Goal: Transaction & Acquisition: Purchase product/service

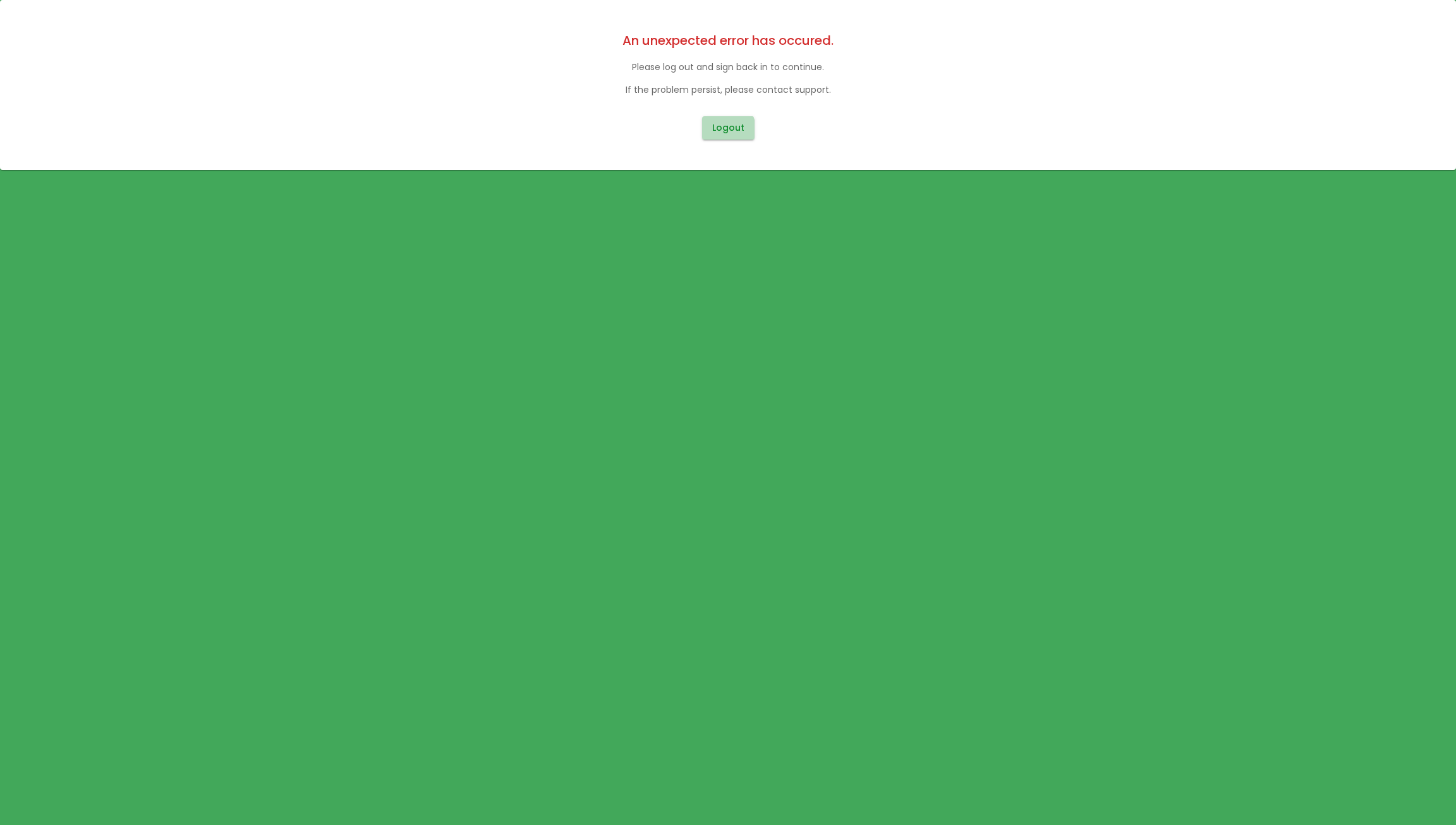
click at [719, 130] on button "Logout" at bounding box center [728, 127] width 52 height 24
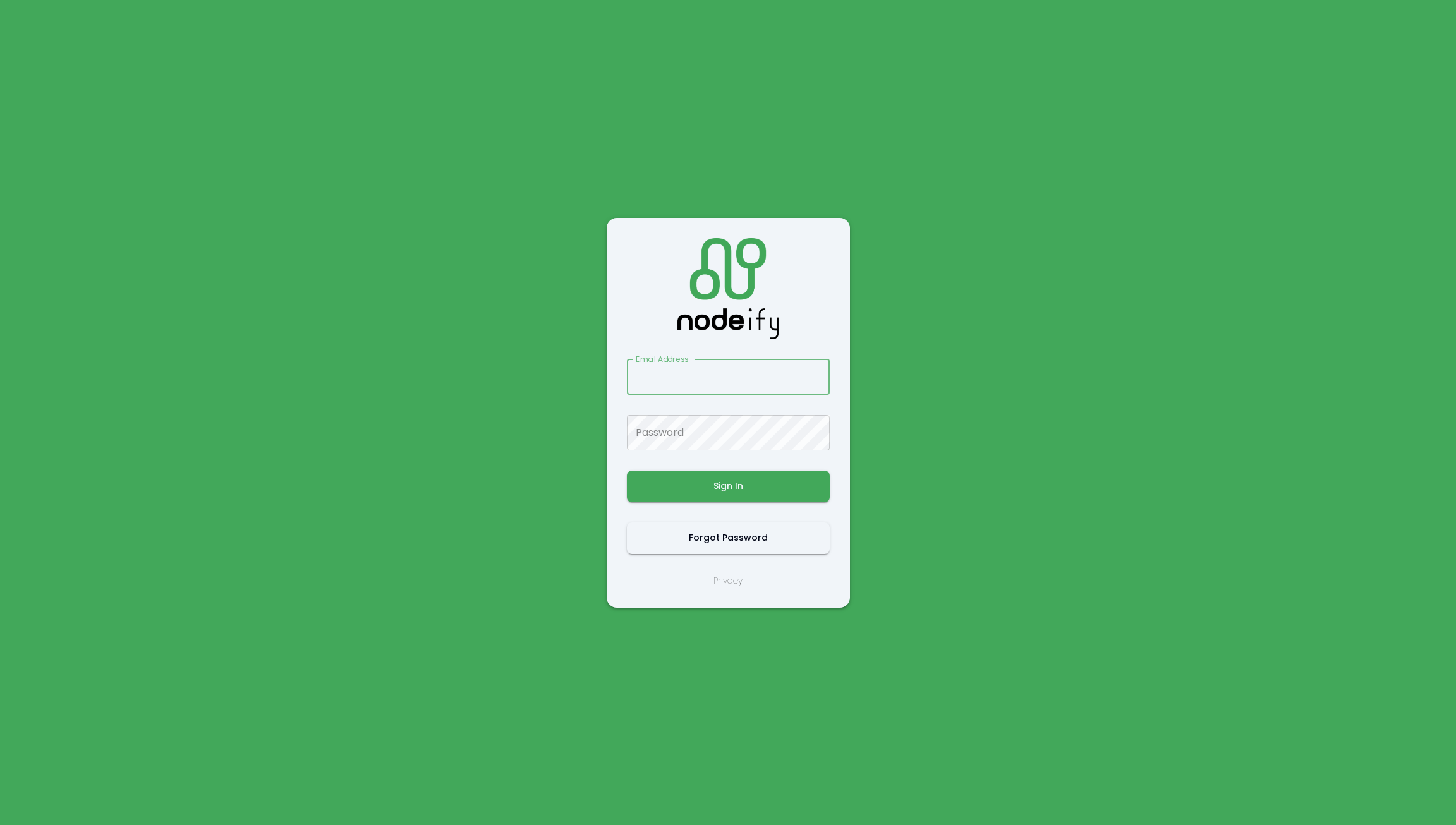
type input "**********"
click at [706, 484] on button "Sign In" at bounding box center [728, 487] width 203 height 31
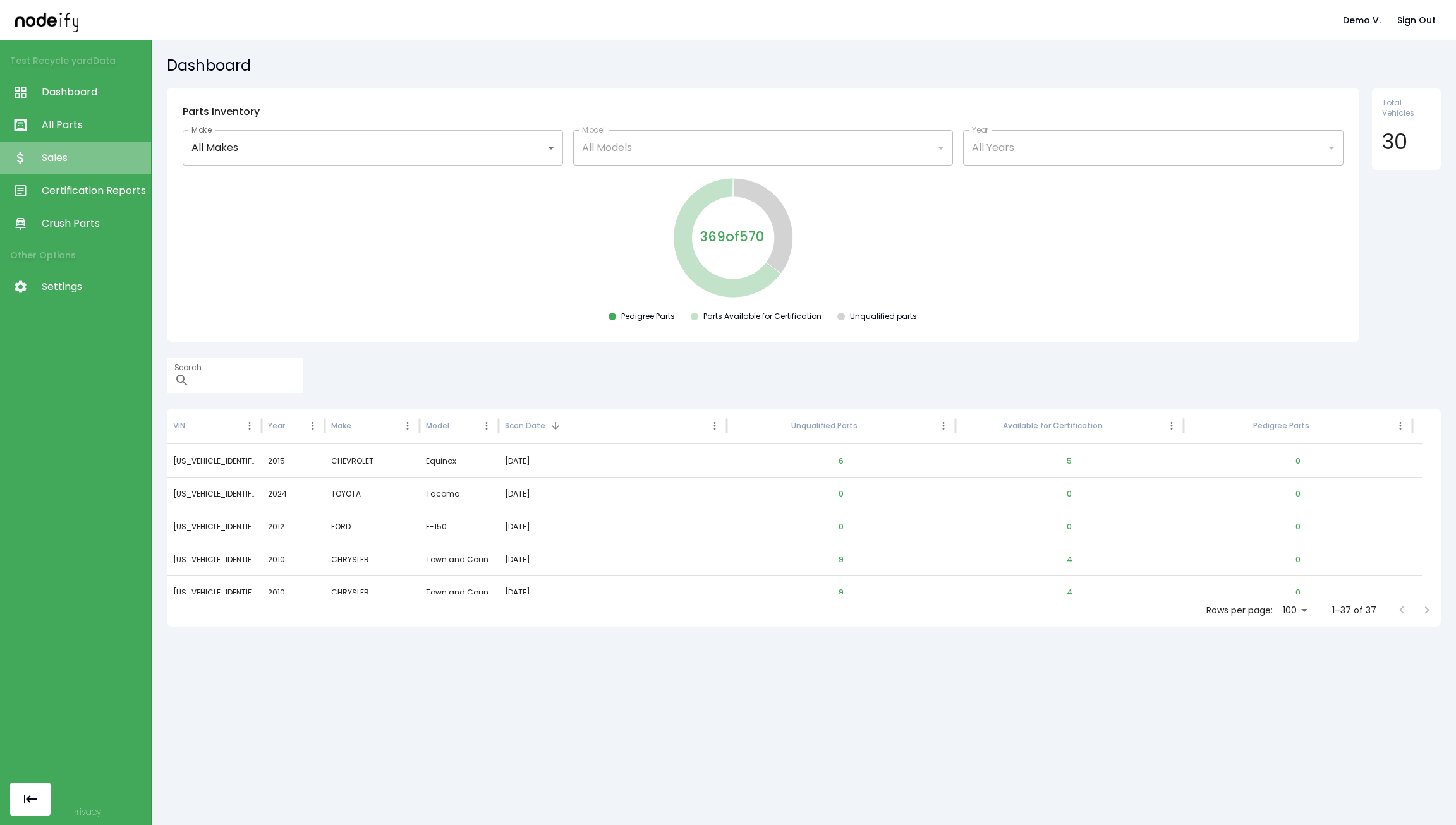
click at [84, 166] on link "Sales" at bounding box center [75, 158] width 151 height 33
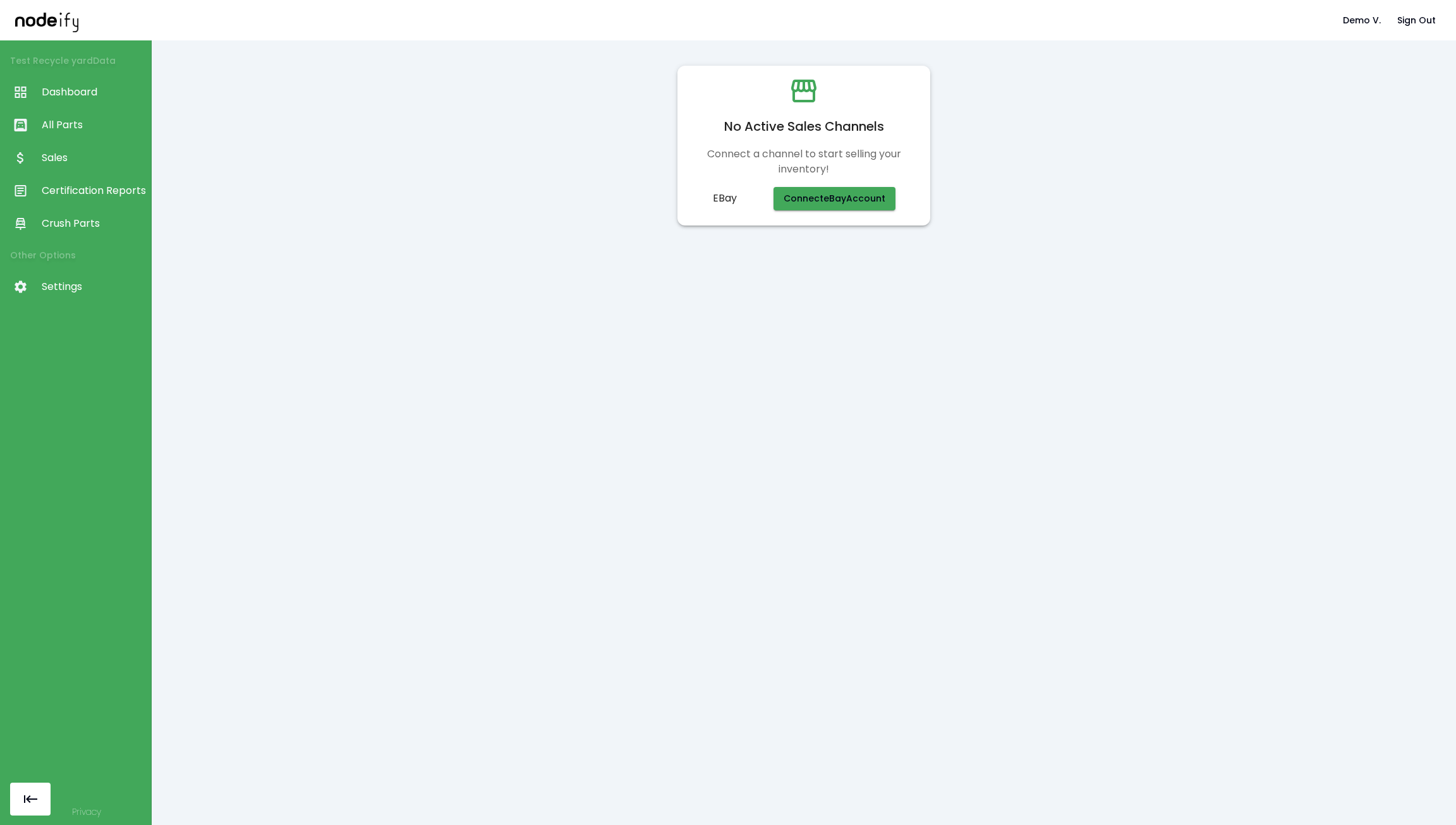
click at [82, 361] on div "Test Recycle yard Data Dashboard All Parts Sales Certification Reports Crush Pa…" at bounding box center [76, 412] width 152 height 825
click at [34, 787] on button "button" at bounding box center [30, 799] width 40 height 33
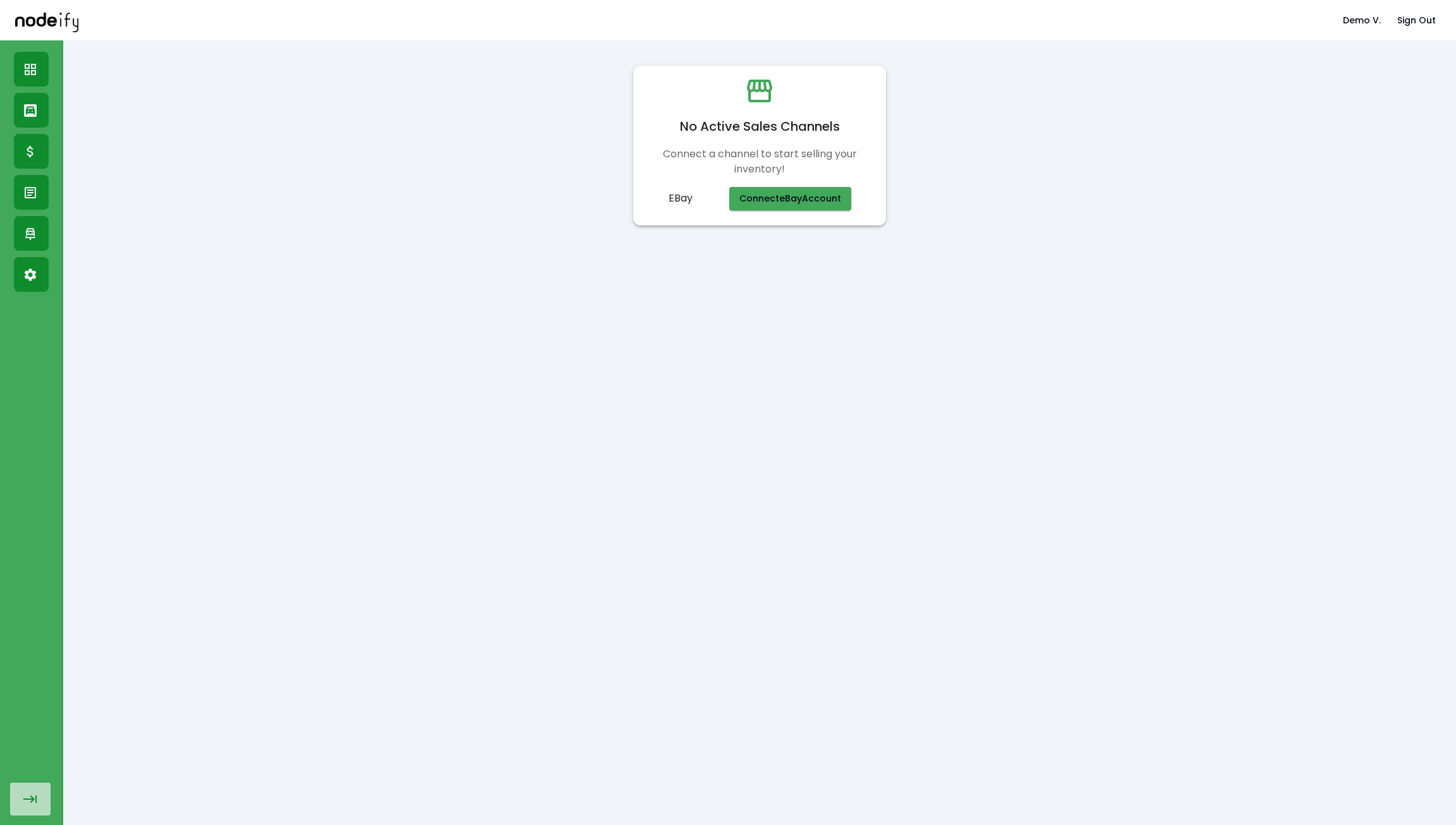
click at [34, 788] on button "button" at bounding box center [30, 799] width 40 height 33
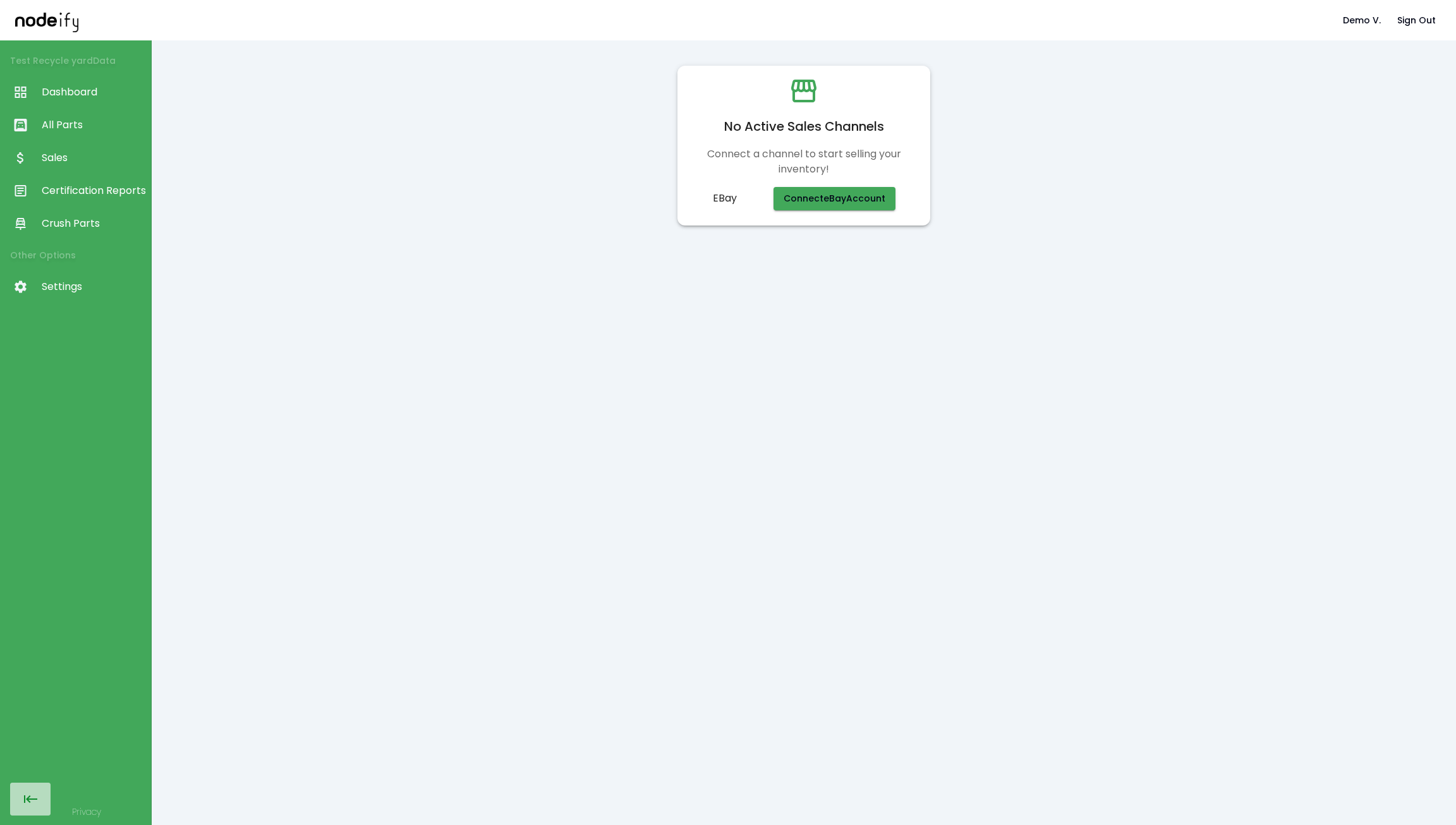
click at [29, 792] on icon "button" at bounding box center [30, 799] width 15 height 15
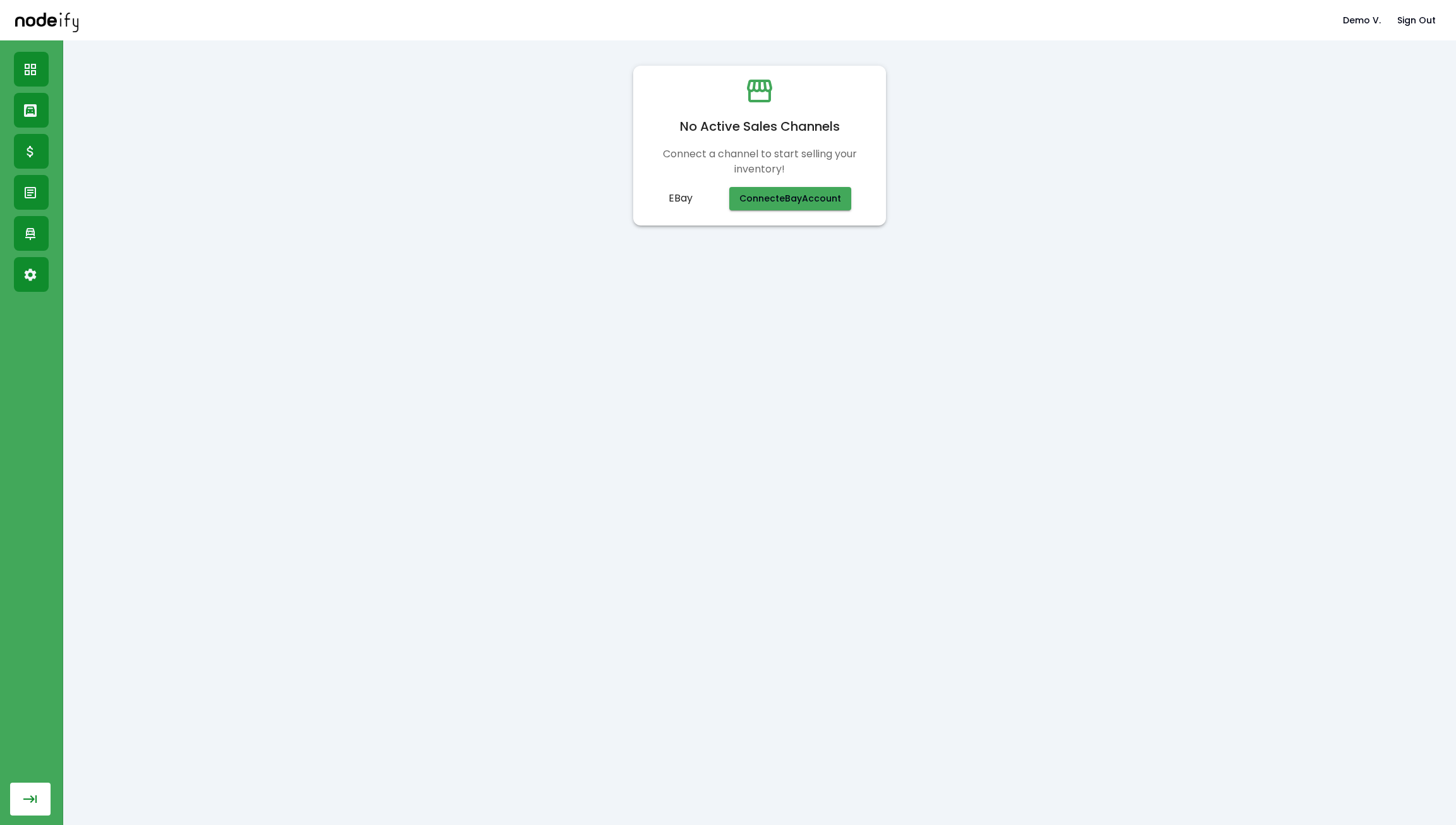
click at [29, 792] on icon "button" at bounding box center [30, 799] width 15 height 15
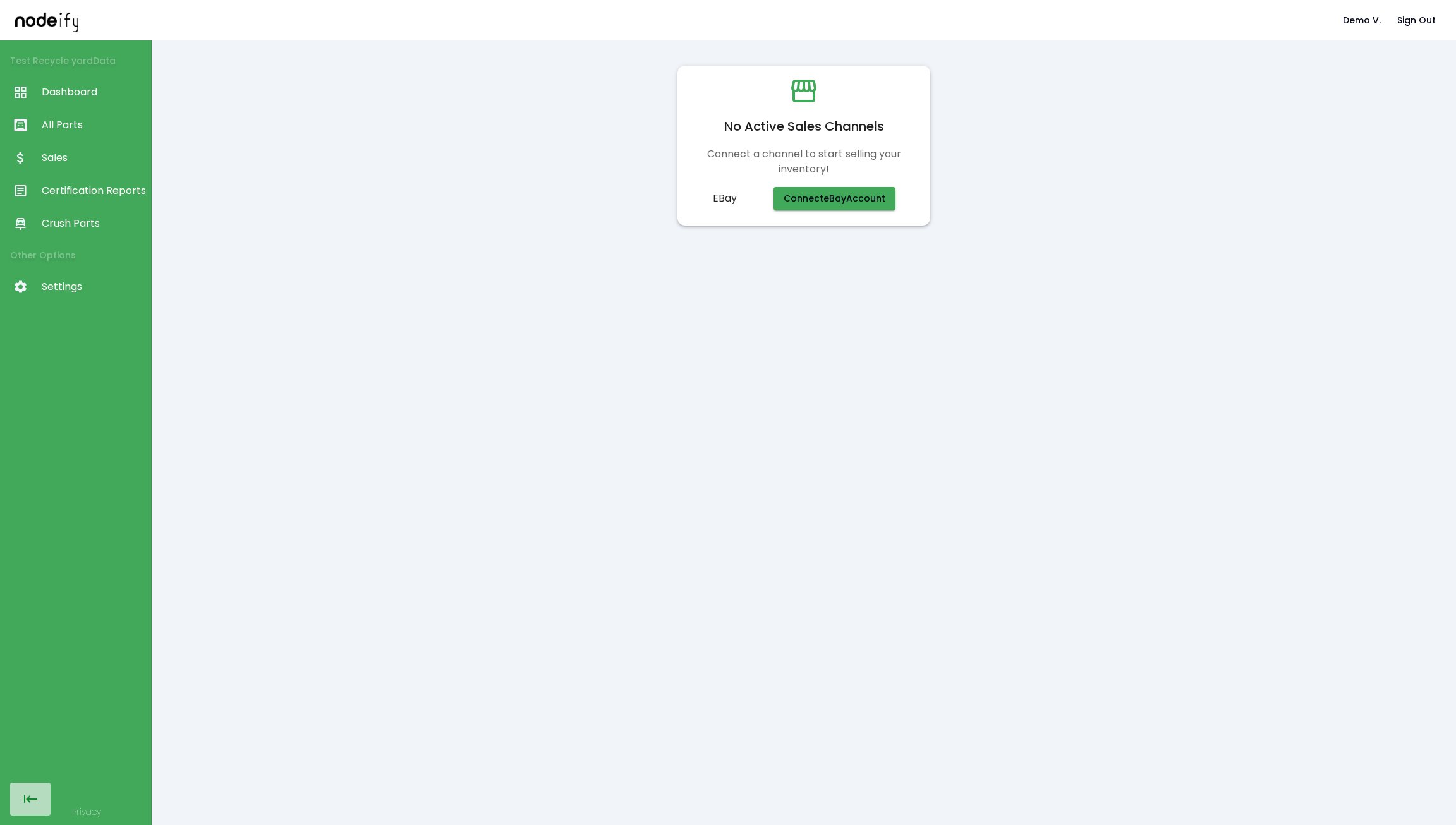
click at [29, 792] on icon "button" at bounding box center [30, 799] width 15 height 15
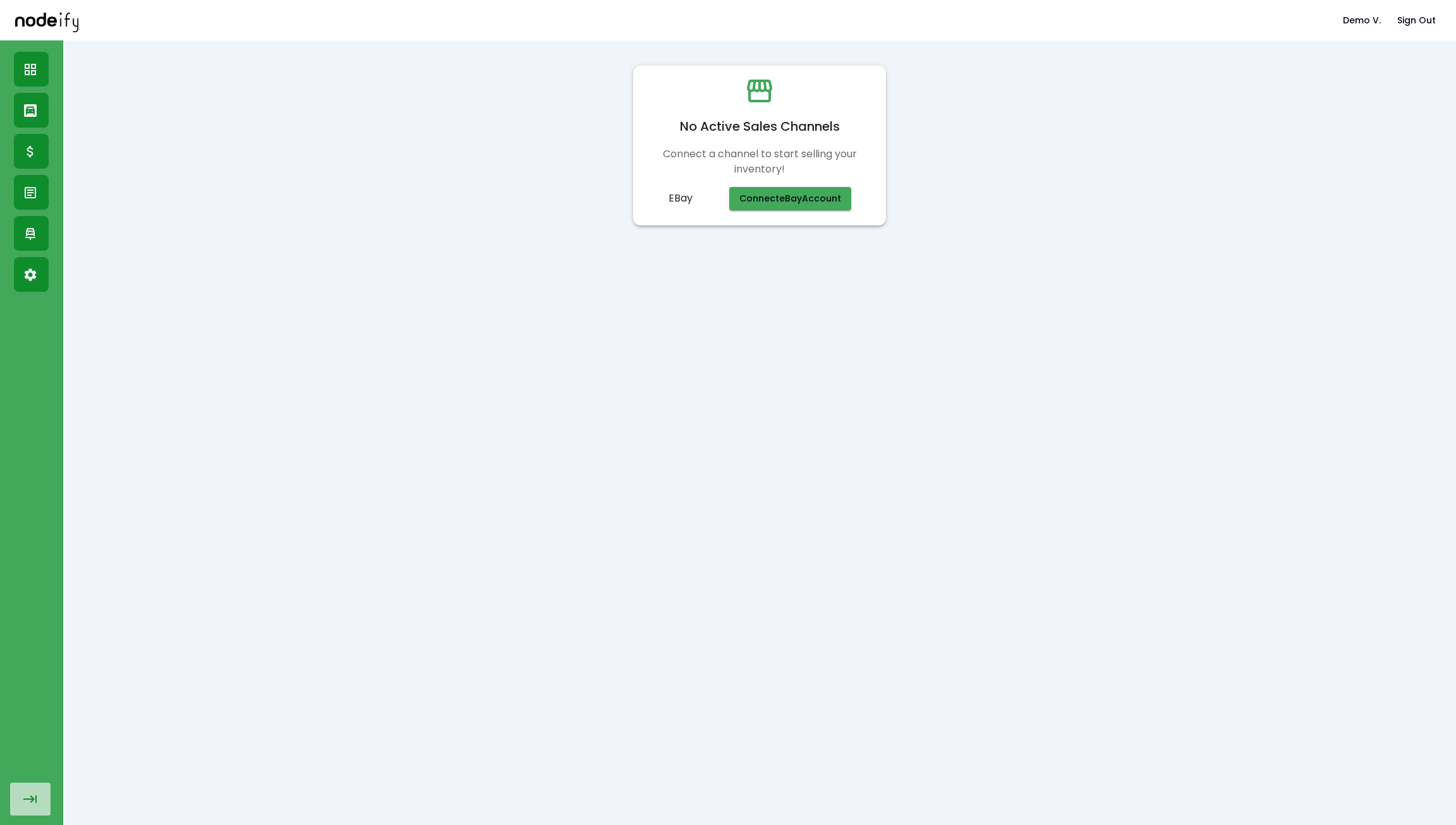
click at [29, 792] on icon "button" at bounding box center [30, 799] width 15 height 15
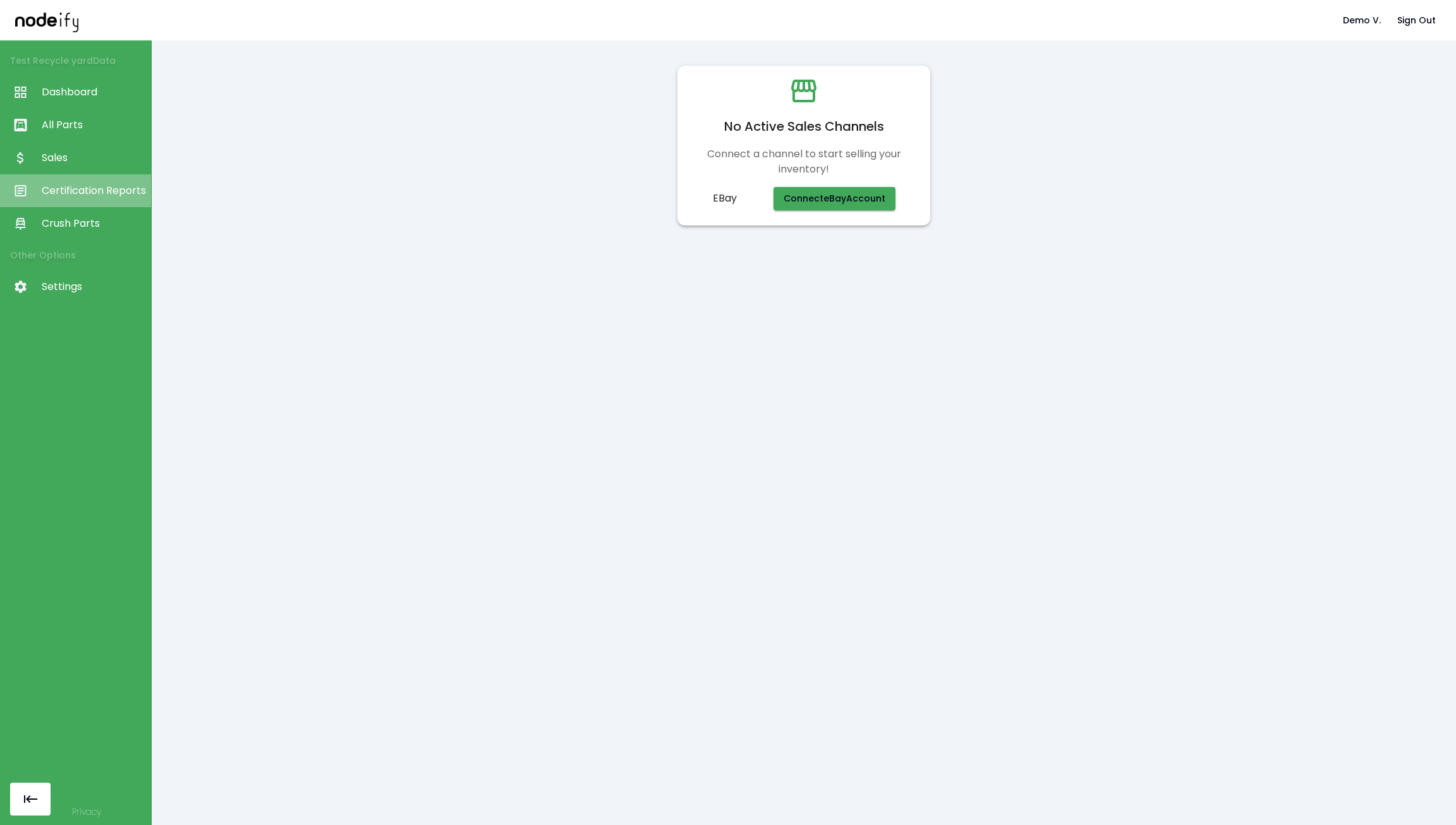
click at [60, 198] on link "Certification Reports" at bounding box center [75, 191] width 151 height 33
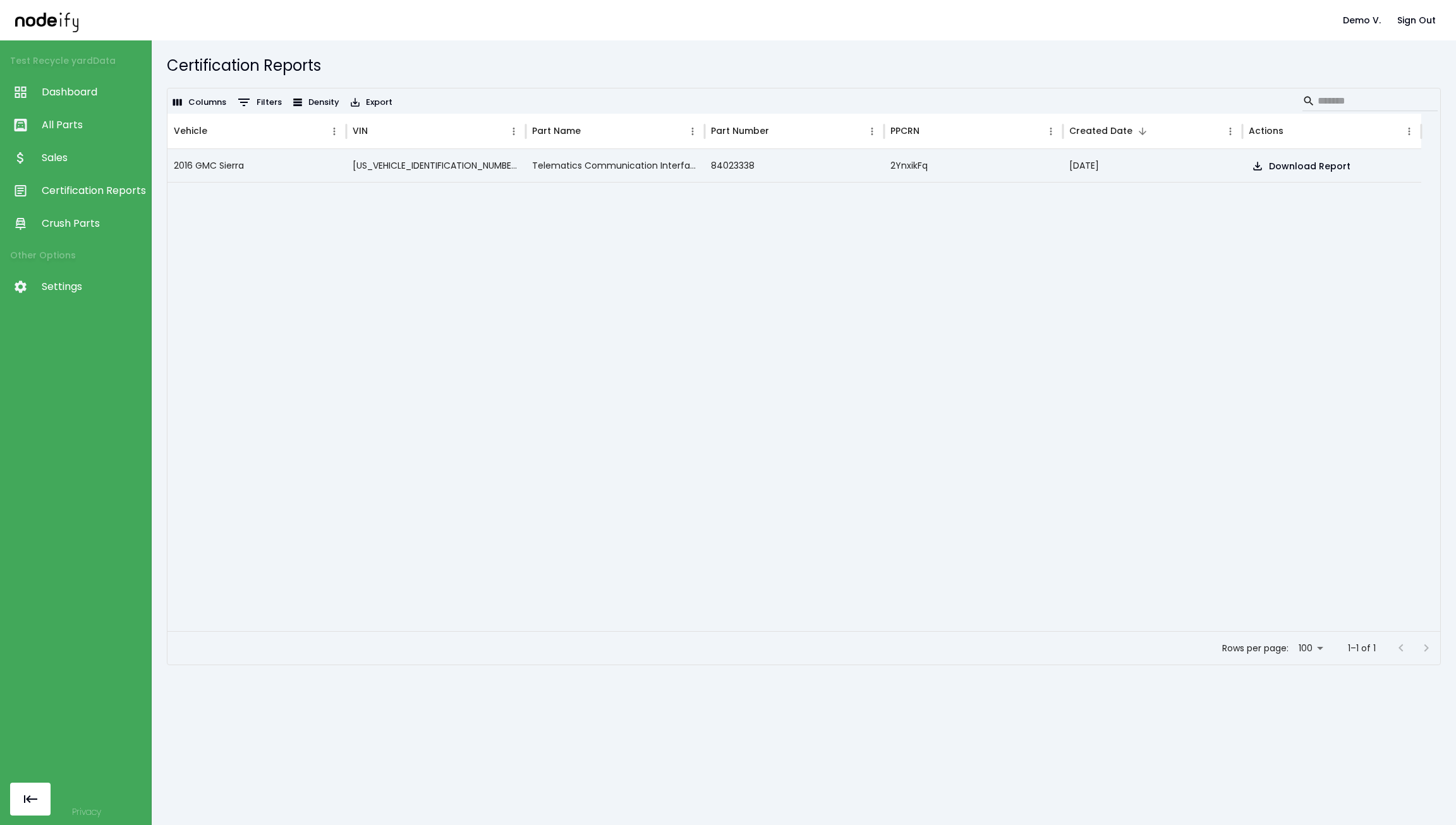
click at [94, 153] on span "Sales" at bounding box center [93, 157] width 103 height 15
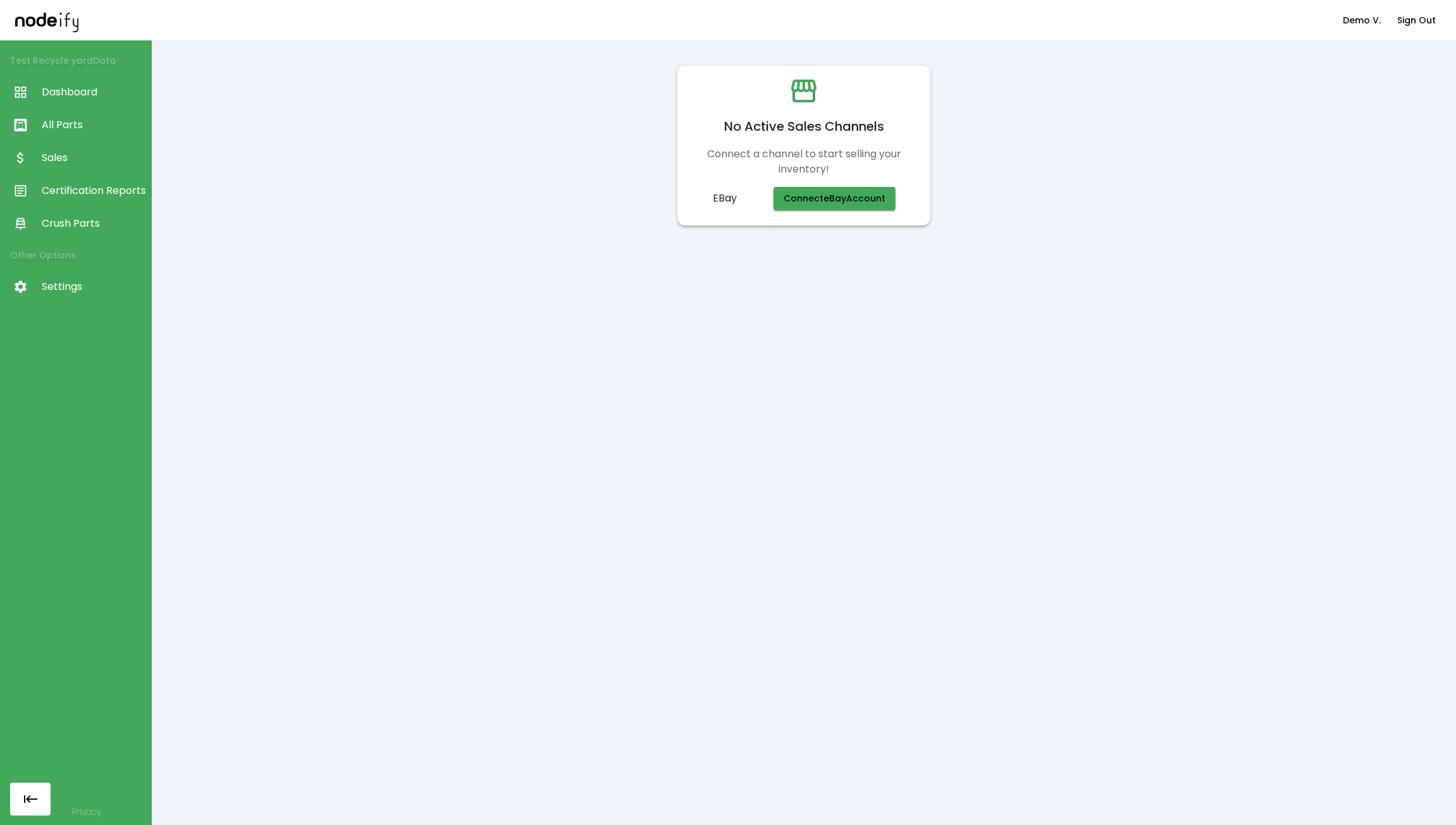
click at [79, 127] on span "All Parts" at bounding box center [93, 125] width 103 height 15
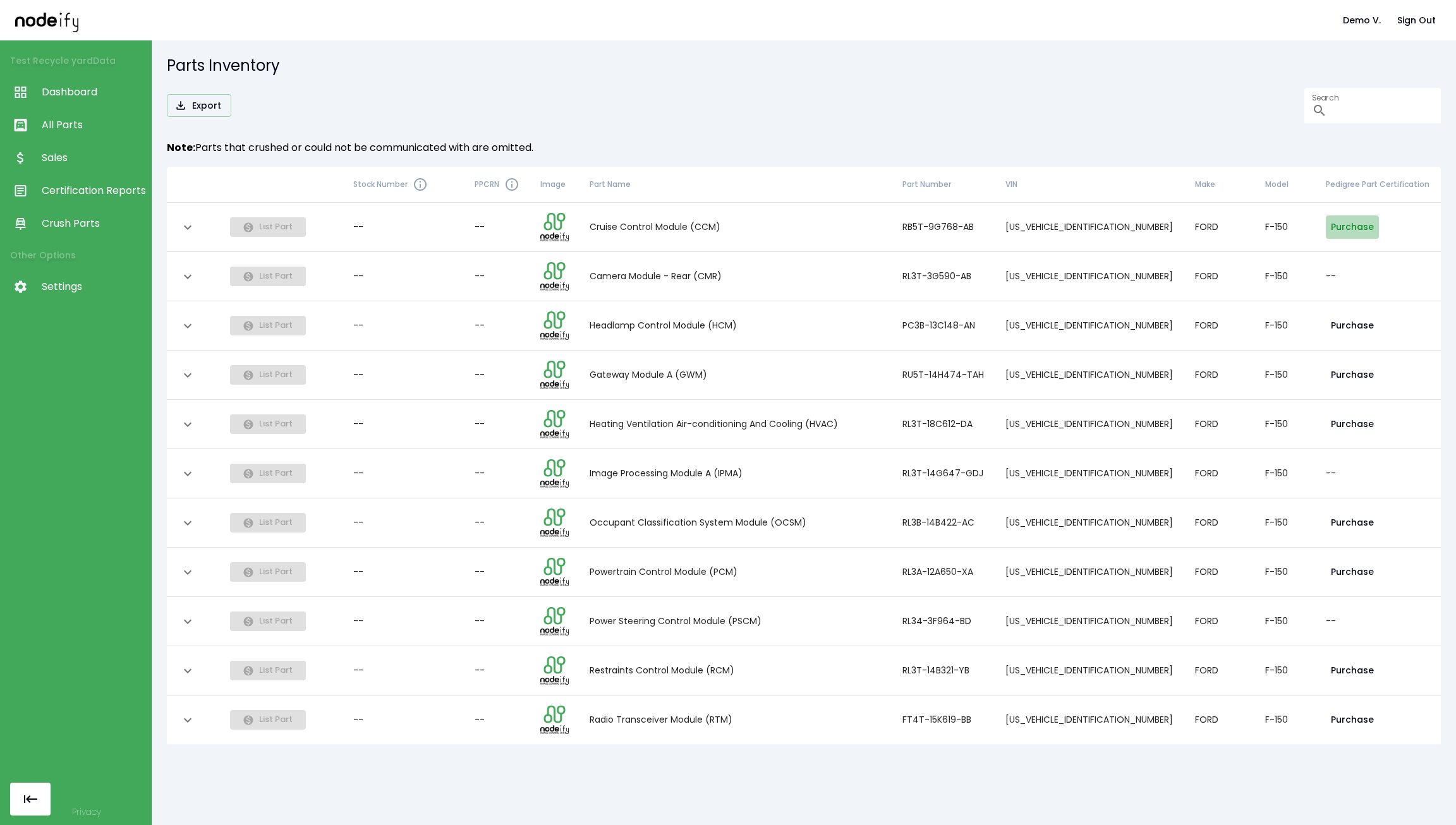
click at [1346, 221] on button "Purchase" at bounding box center [1352, 227] width 53 height 24
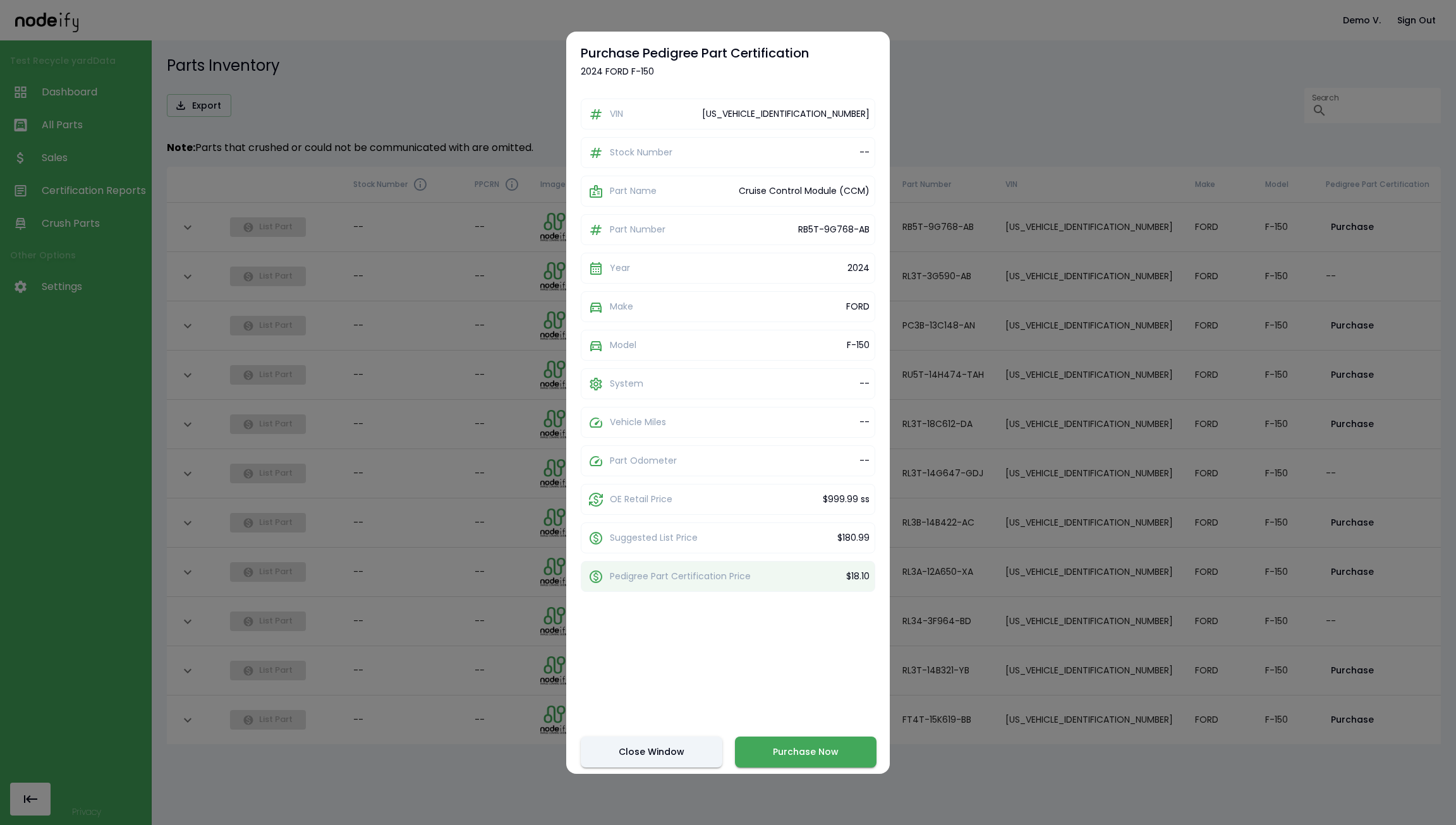
click at [388, 298] on div at bounding box center [728, 412] width 1456 height 825
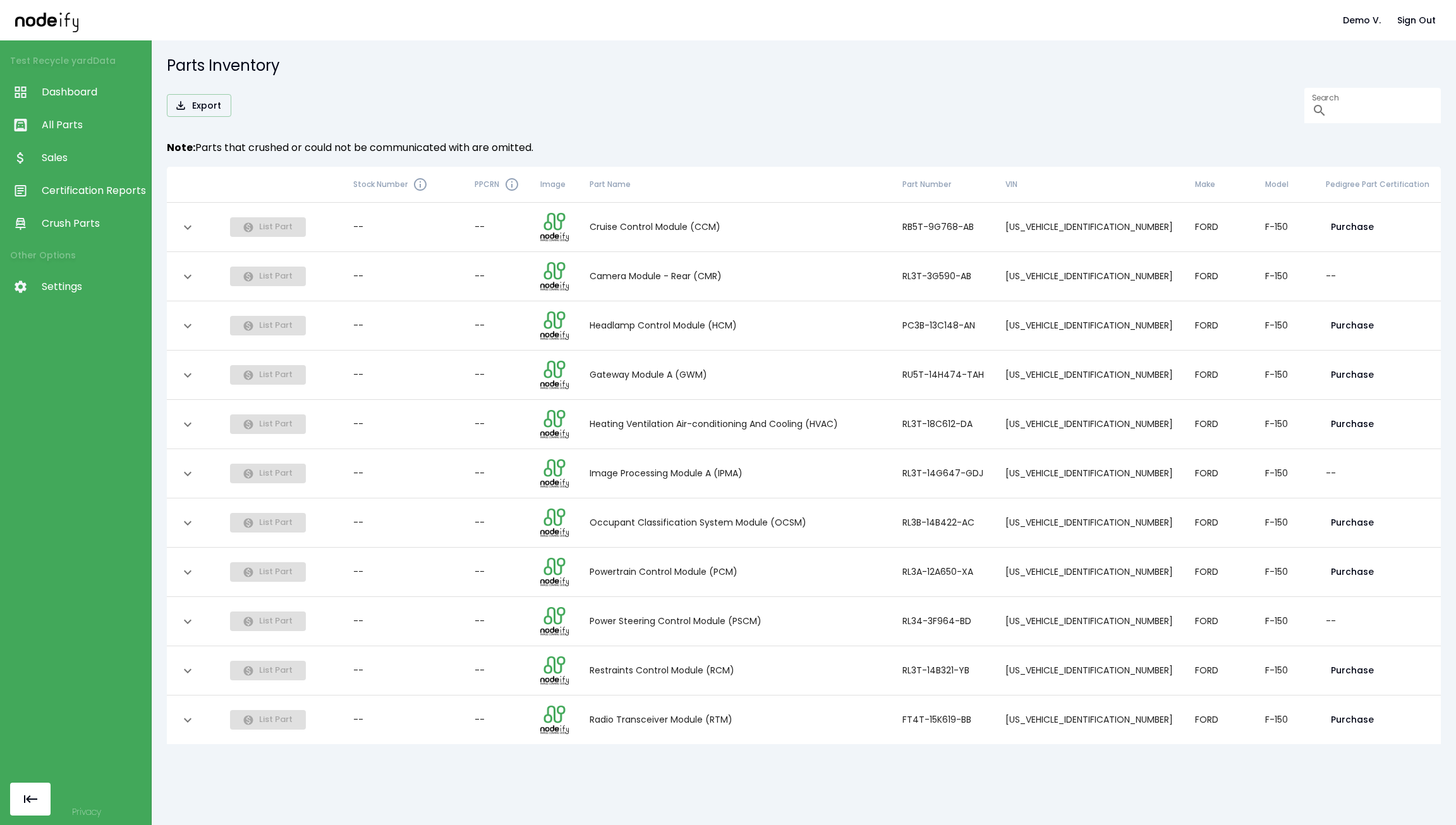
click at [43, 136] on link "All Parts" at bounding box center [75, 125] width 151 height 33
click at [26, 125] on icon at bounding box center [21, 125] width 13 height 13
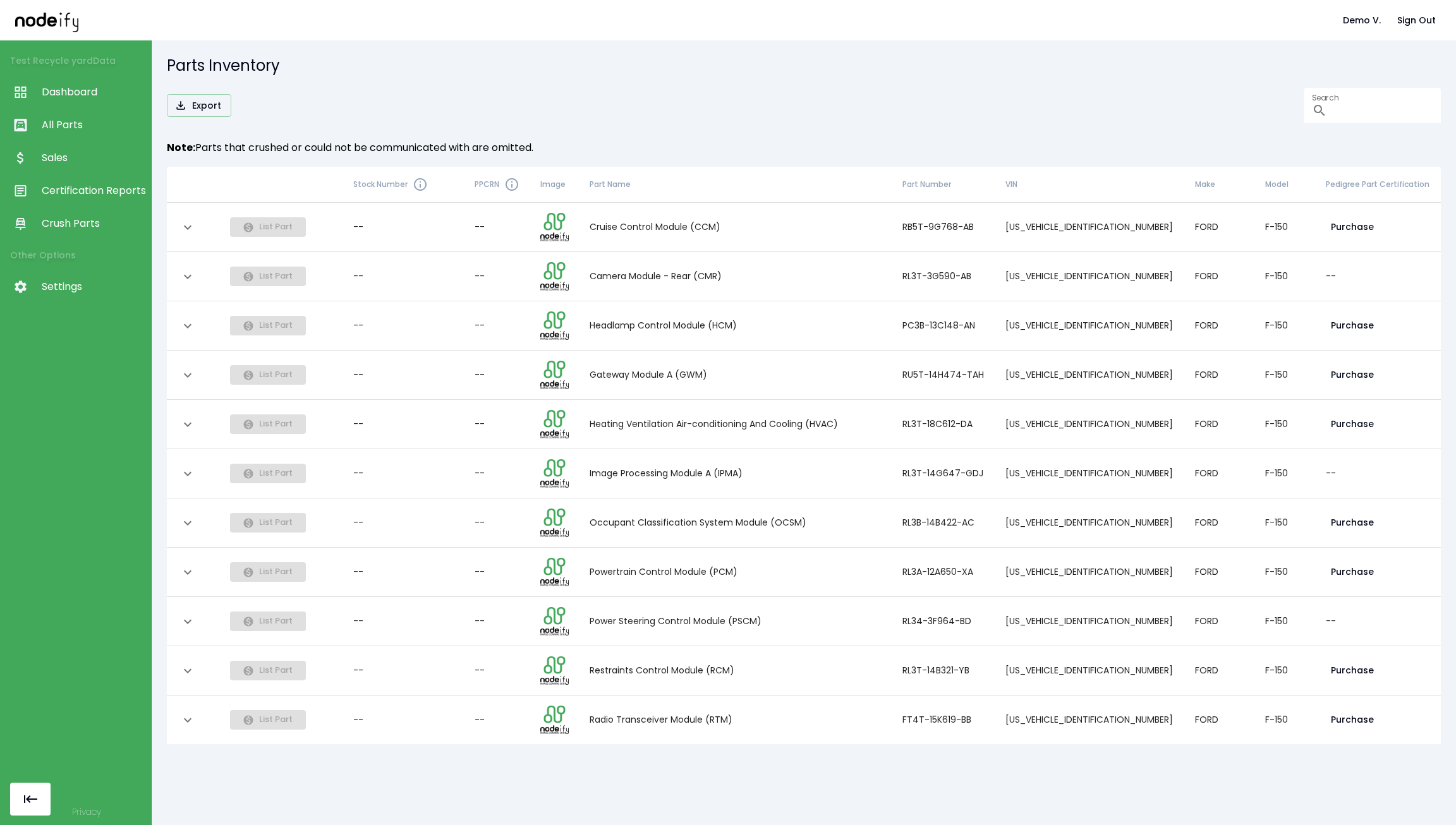
click at [882, 230] on td "Cruise Control Module (CCM)" at bounding box center [735, 227] width 313 height 49
click at [180, 222] on icon "expand row" at bounding box center [188, 227] width 15 height 15
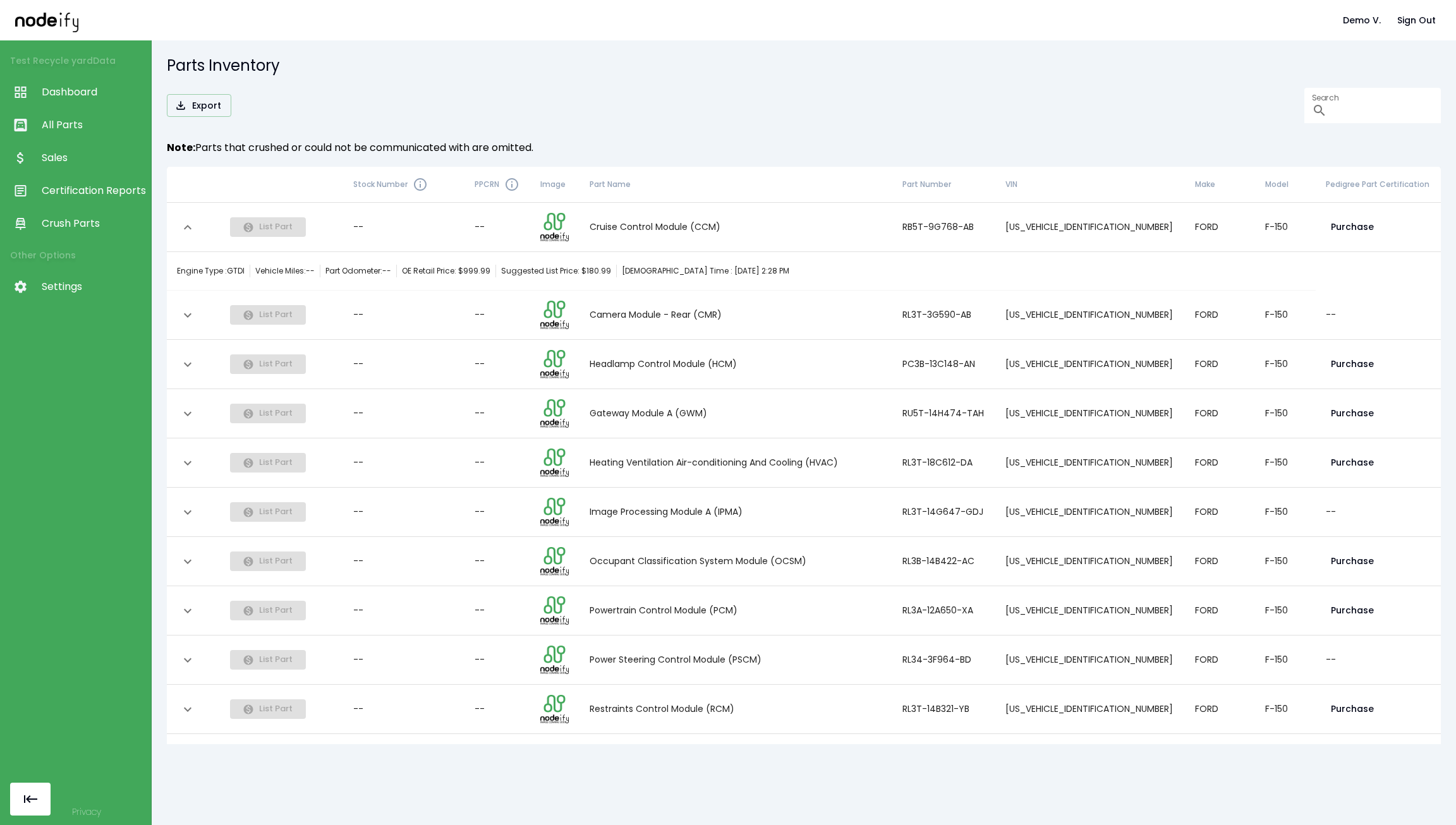
click at [180, 222] on icon "expand row" at bounding box center [188, 227] width 15 height 15
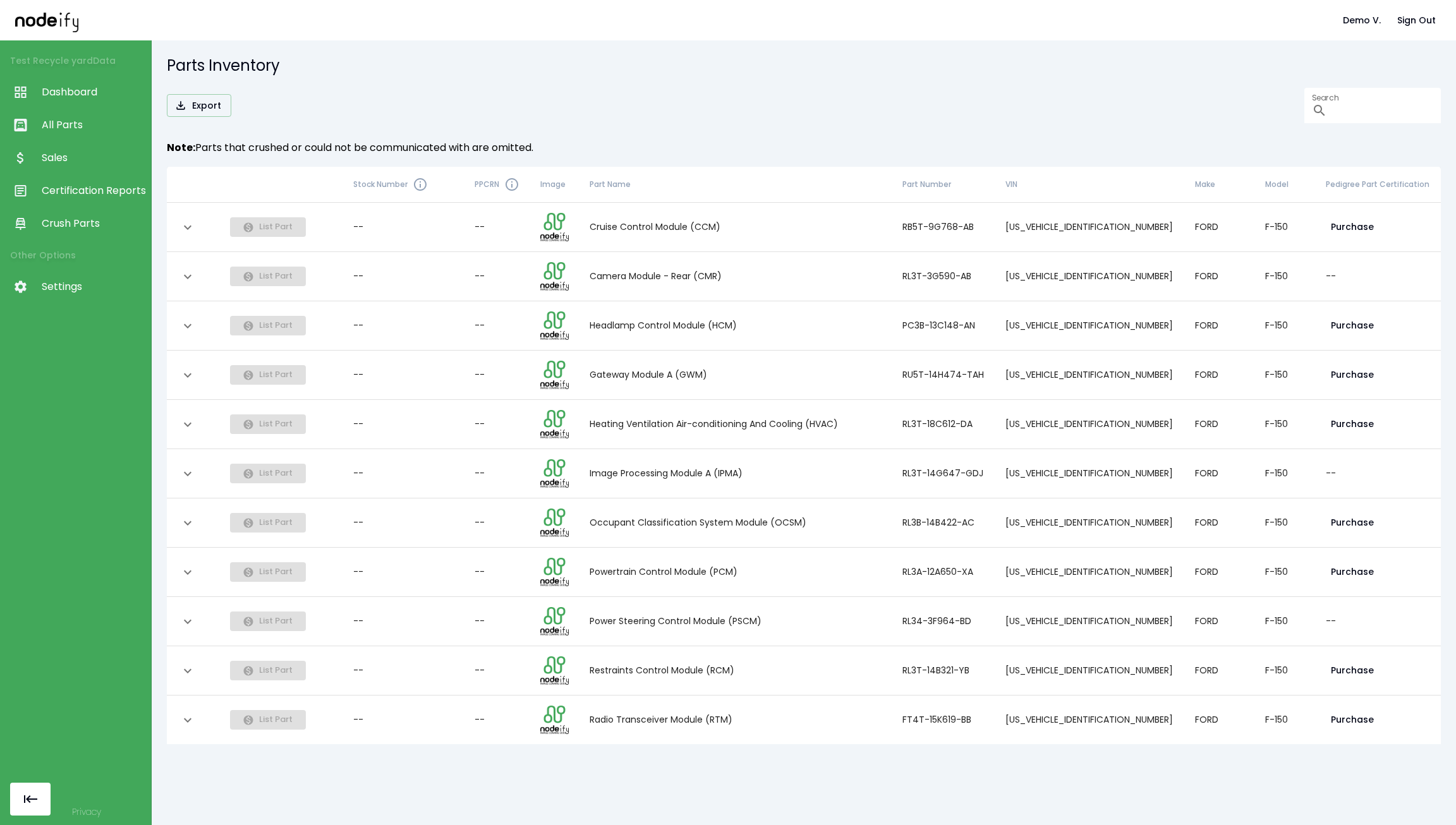
click at [180, 222] on icon "expand row" at bounding box center [188, 227] width 15 height 15
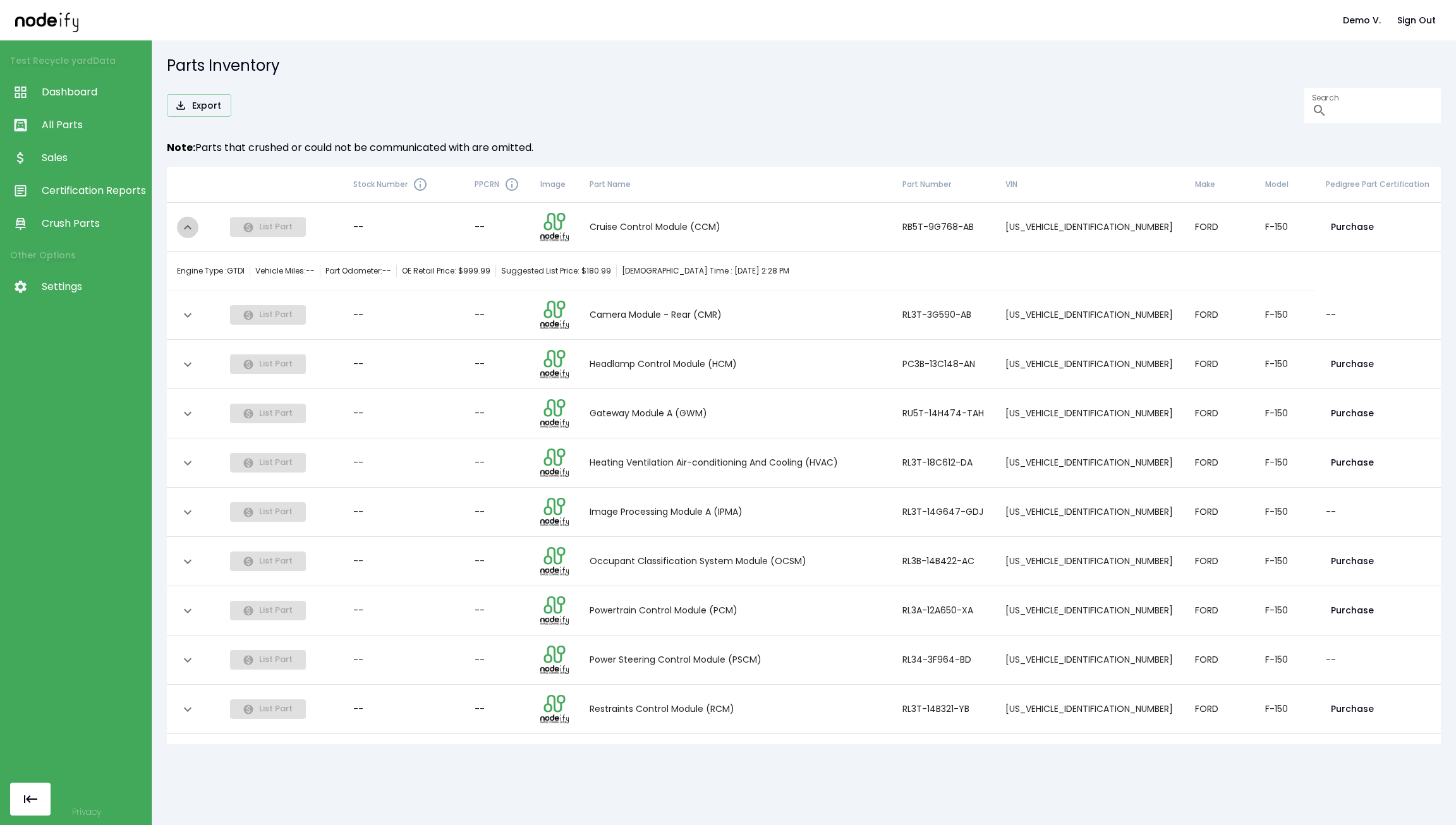
click at [180, 222] on icon "expand row" at bounding box center [188, 227] width 15 height 15
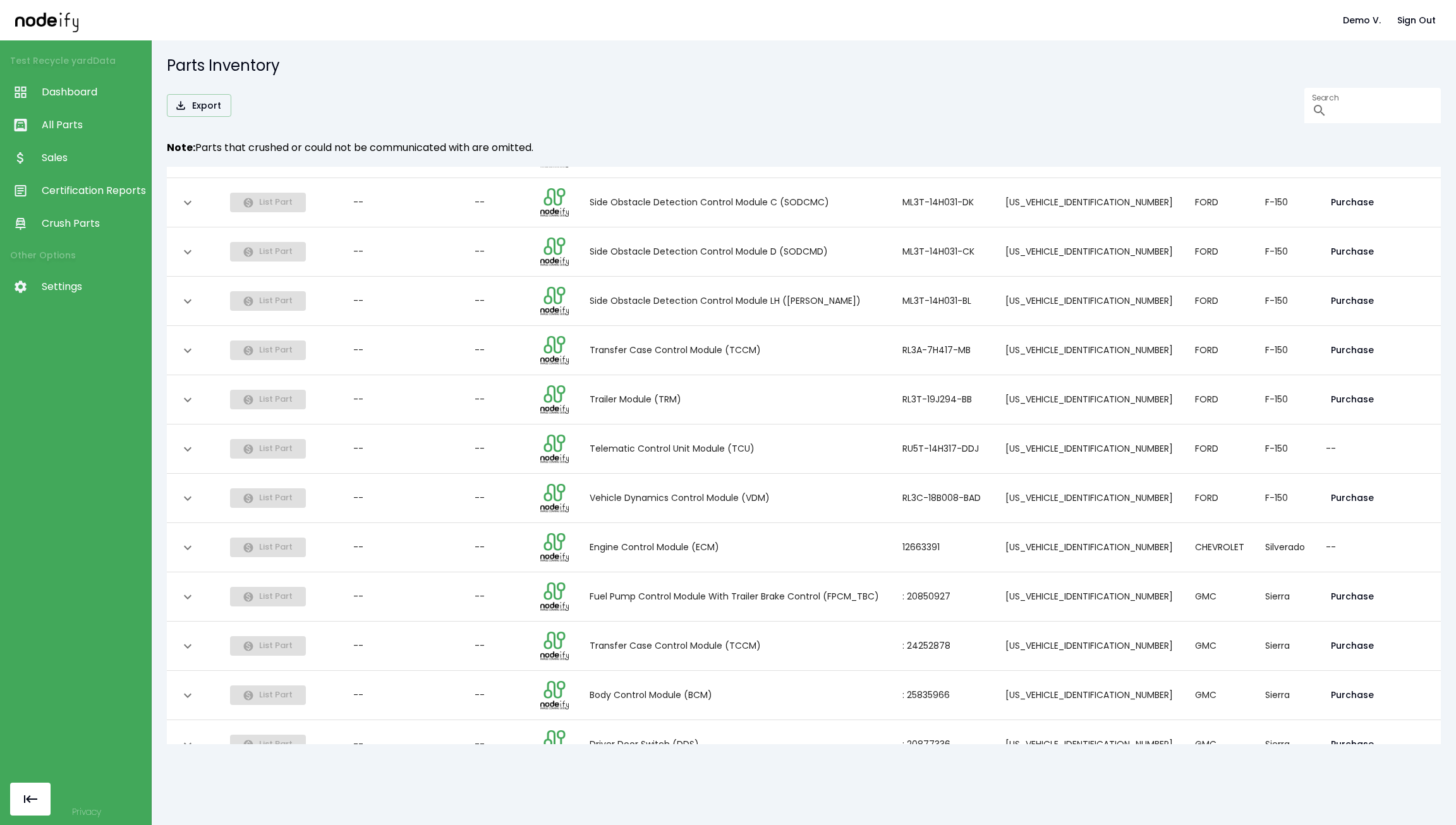
scroll to position [779, 0]
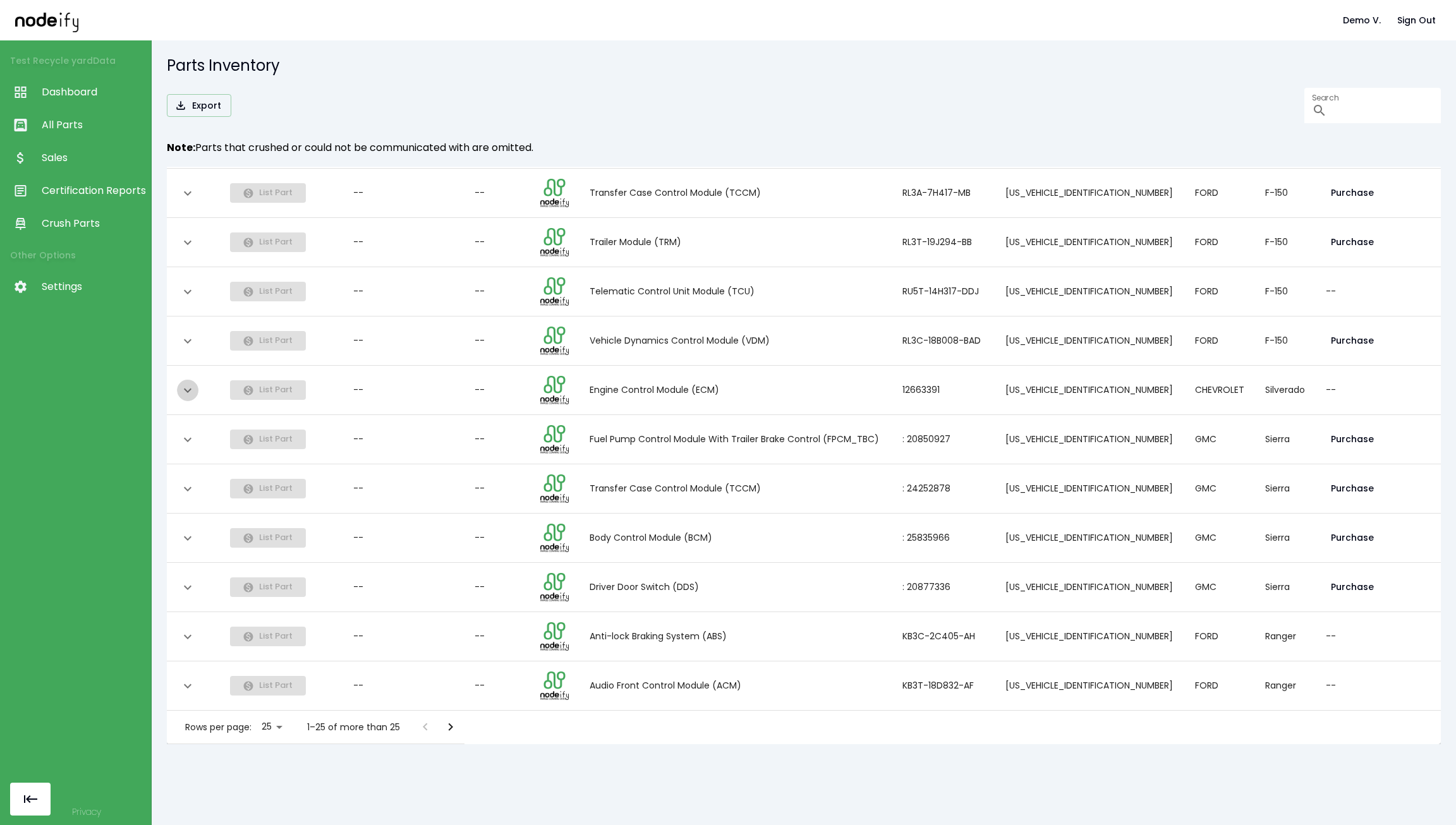
click at [180, 383] on icon "expand row" at bounding box center [188, 390] width 15 height 15
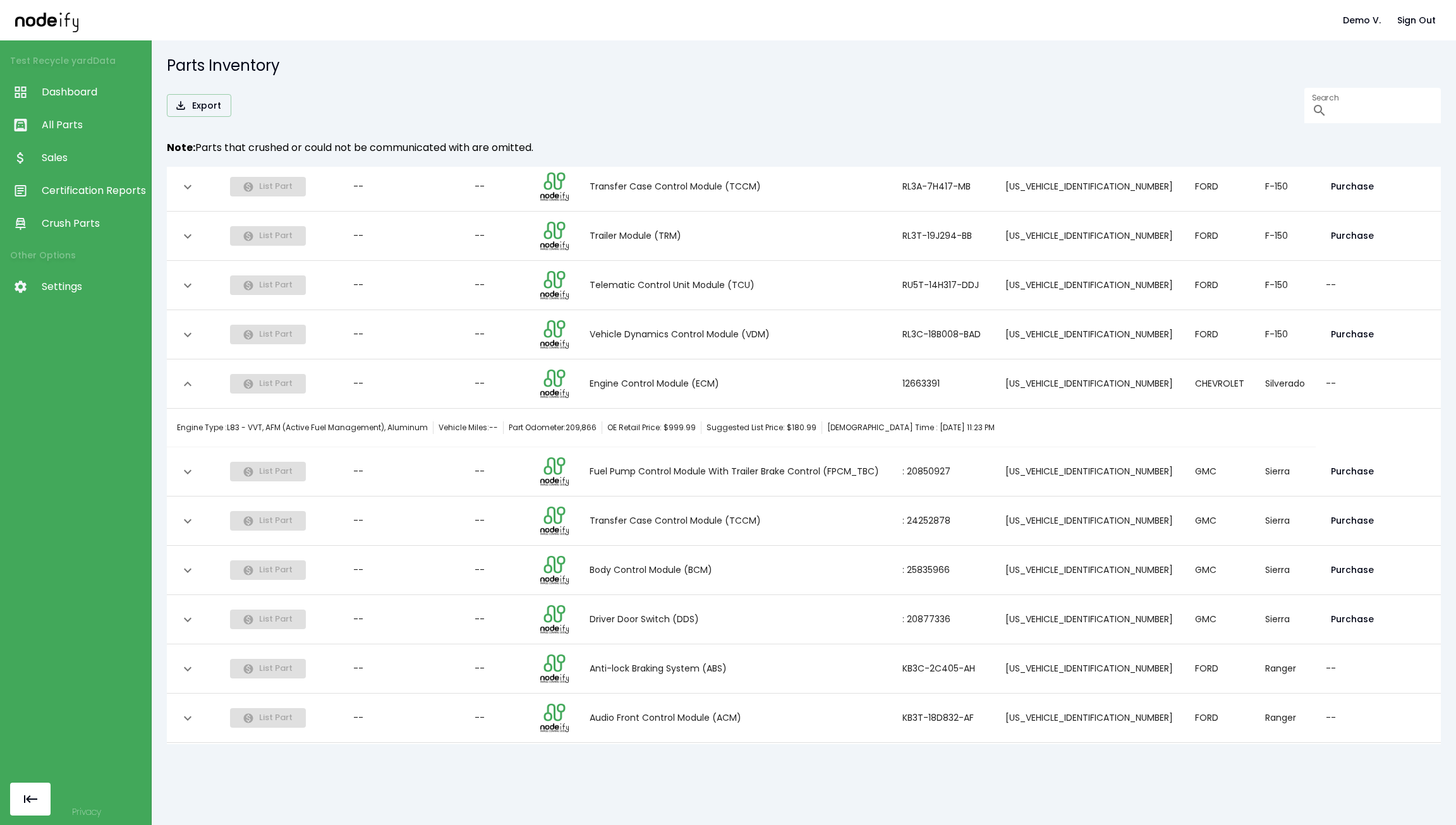
click at [180, 376] on icon "expand row" at bounding box center [188, 384] width 15 height 15
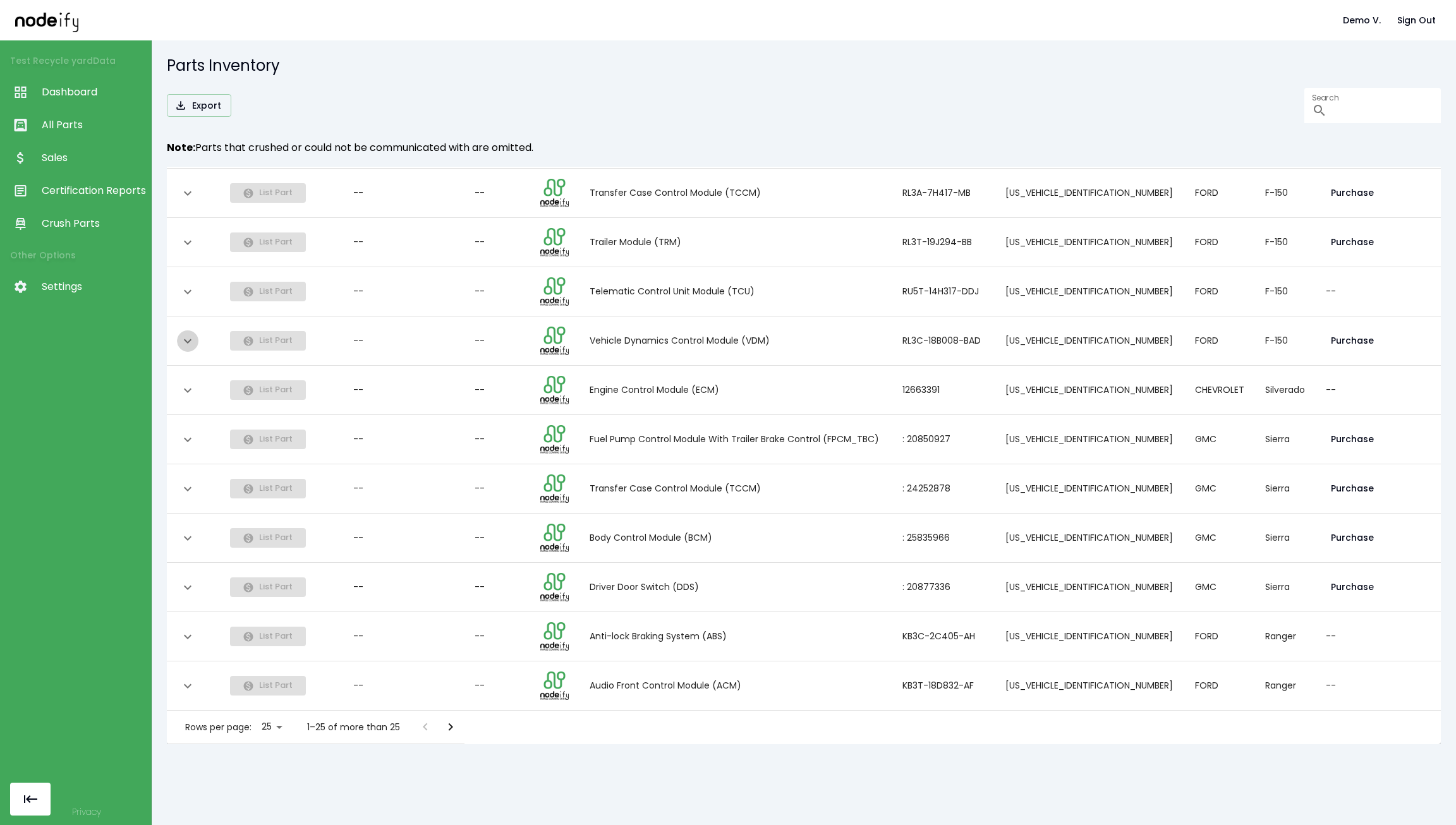
click at [182, 335] on icon "expand row" at bounding box center [188, 341] width 15 height 15
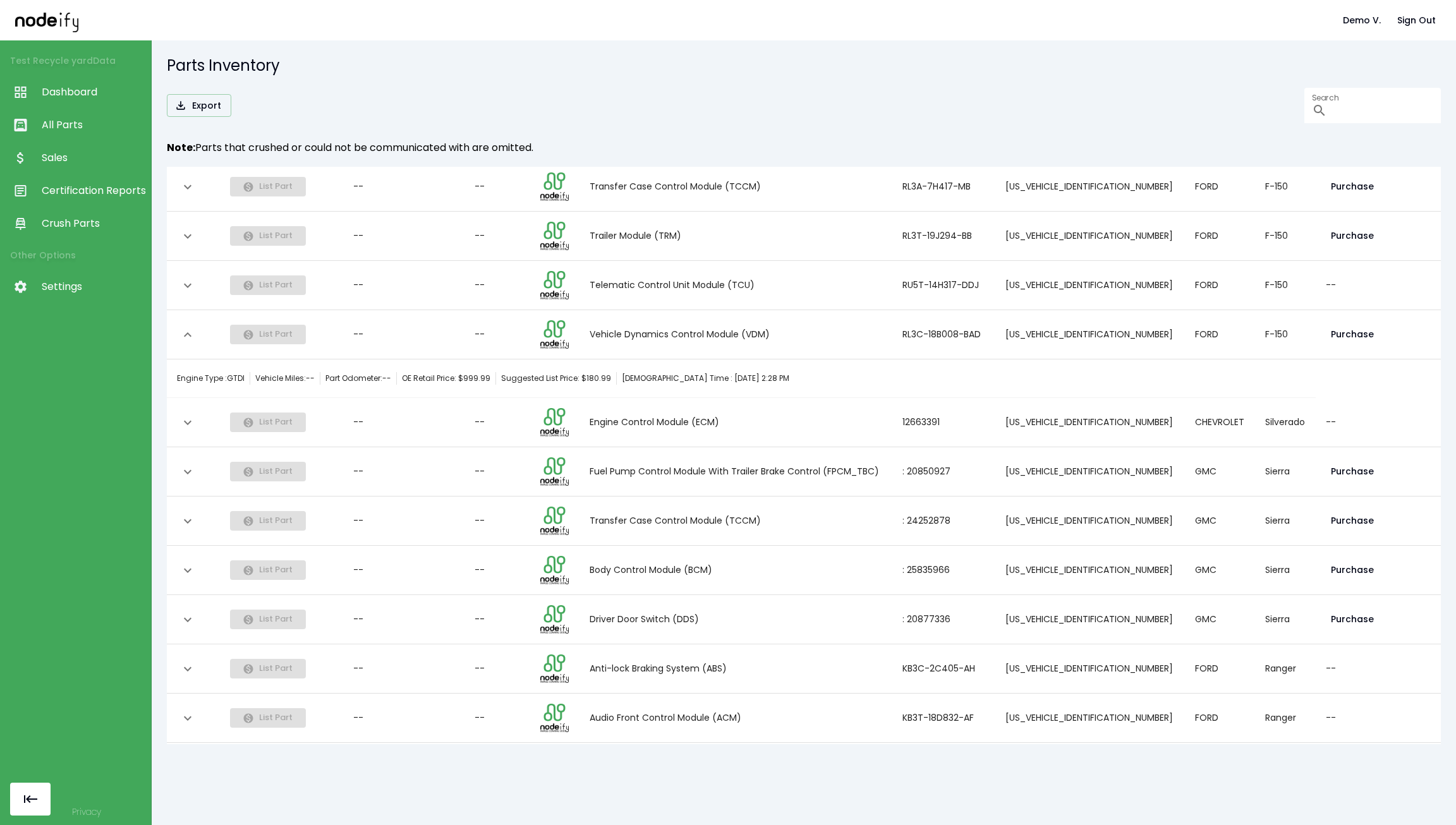
click at [182, 335] on icon "expand row" at bounding box center [188, 334] width 15 height 15
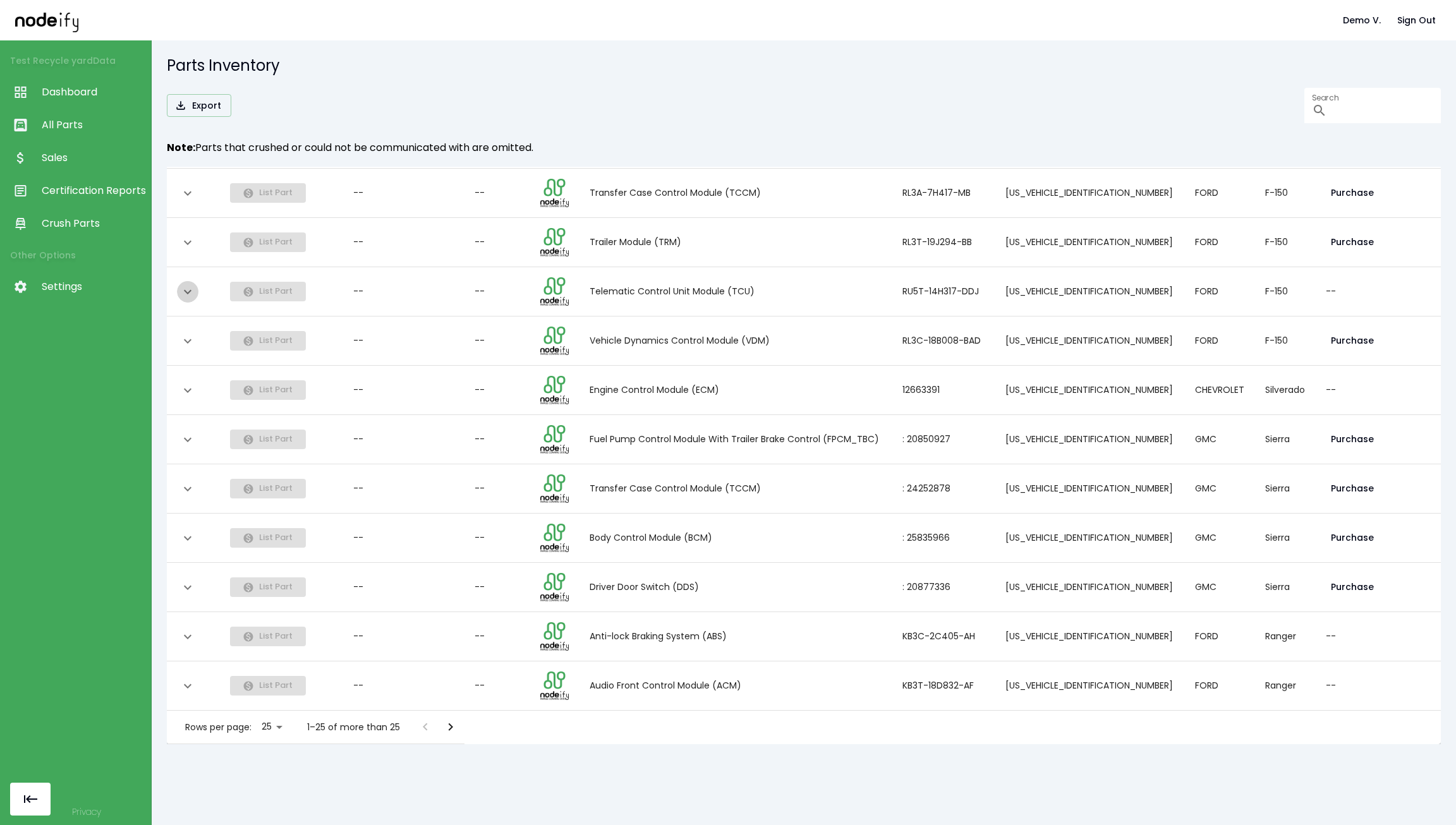
click at [195, 284] on icon "expand row" at bounding box center [188, 291] width 15 height 15
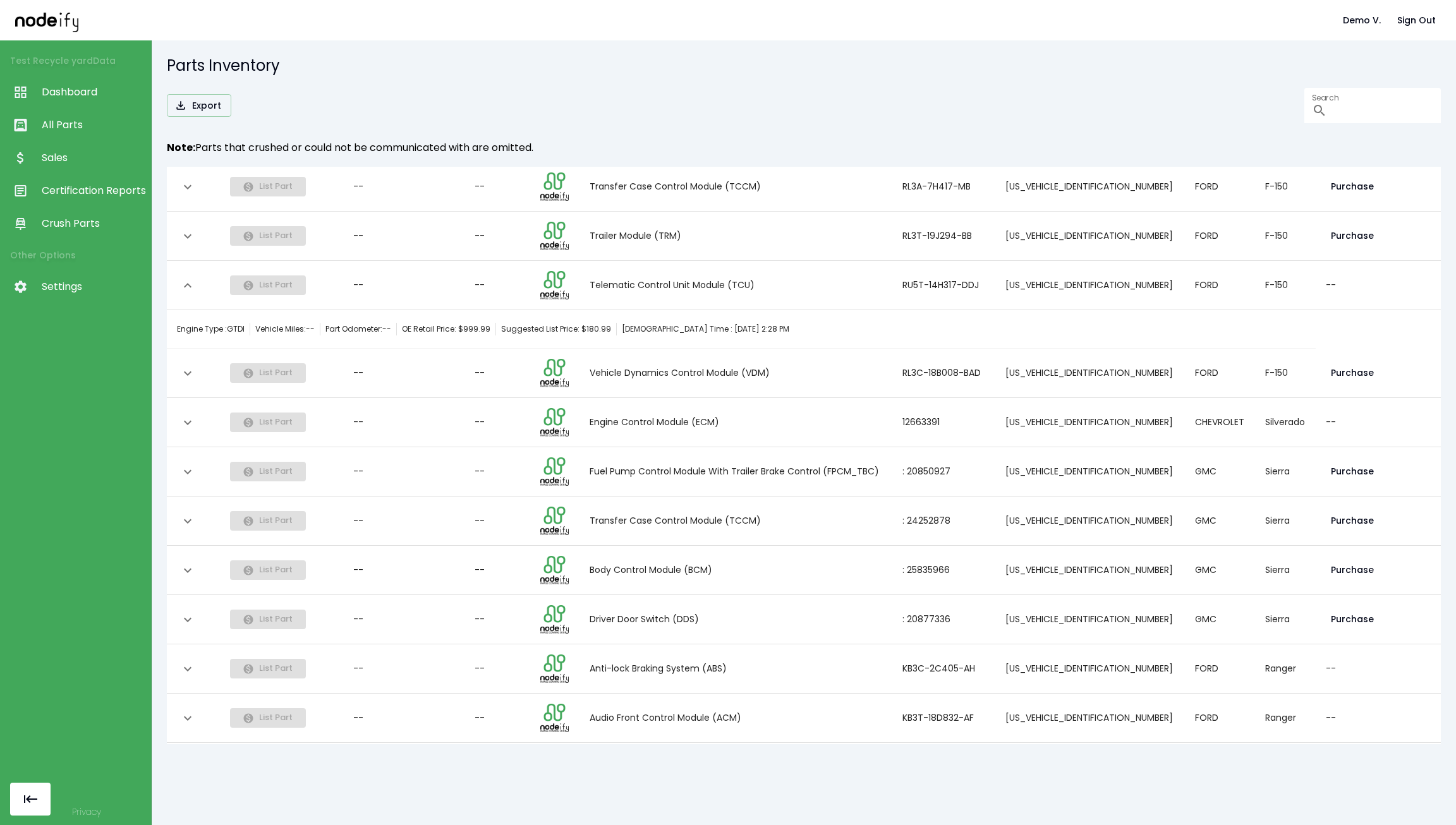
click at [195, 283] on icon "expand row" at bounding box center [188, 285] width 15 height 15
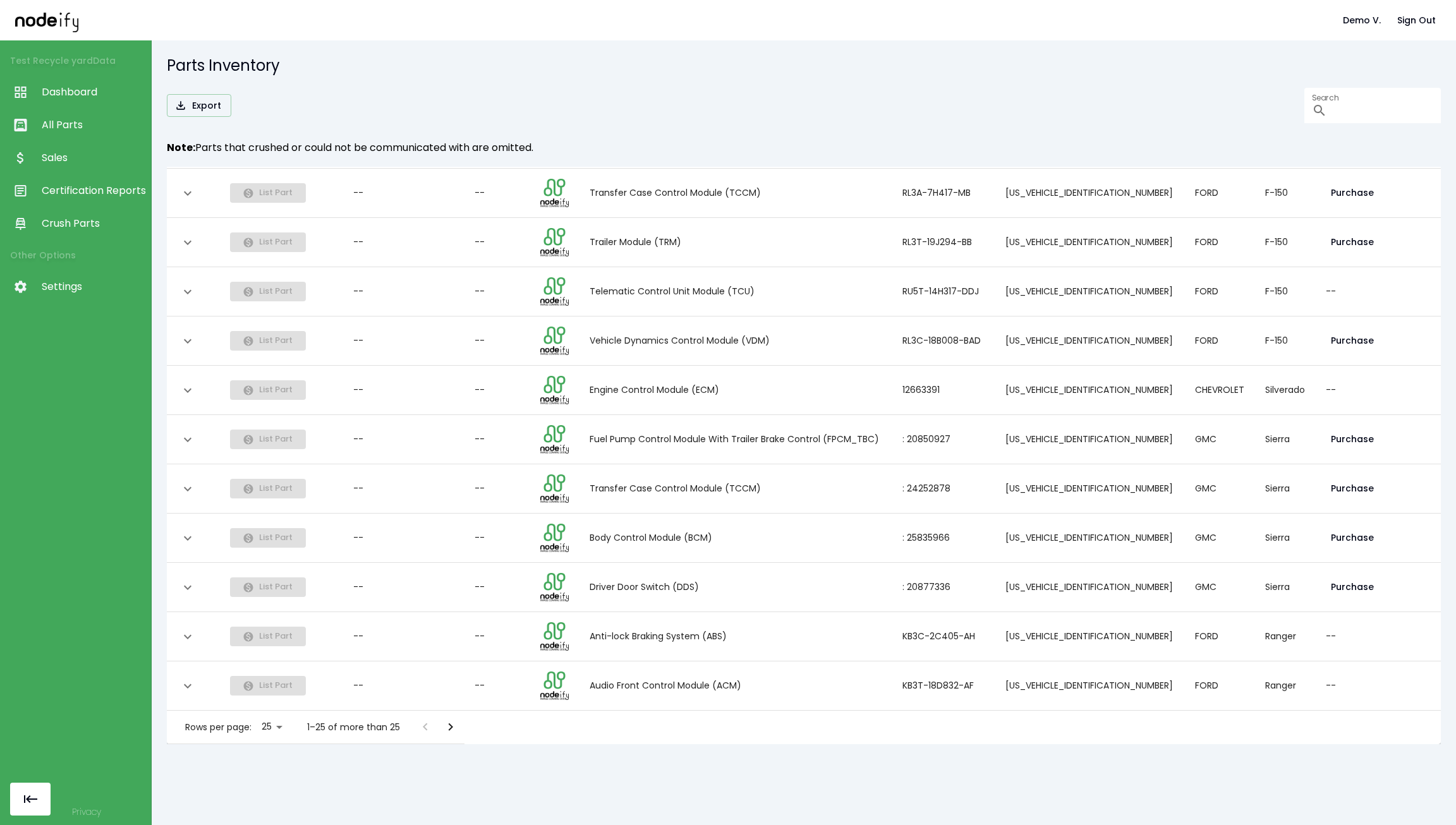
click at [191, 247] on th "collapsible table" at bounding box center [193, 243] width 53 height 49
click at [190, 235] on icon "expand row" at bounding box center [188, 242] width 15 height 15
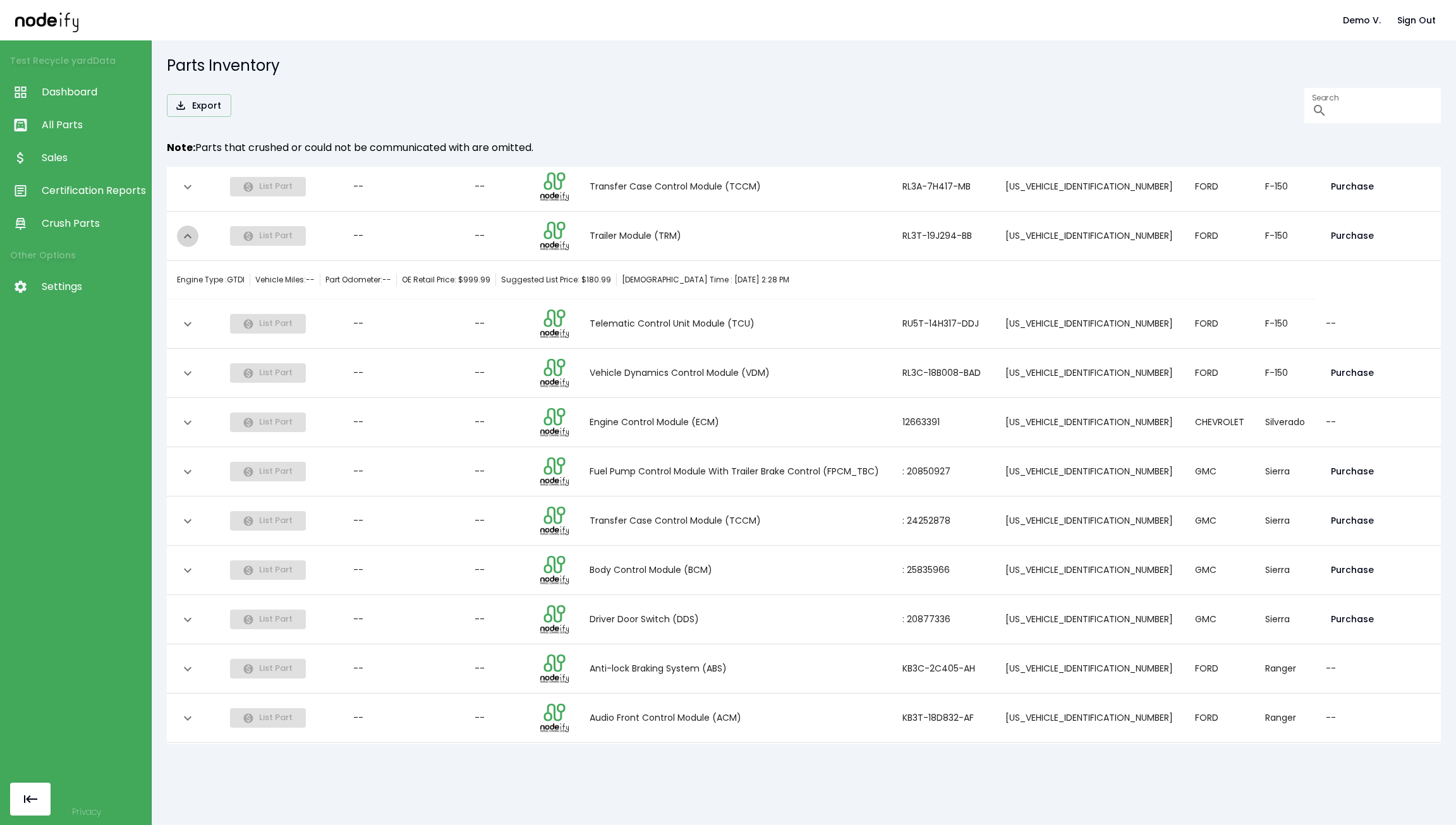
click at [190, 235] on icon "expand row" at bounding box center [188, 236] width 15 height 15
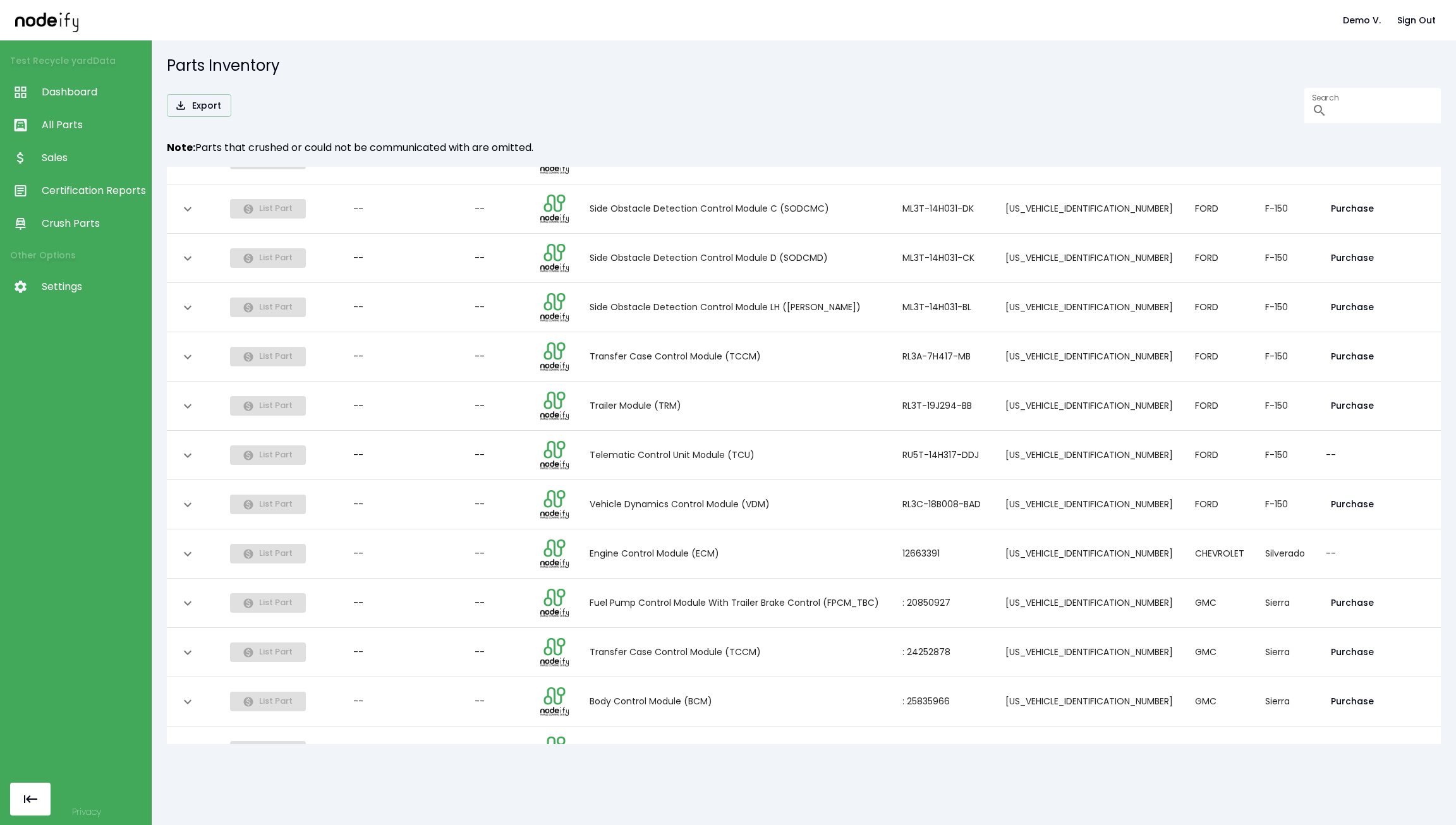
scroll to position [590, 0]
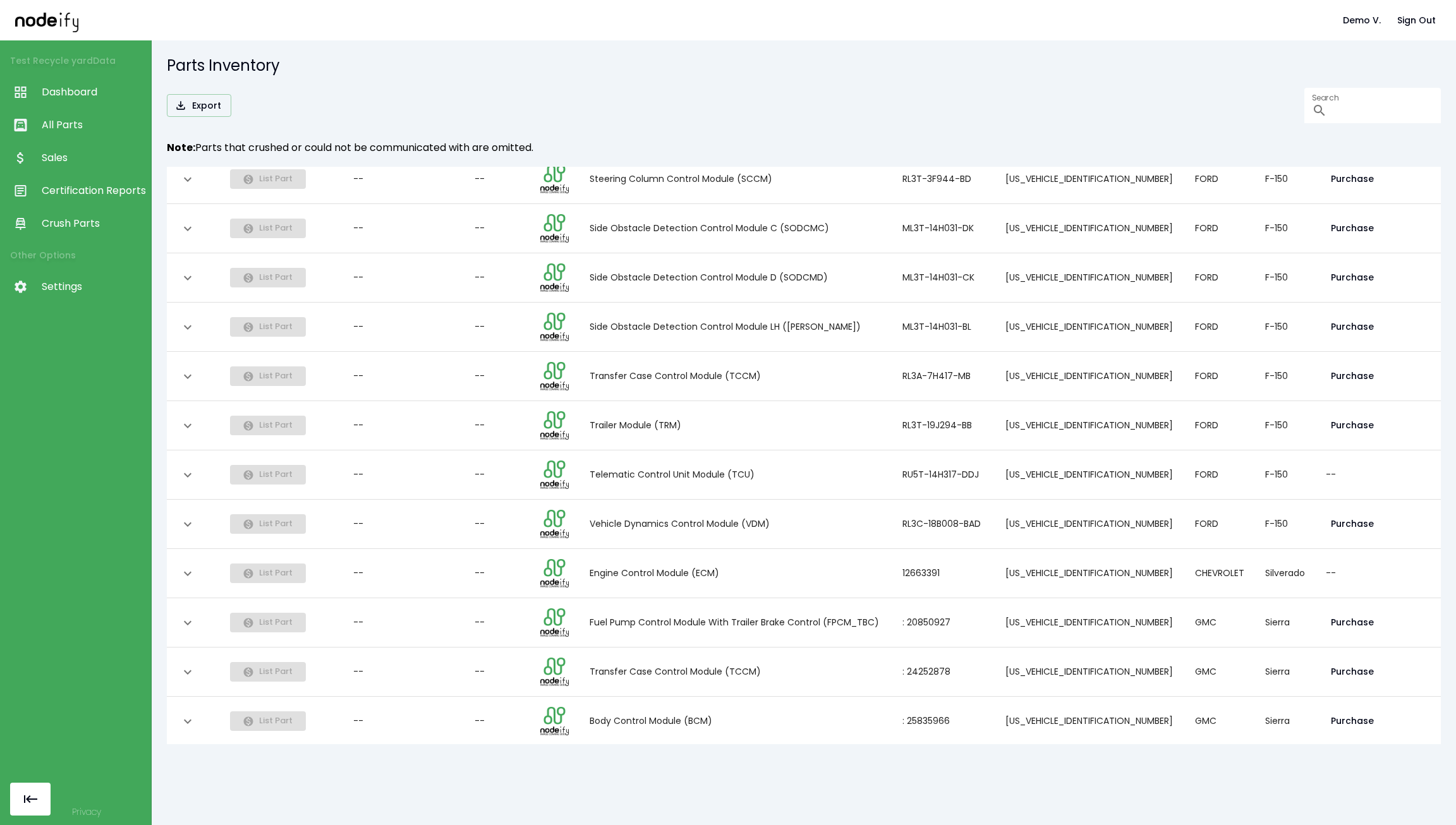
click at [190, 235] on button "expand row" at bounding box center [188, 229] width 21 height 21
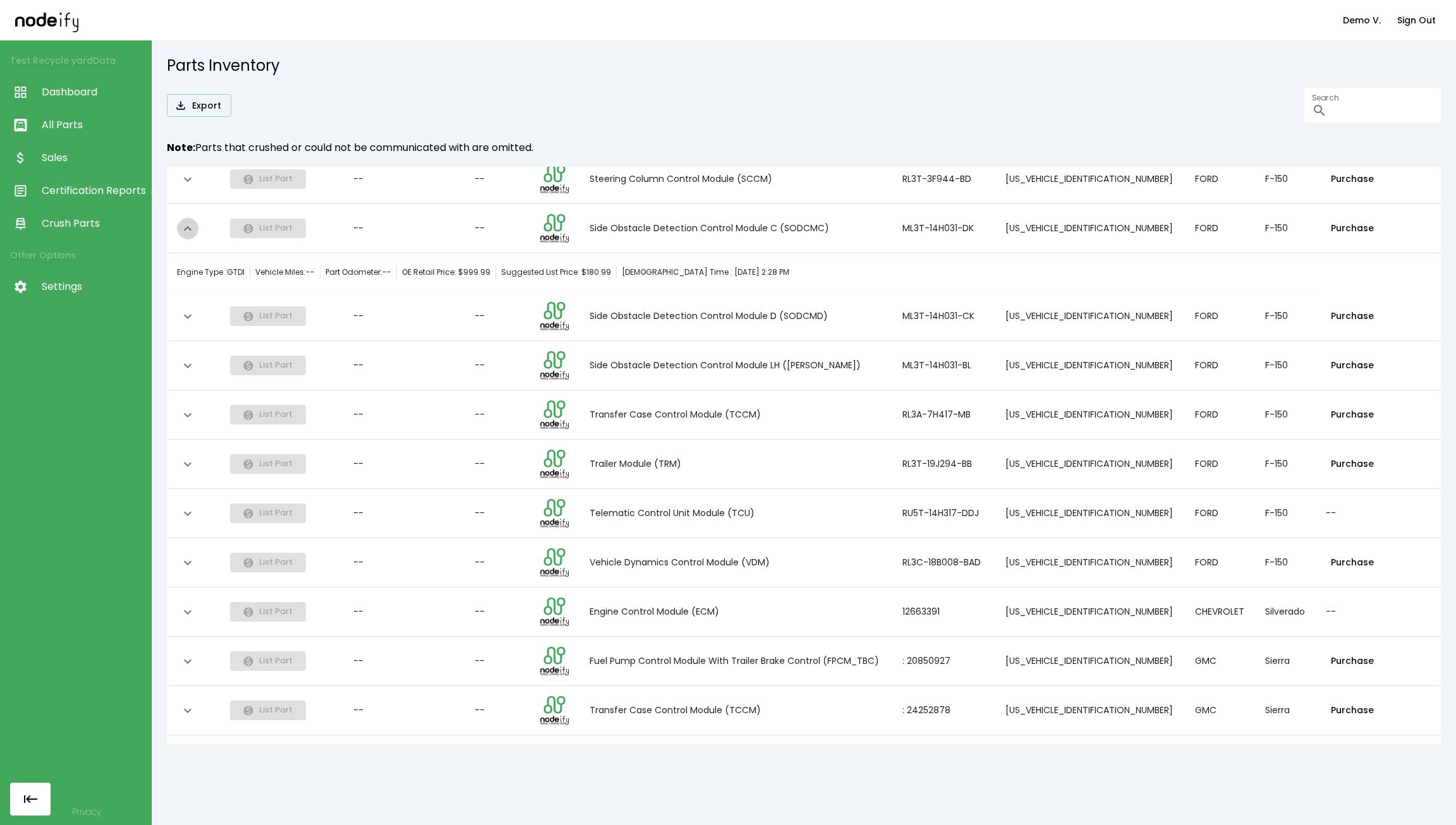
click at [190, 235] on button "expand row" at bounding box center [188, 229] width 21 height 21
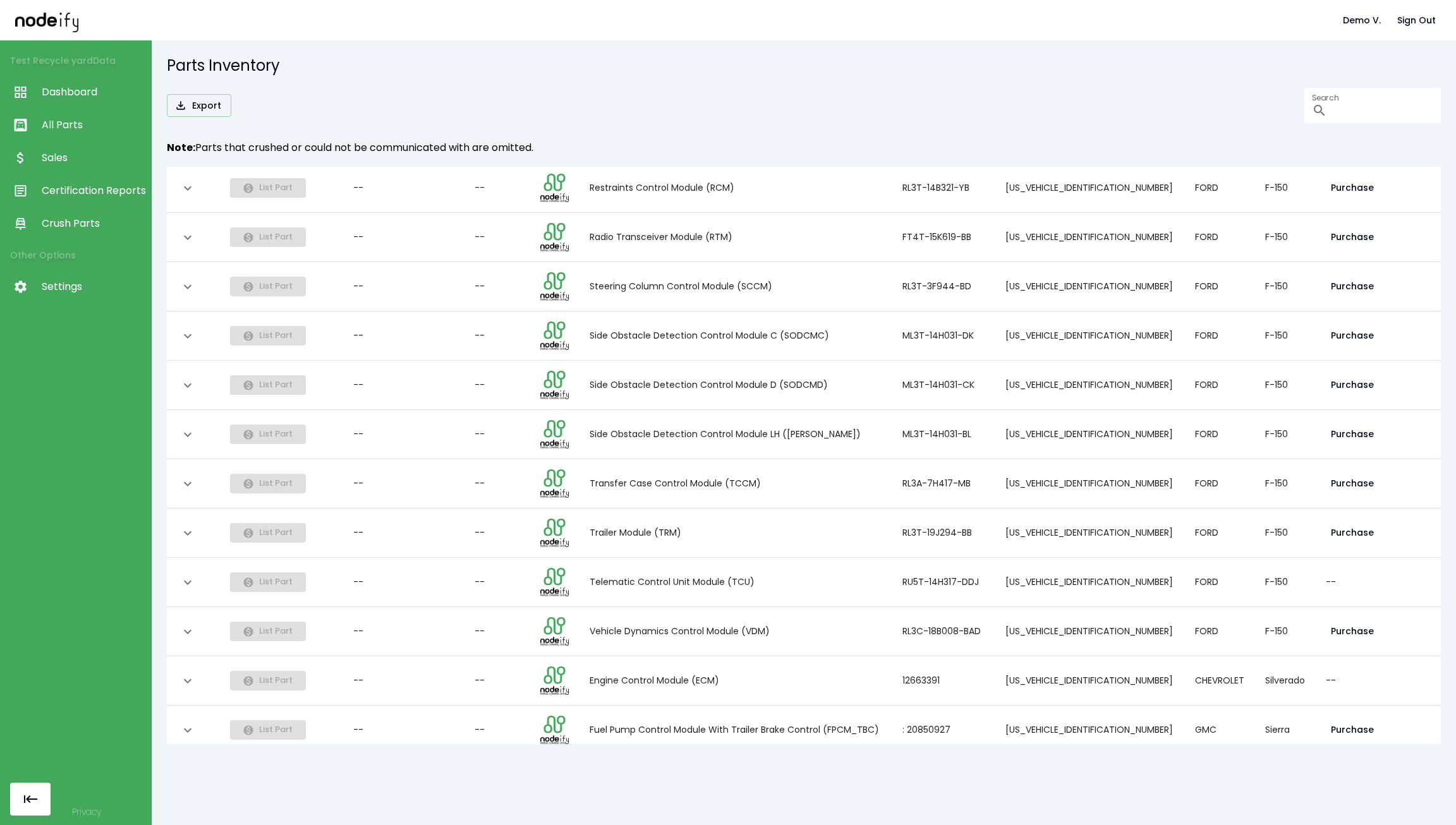
scroll to position [464, 0]
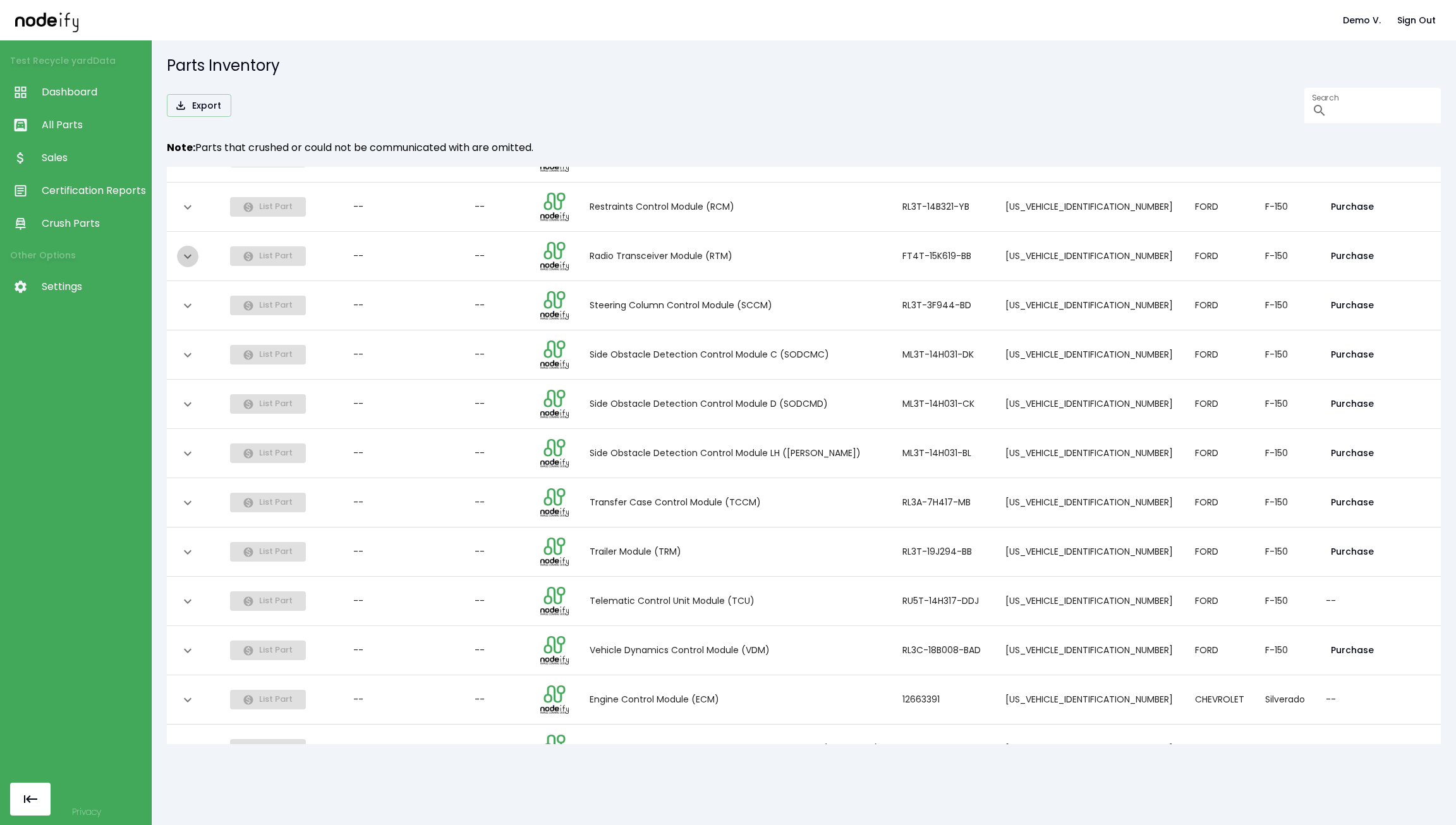
click at [188, 254] on icon "expand row" at bounding box center [188, 256] width 15 height 15
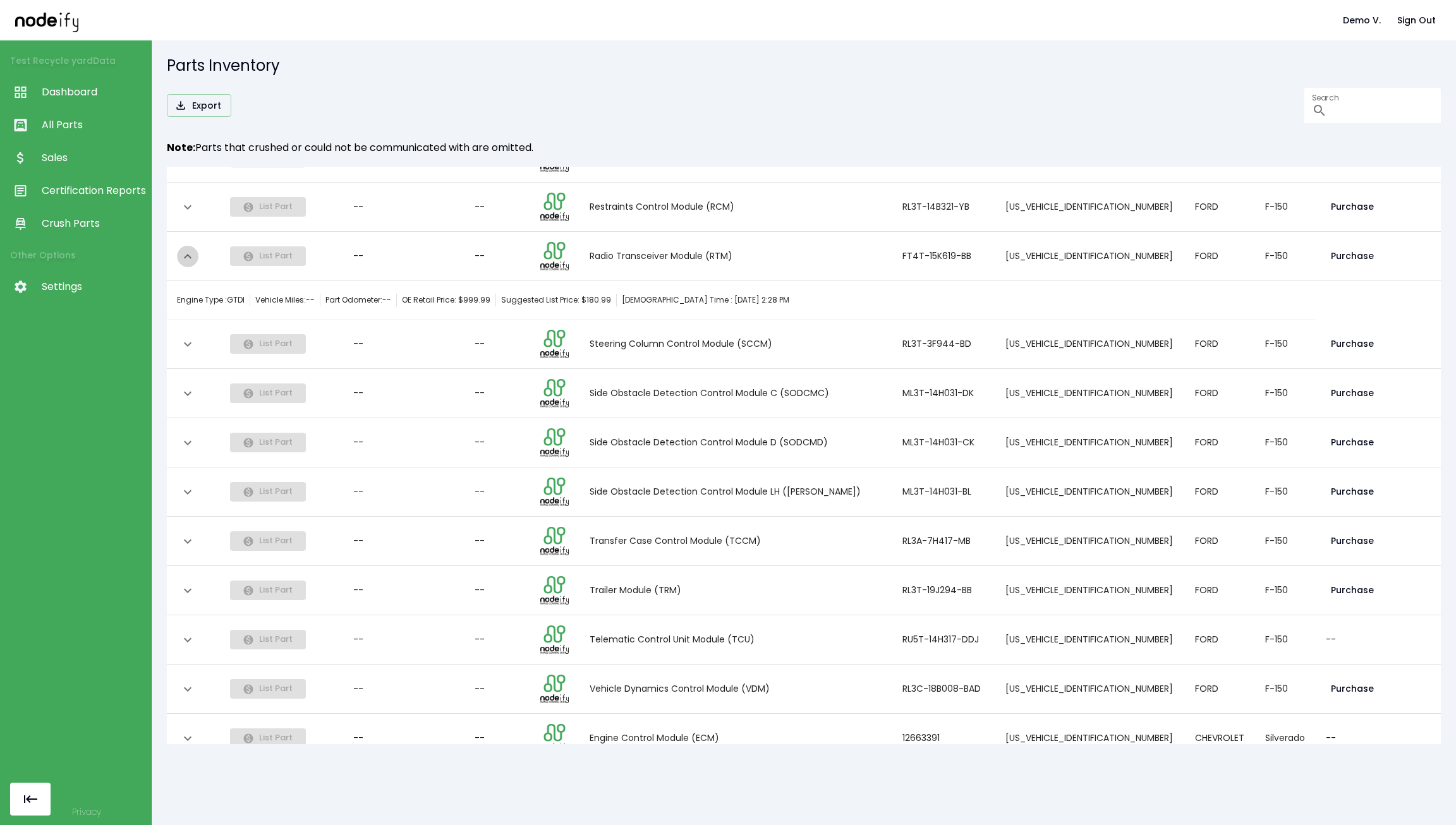
click at [188, 254] on icon "expand row" at bounding box center [188, 256] width 8 height 4
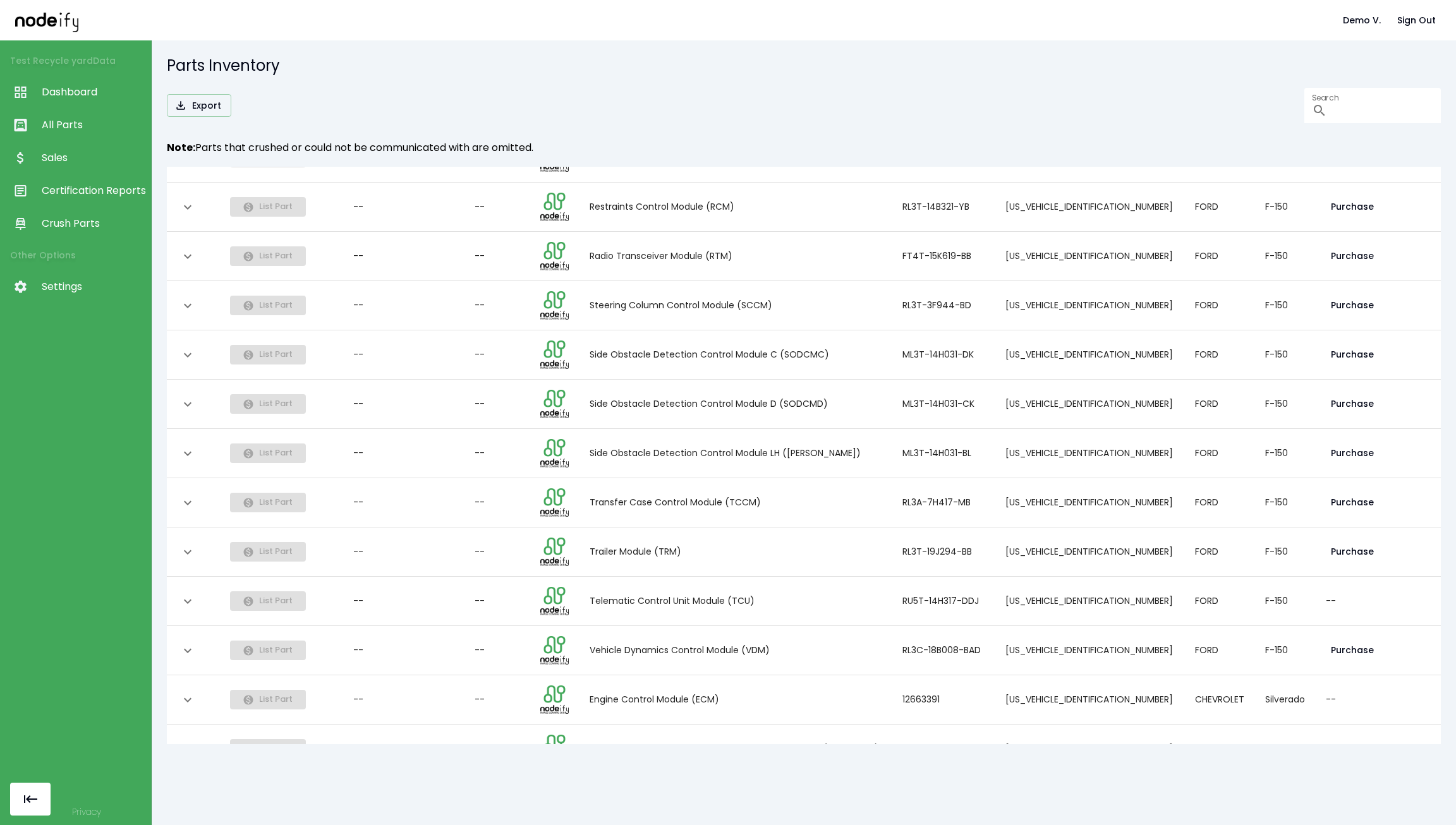
click at [193, 204] on icon "expand row" at bounding box center [188, 207] width 15 height 15
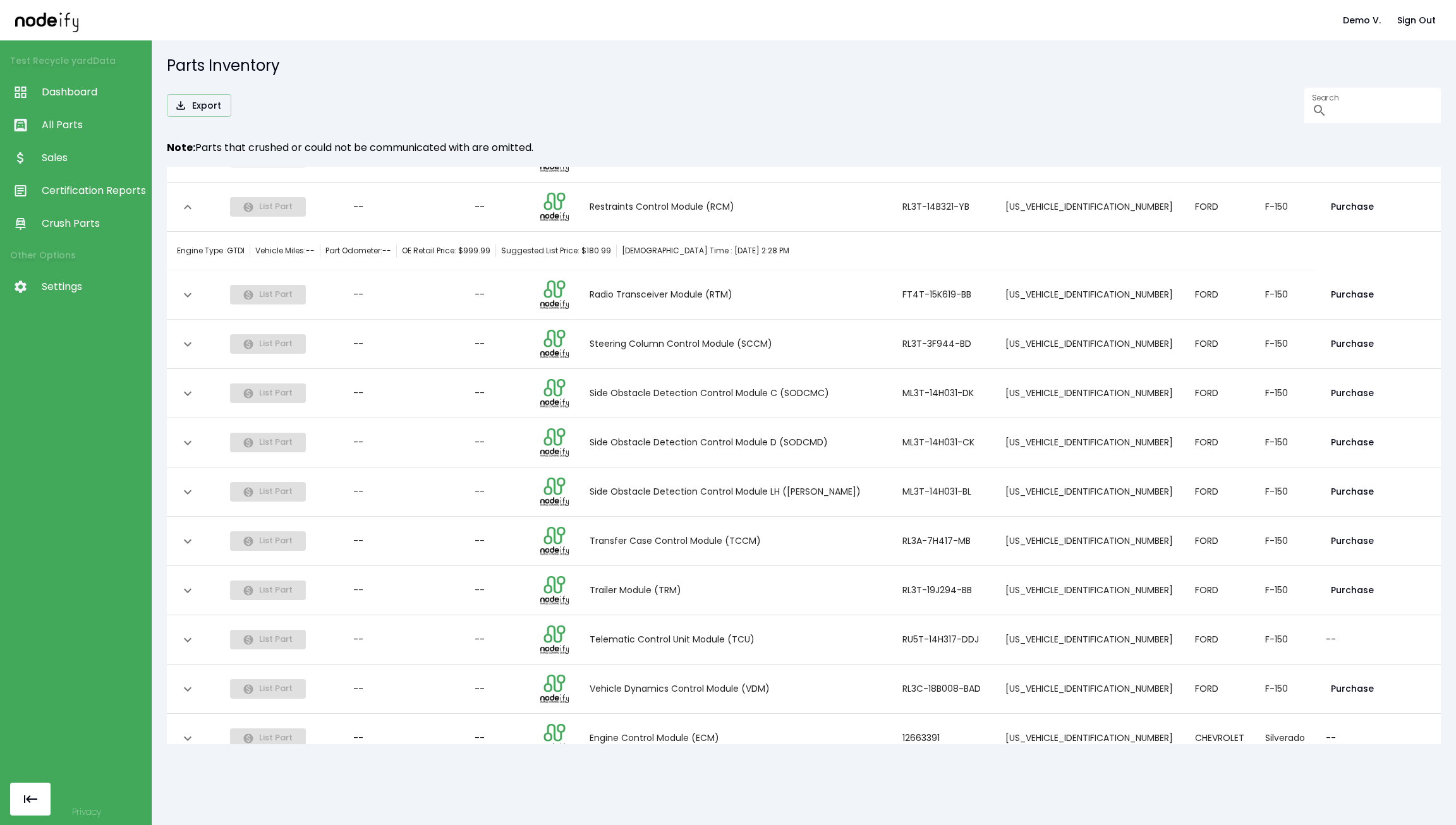
click at [193, 204] on icon "expand row" at bounding box center [188, 207] width 15 height 15
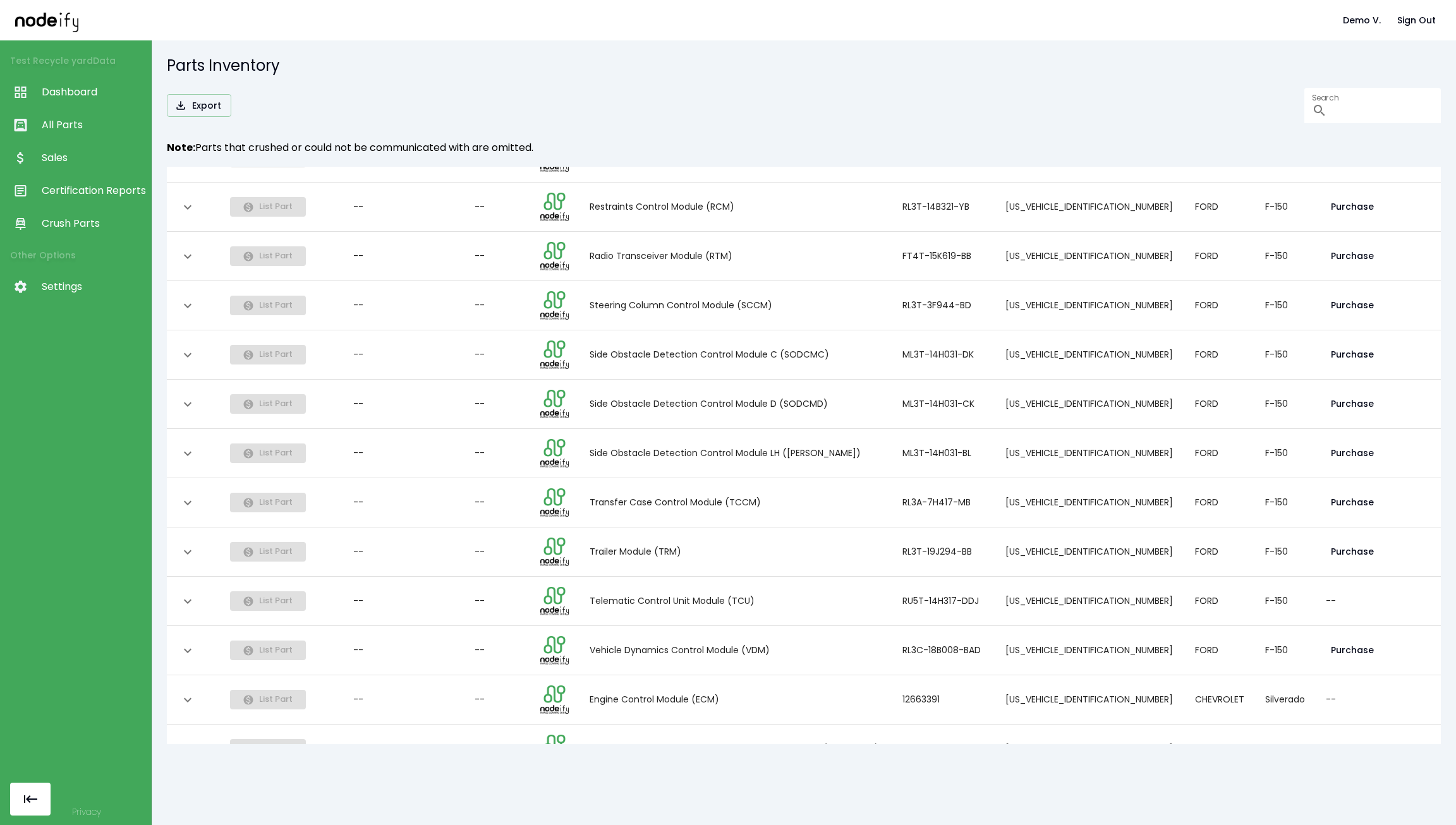
click at [193, 204] on icon "expand row" at bounding box center [188, 207] width 15 height 15
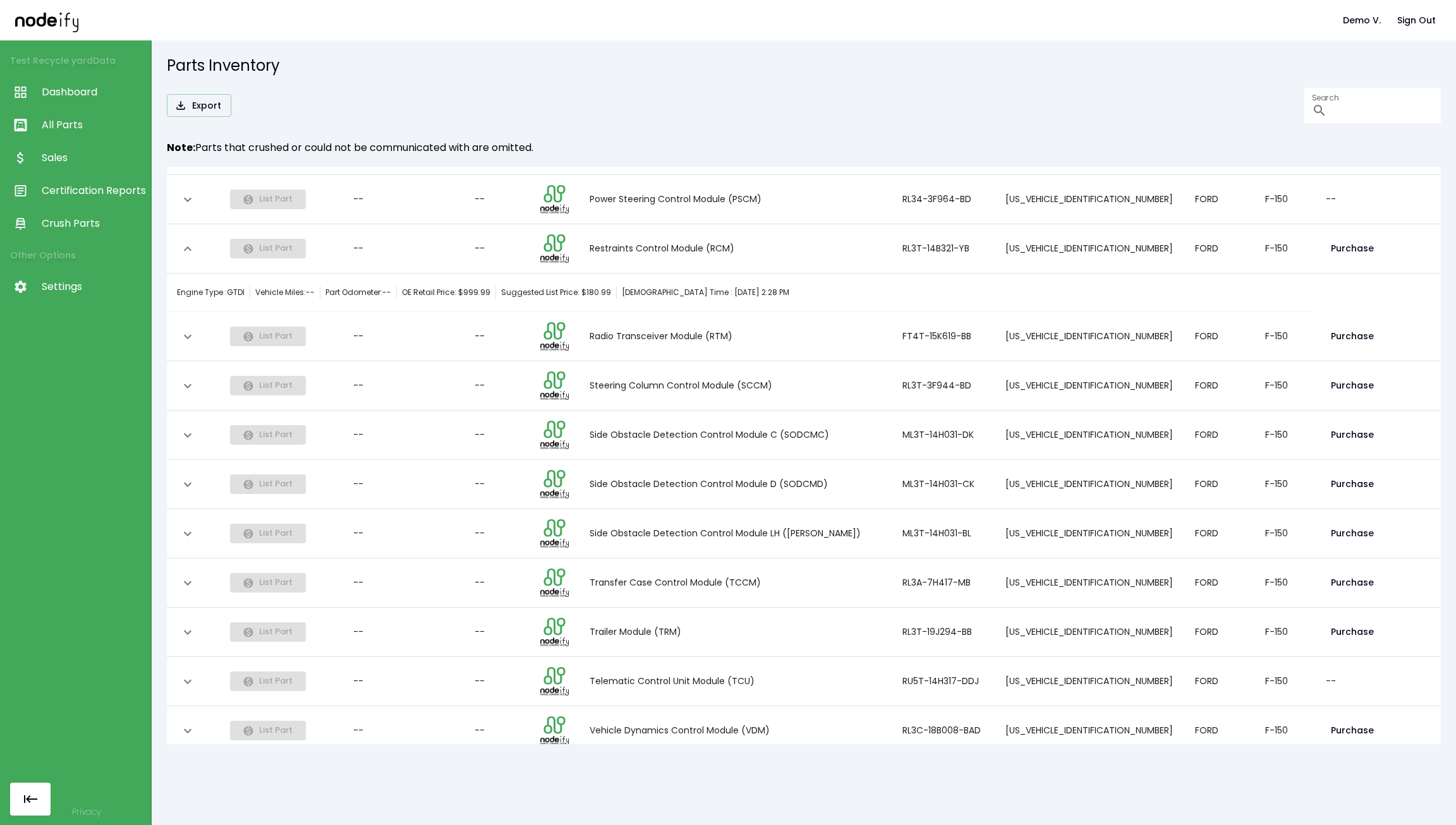
scroll to position [401, 0]
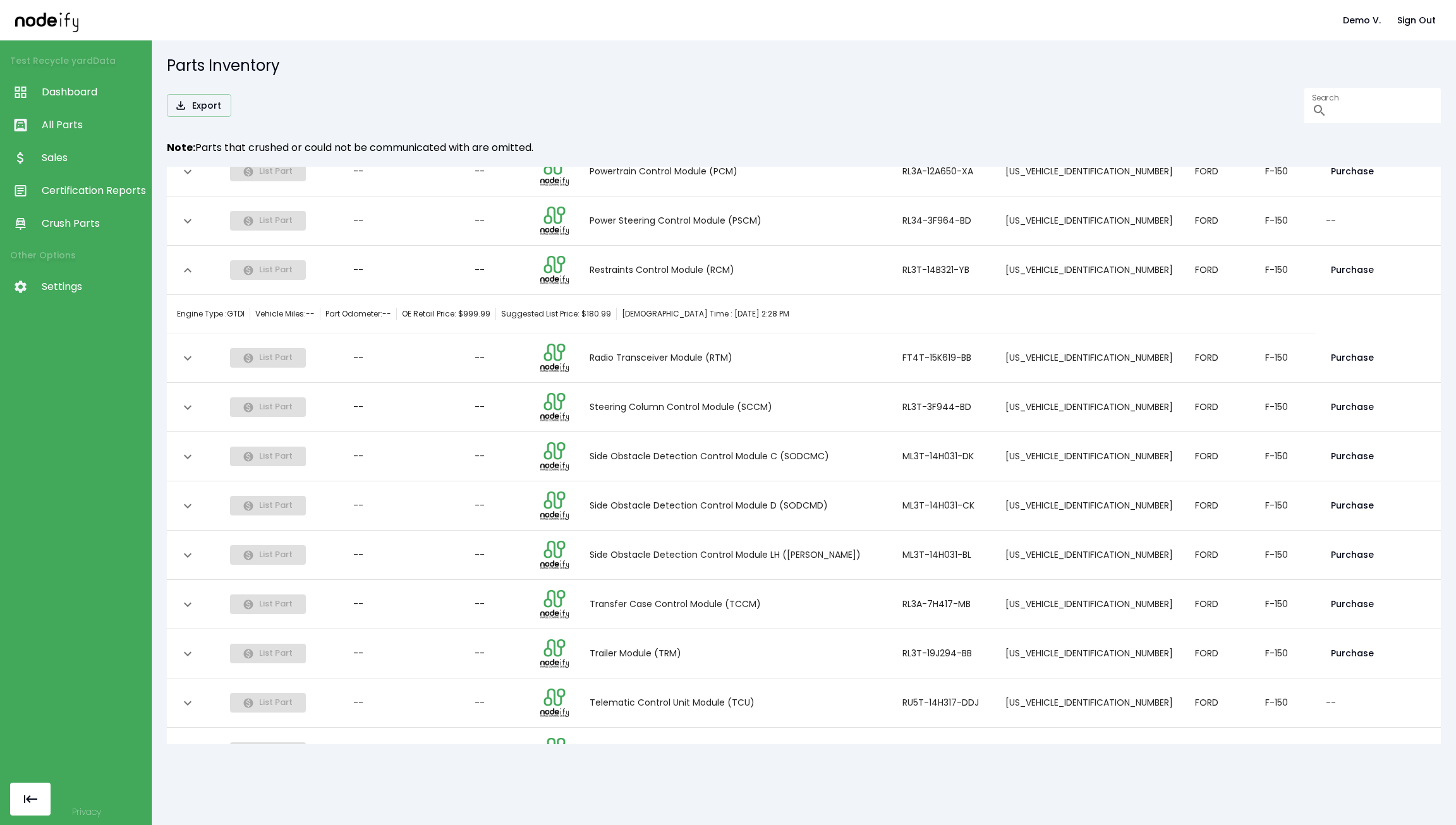
click at [183, 223] on icon "expand row" at bounding box center [188, 220] width 15 height 15
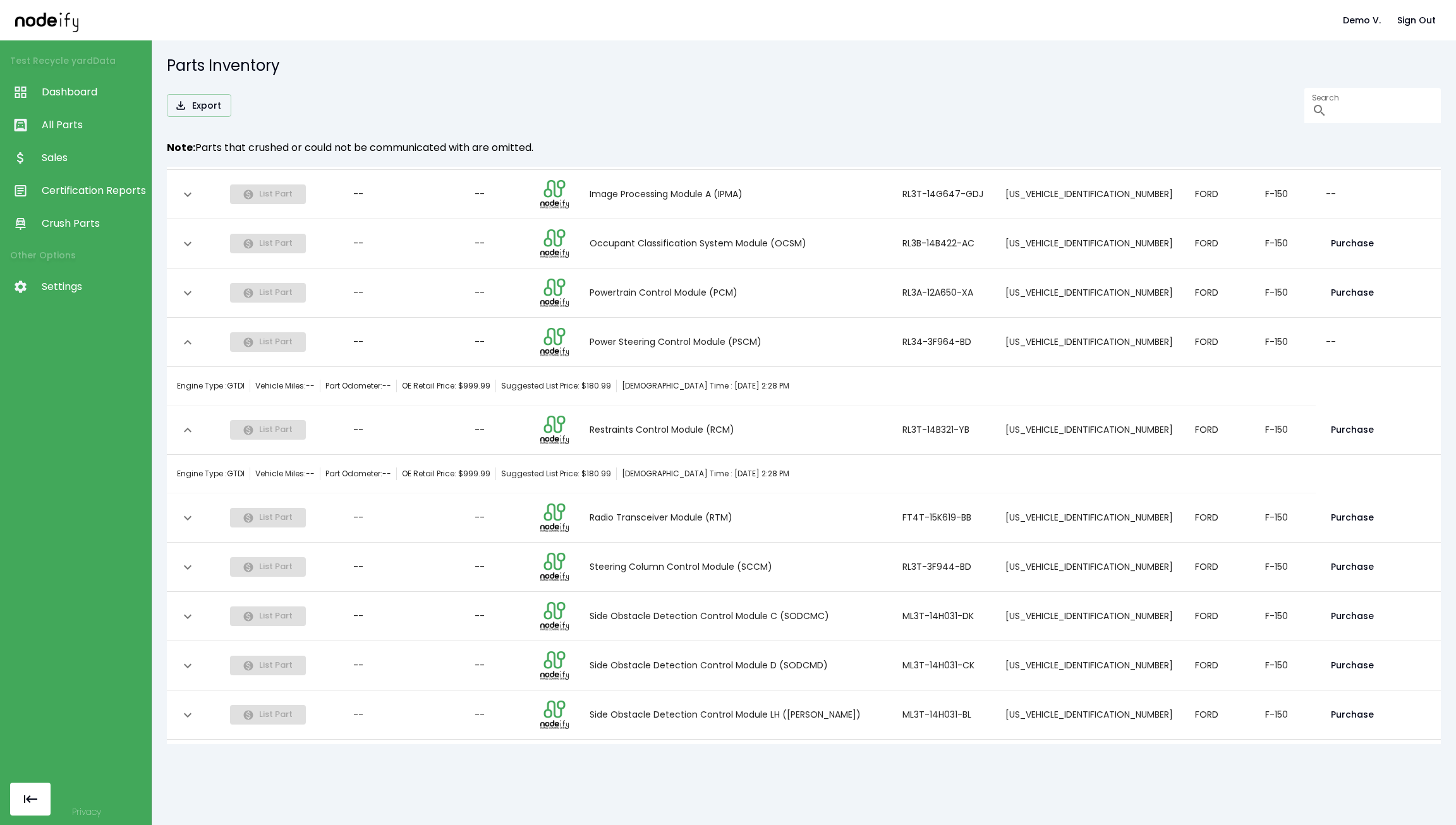
scroll to position [274, 0]
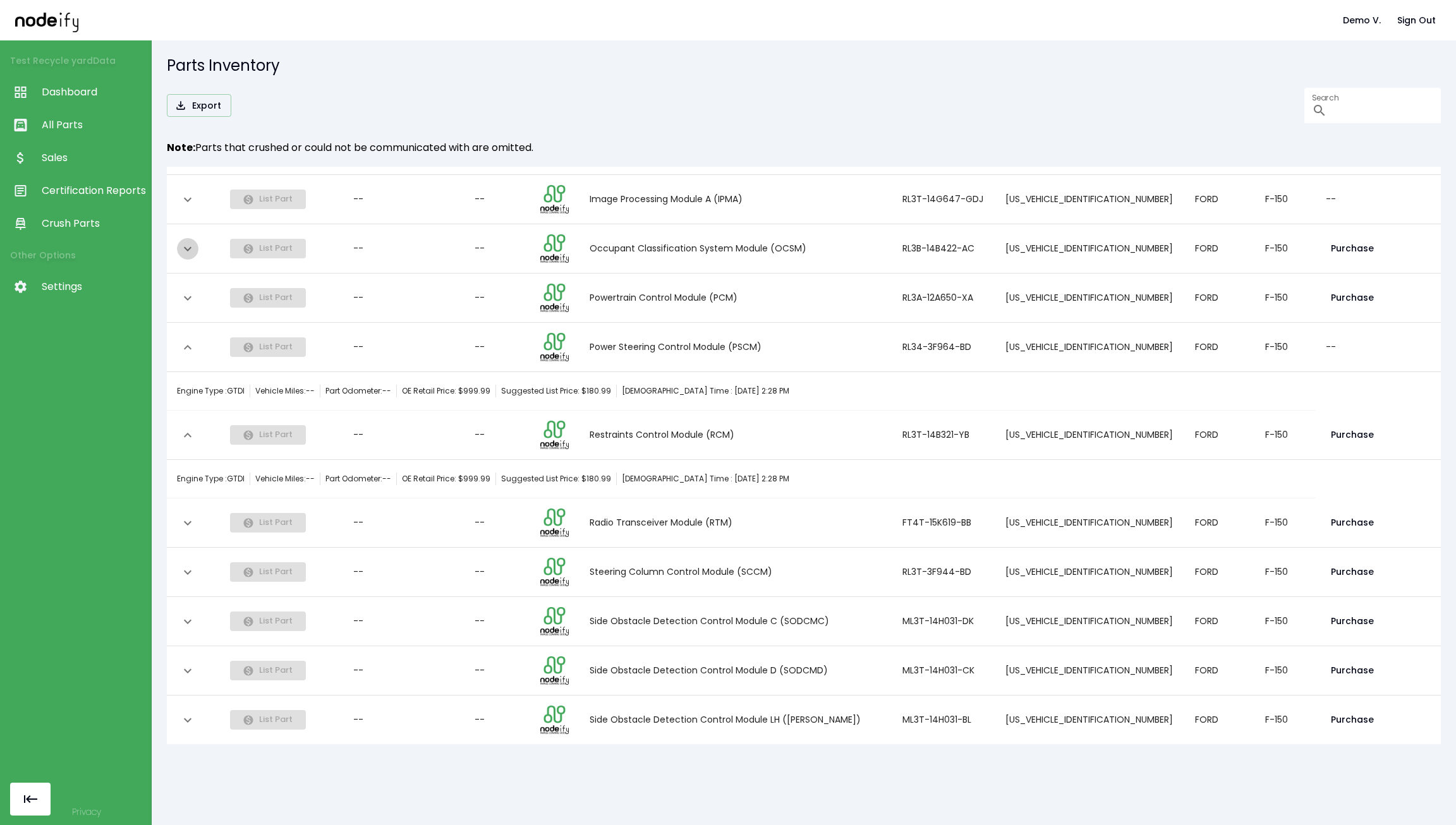
click at [196, 250] on button "expand row" at bounding box center [188, 249] width 21 height 21
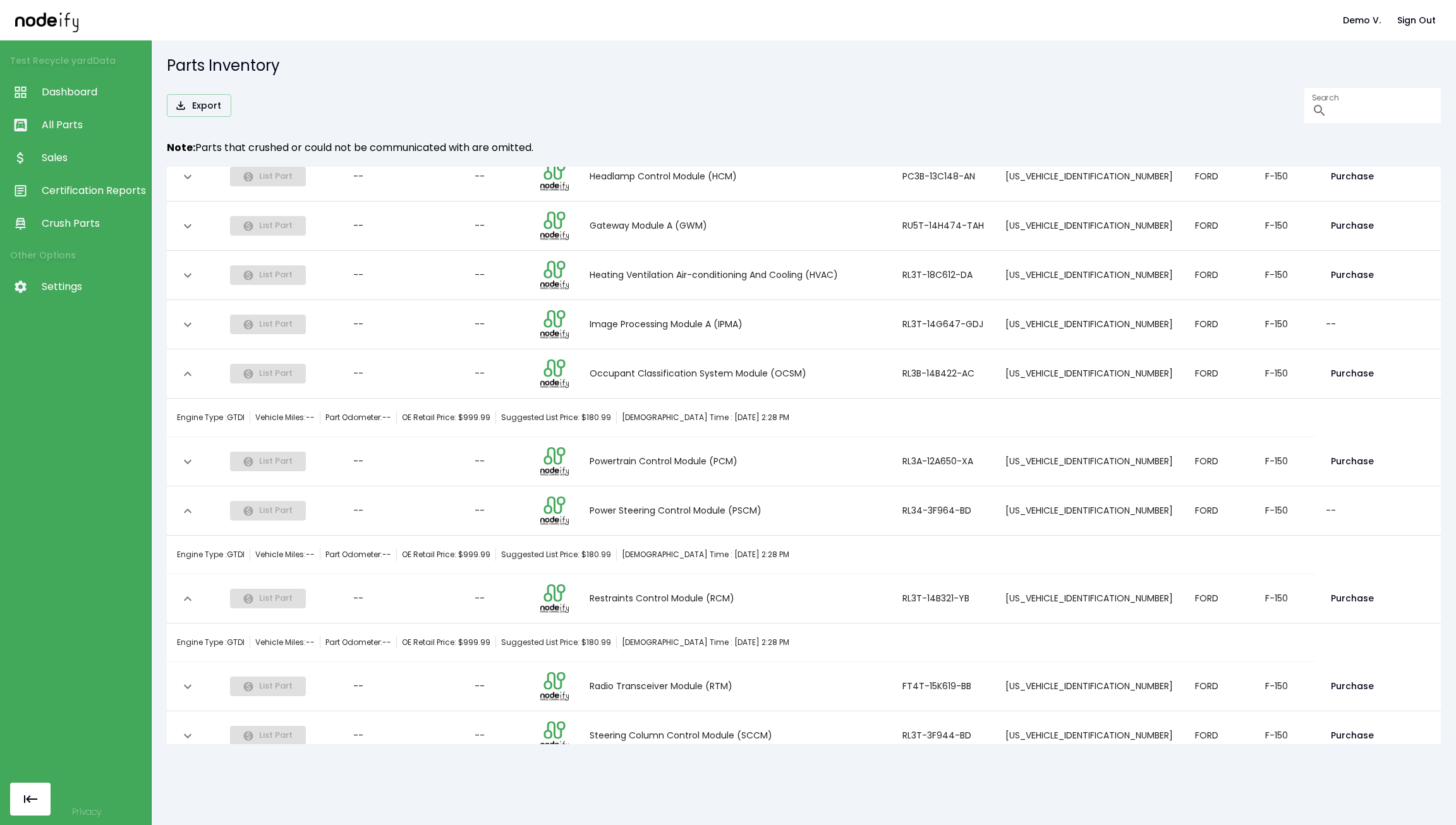
scroll to position [84, 0]
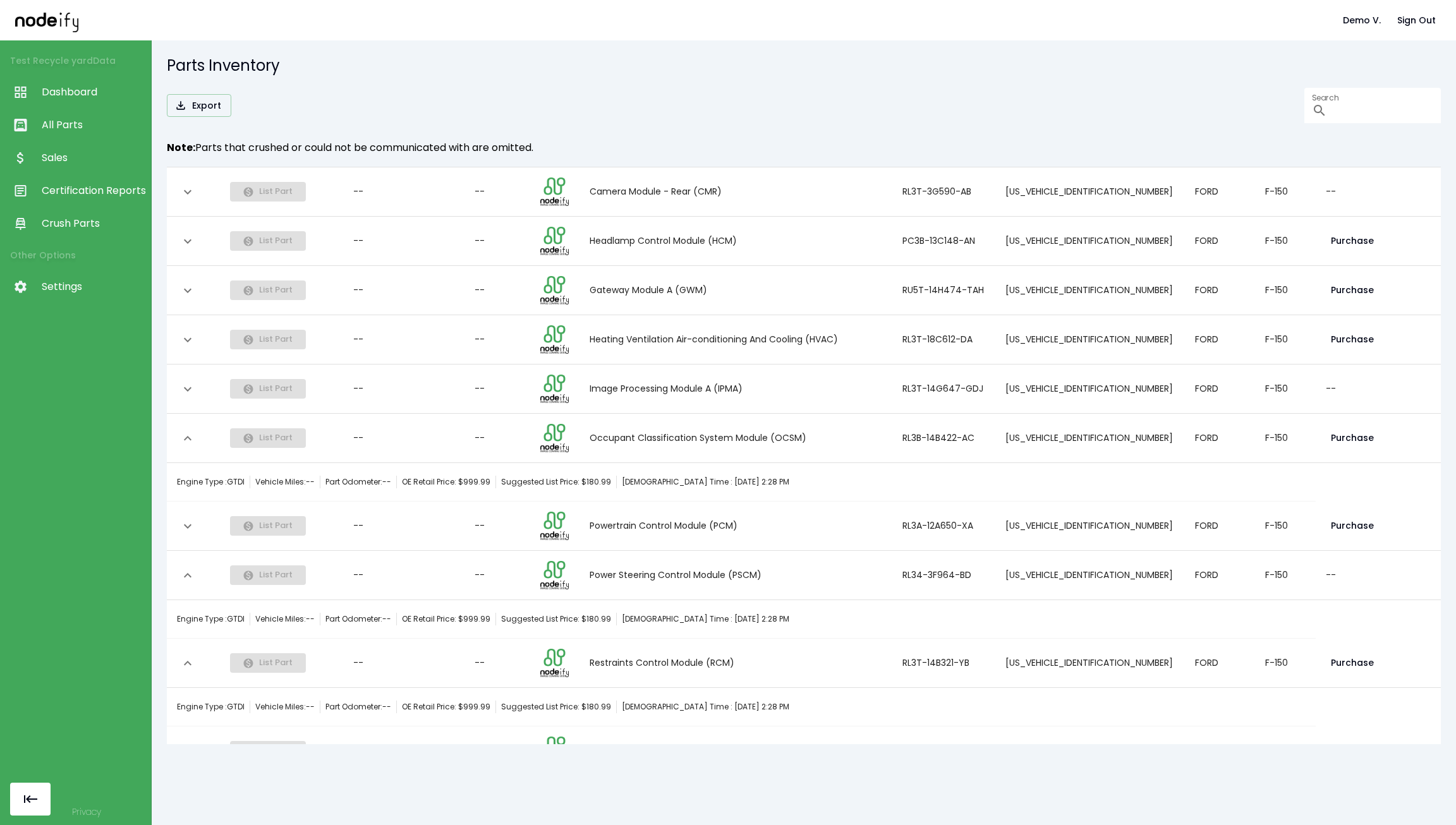
click at [188, 248] on button "expand row" at bounding box center [188, 241] width 21 height 21
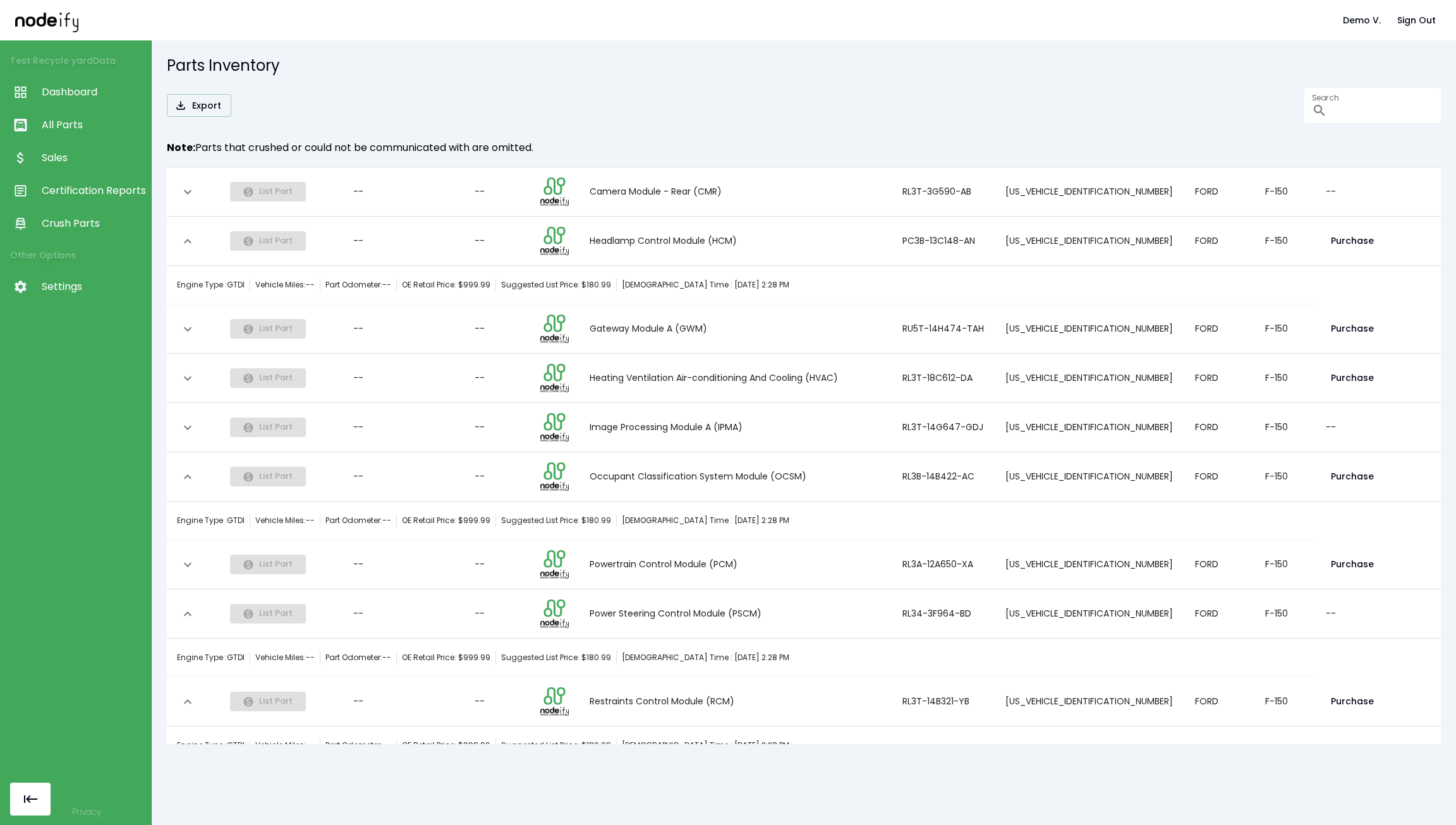
click at [188, 248] on button "expand row" at bounding box center [188, 241] width 21 height 21
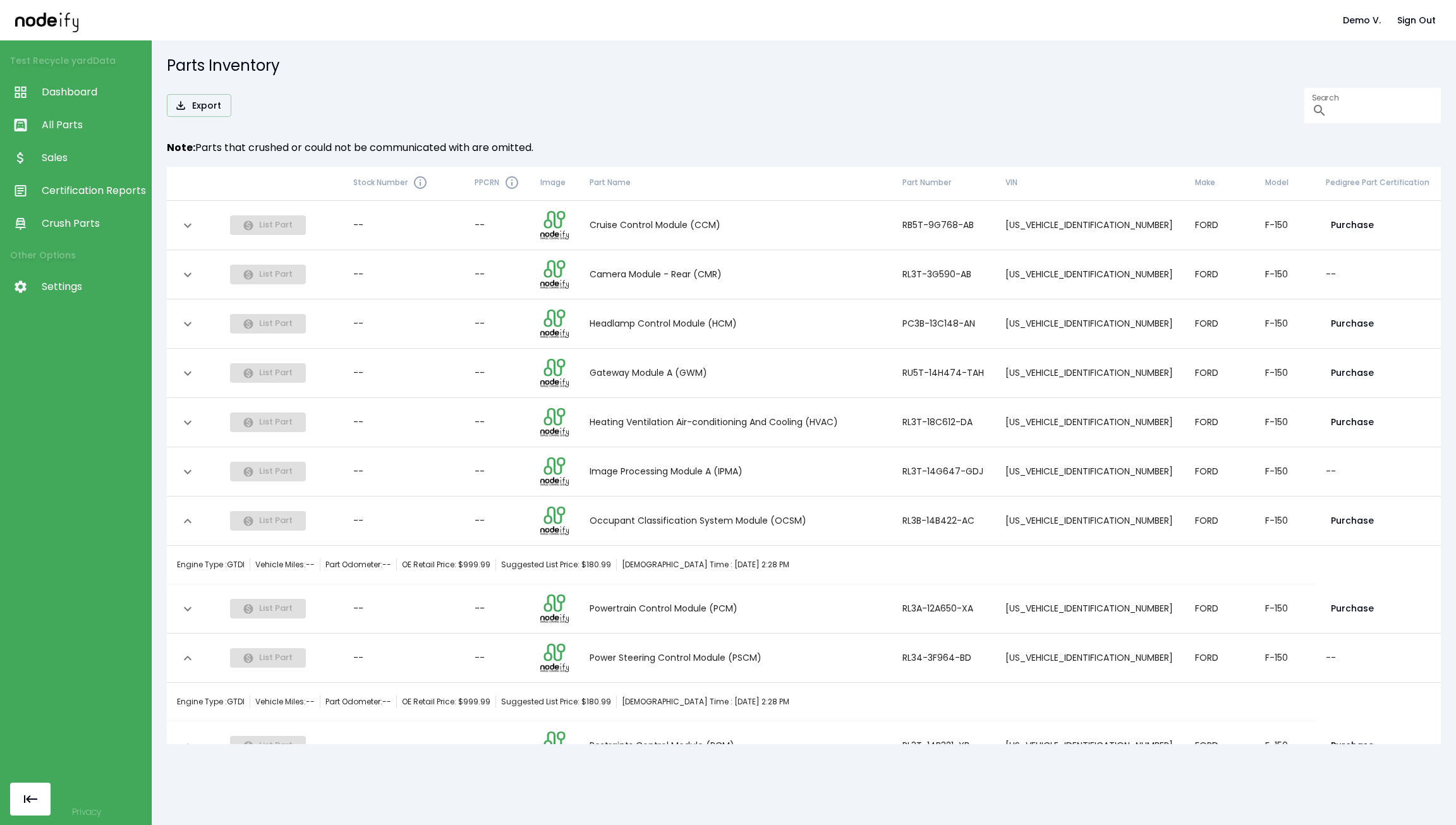
scroll to position [0, 0]
click at [187, 223] on icon "expand row" at bounding box center [188, 227] width 15 height 15
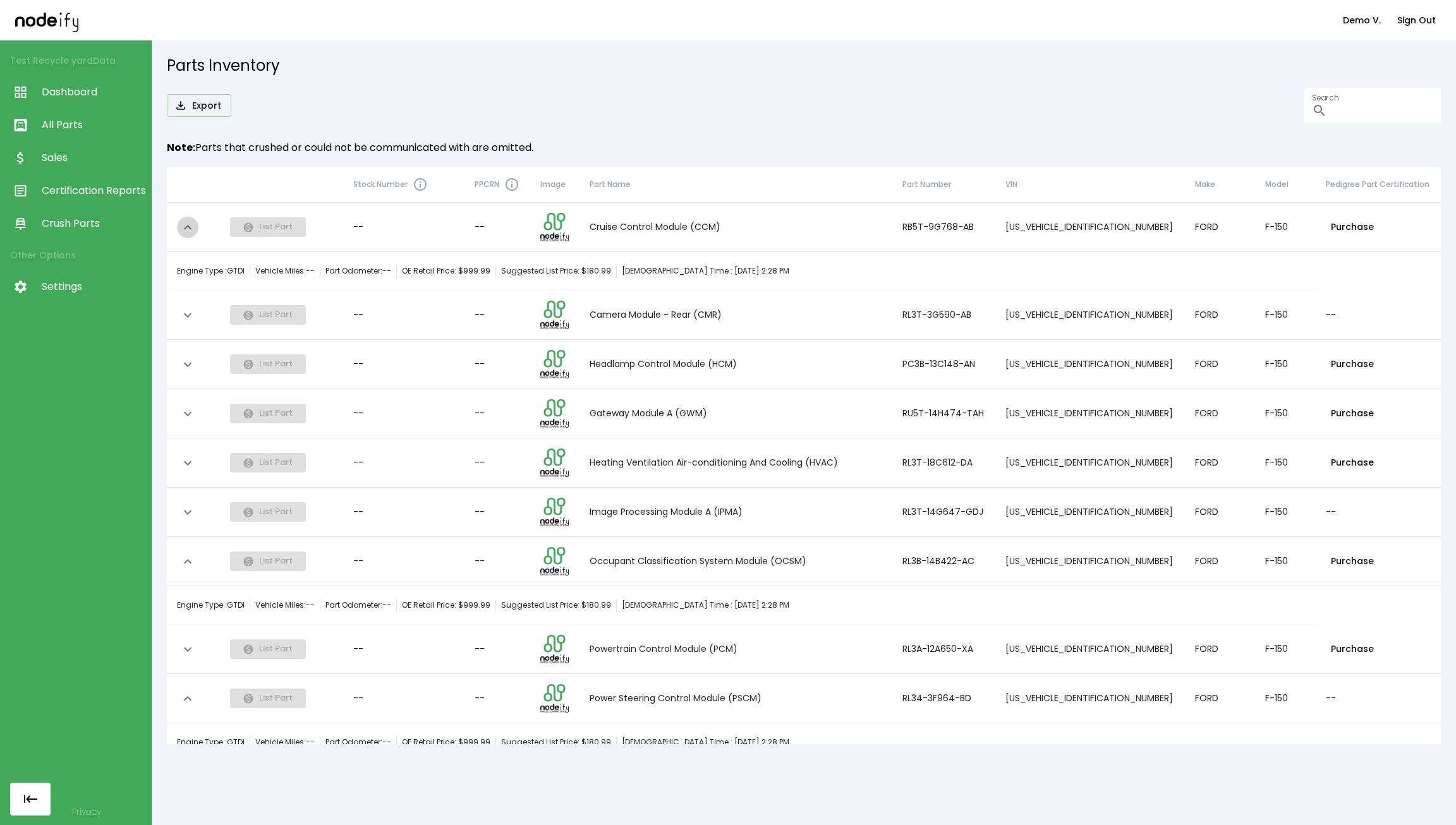
click at [185, 223] on icon "expand row" at bounding box center [188, 227] width 15 height 15
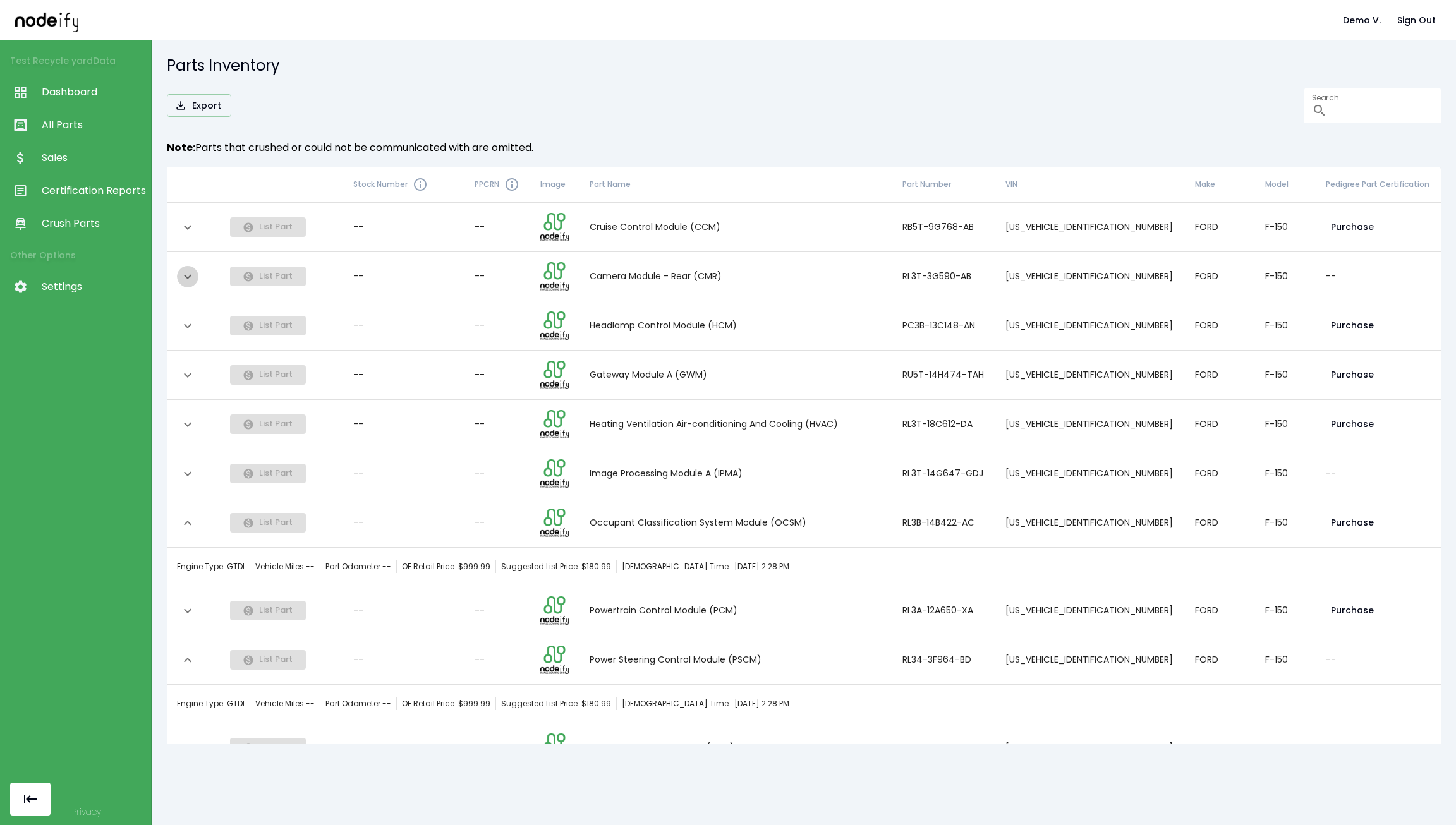
click at [190, 266] on button "expand row" at bounding box center [188, 277] width 21 height 21
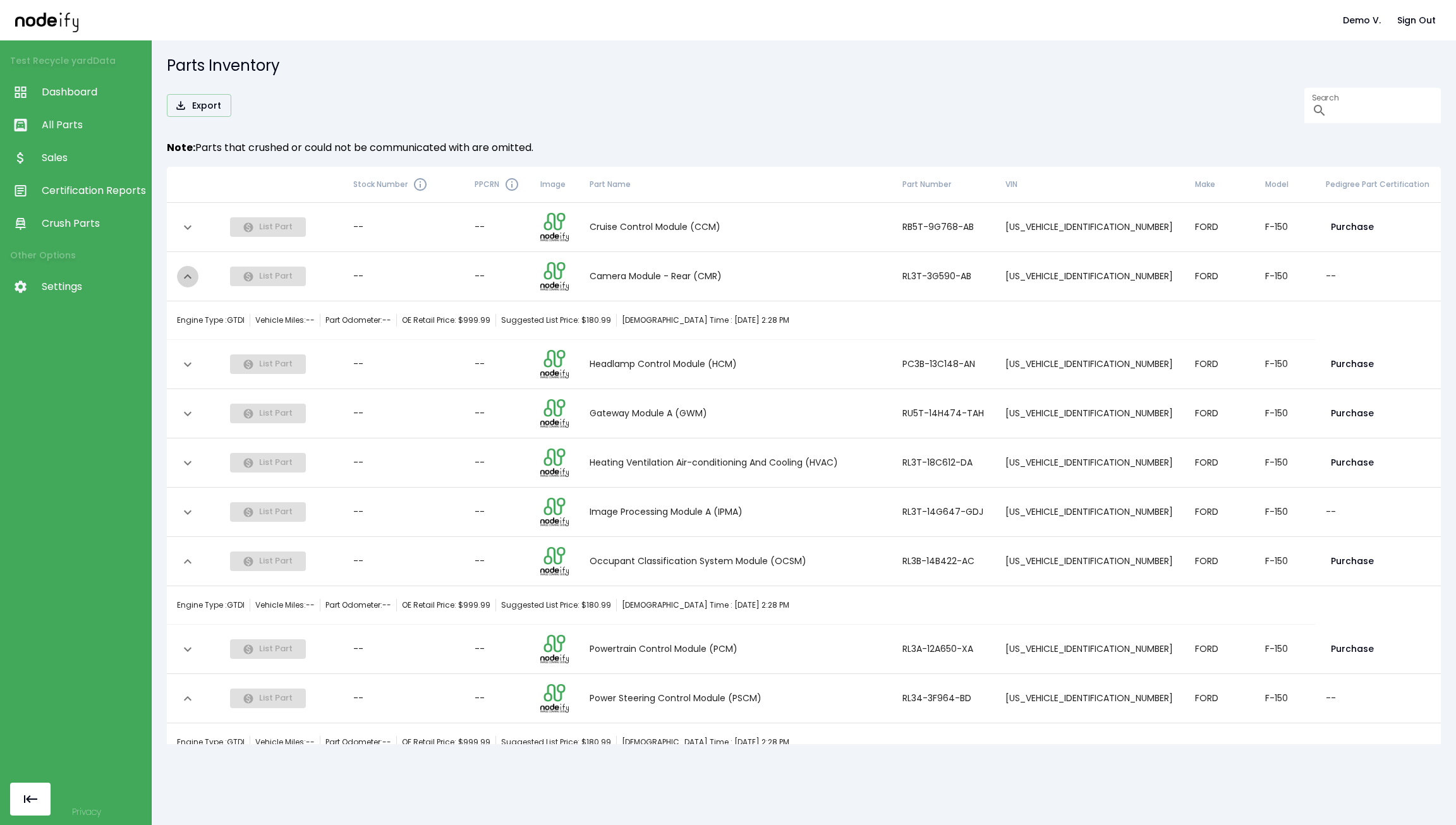
click at [190, 271] on icon "expand row" at bounding box center [188, 276] width 15 height 15
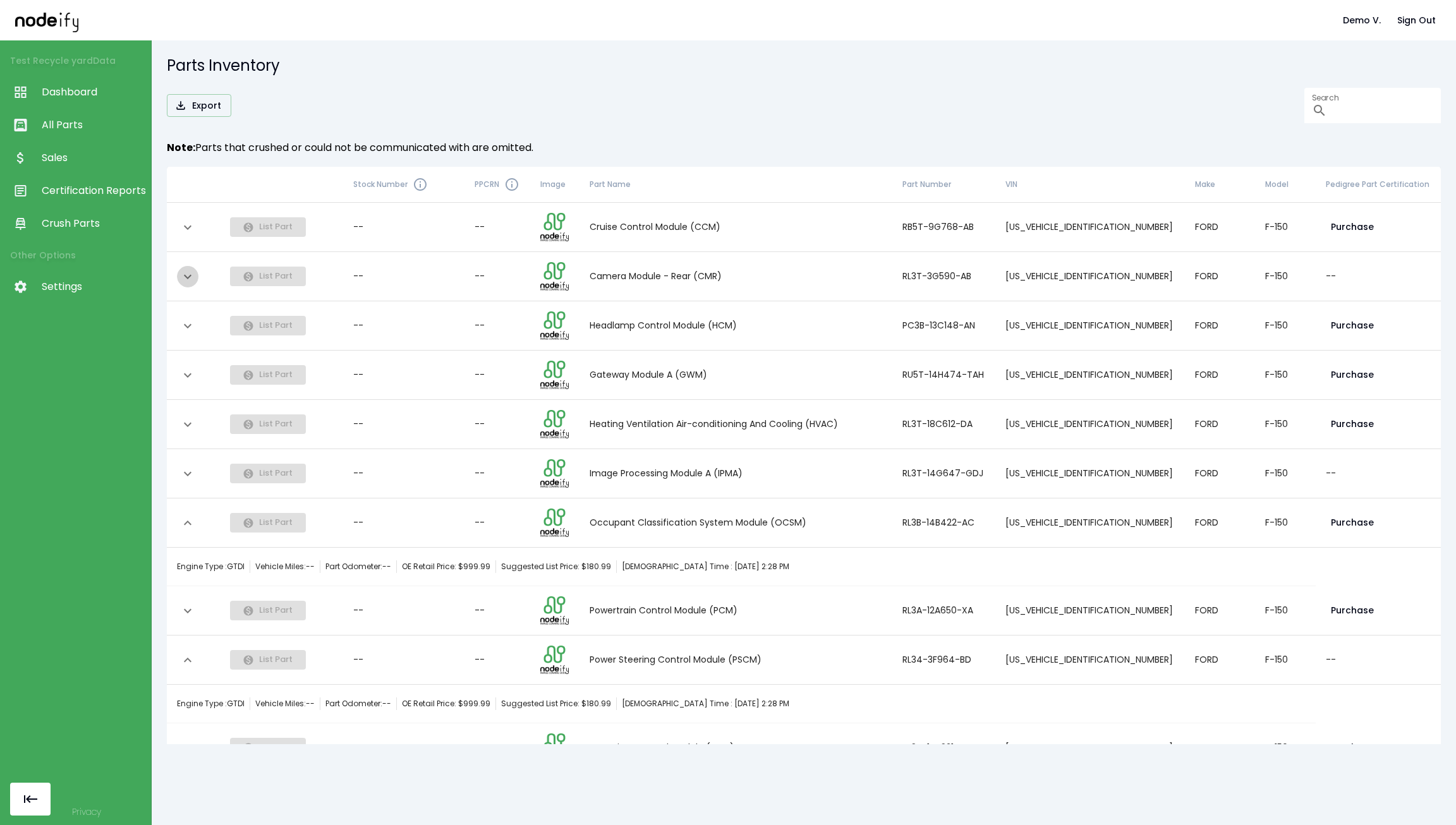
click at [190, 271] on icon "expand row" at bounding box center [188, 276] width 15 height 15
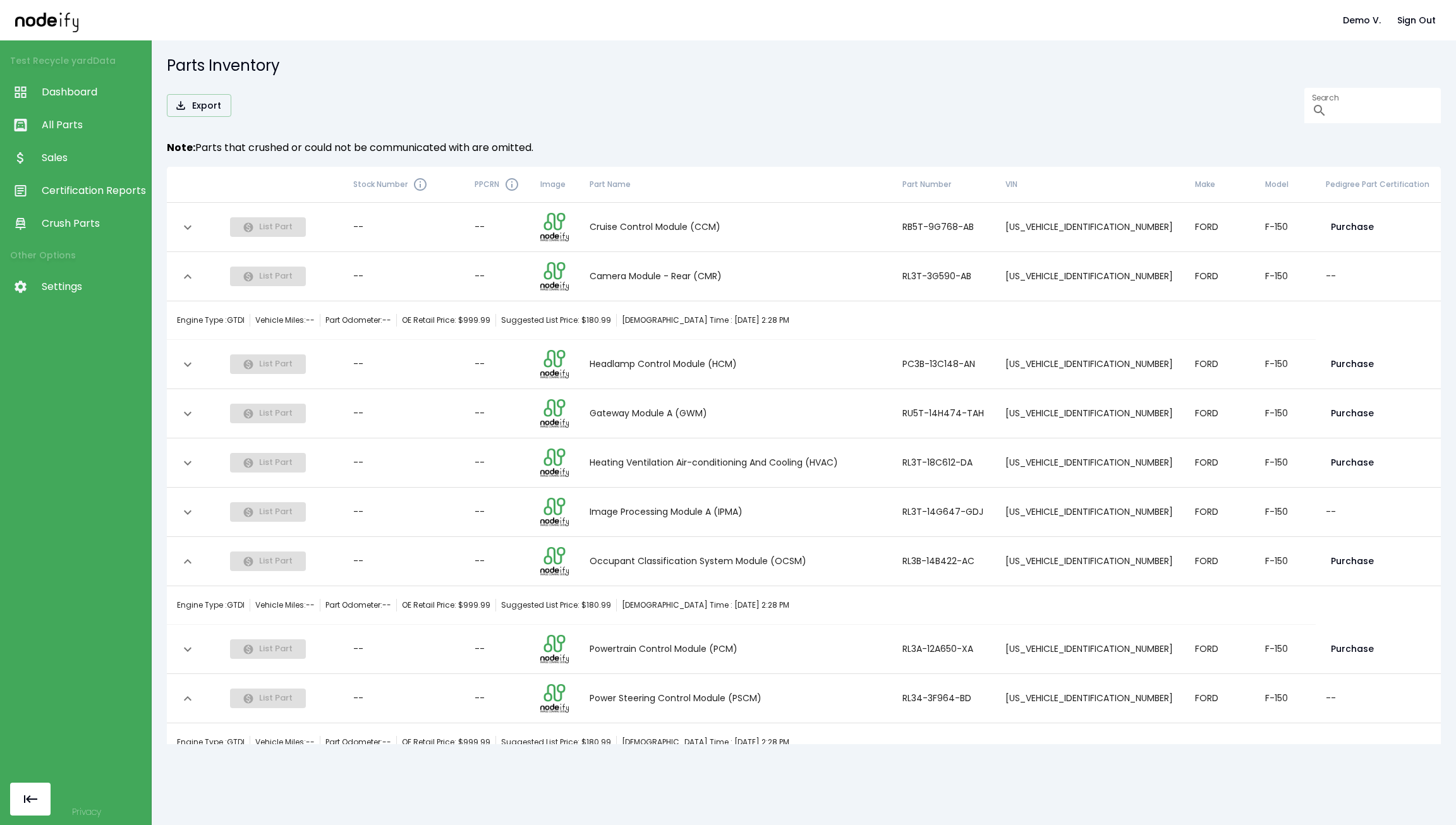
click at [190, 271] on icon "expand row" at bounding box center [188, 276] width 15 height 15
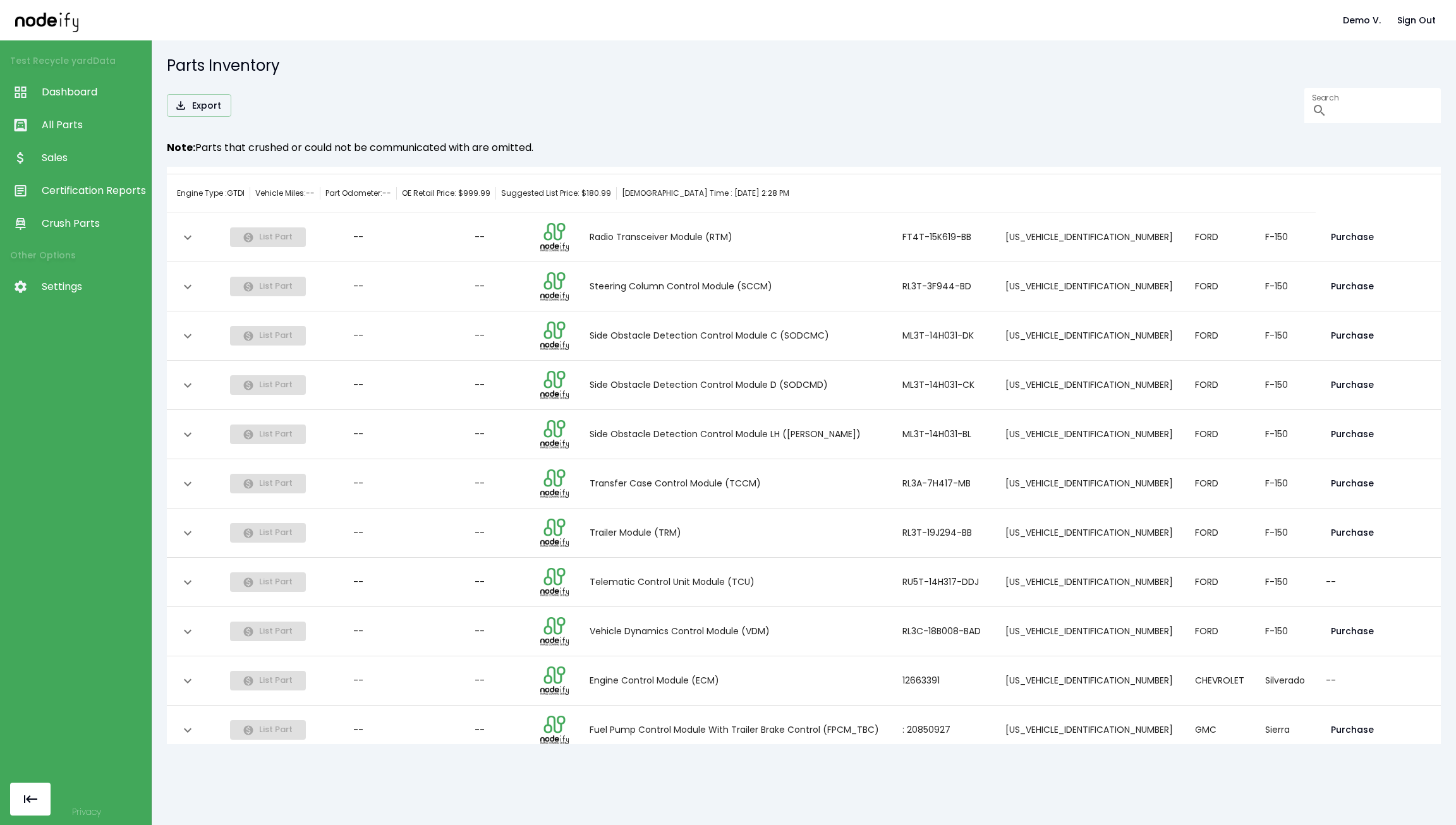
scroll to position [758, 0]
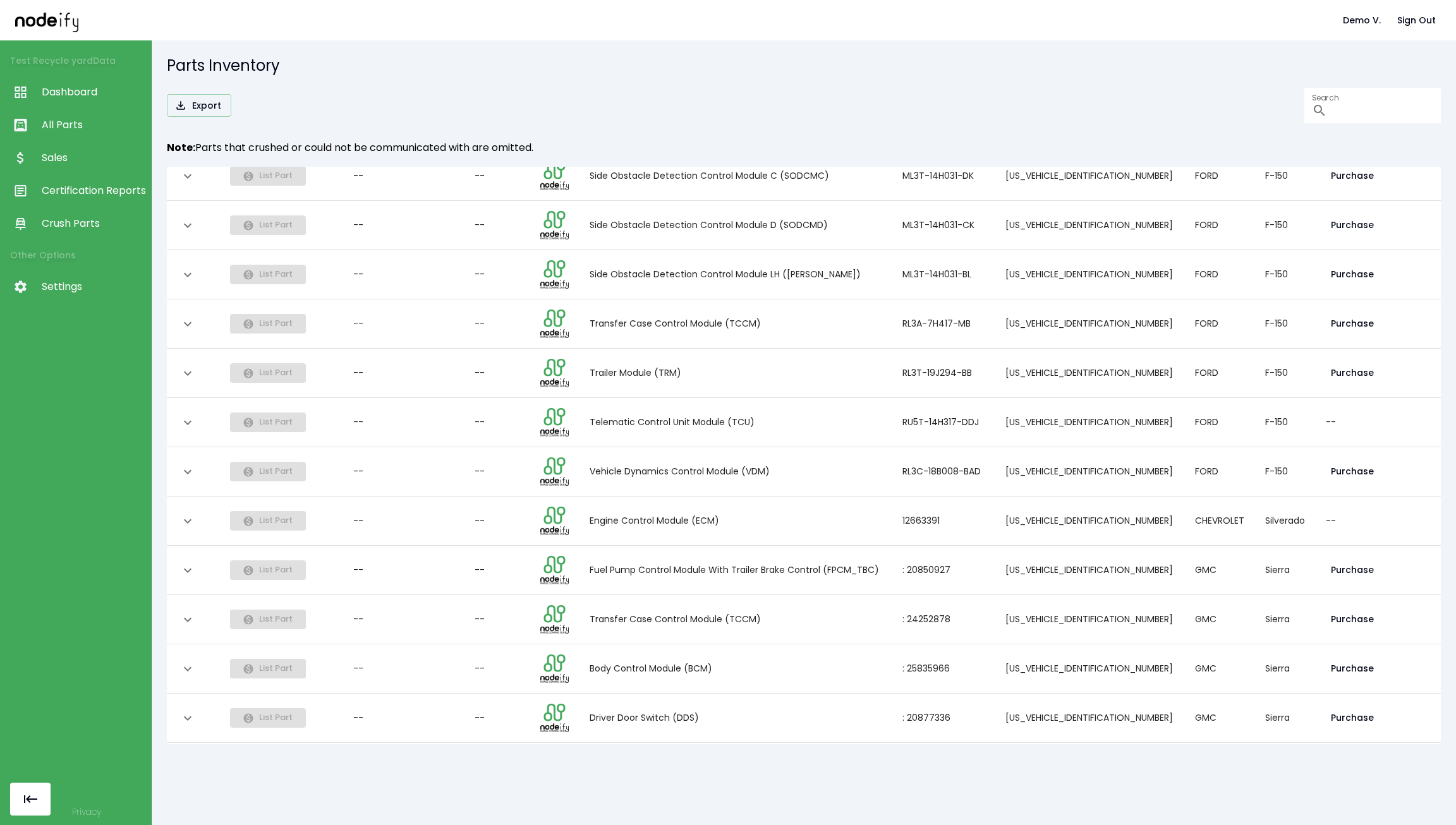
click at [192, 471] on icon "expand row" at bounding box center [188, 472] width 15 height 15
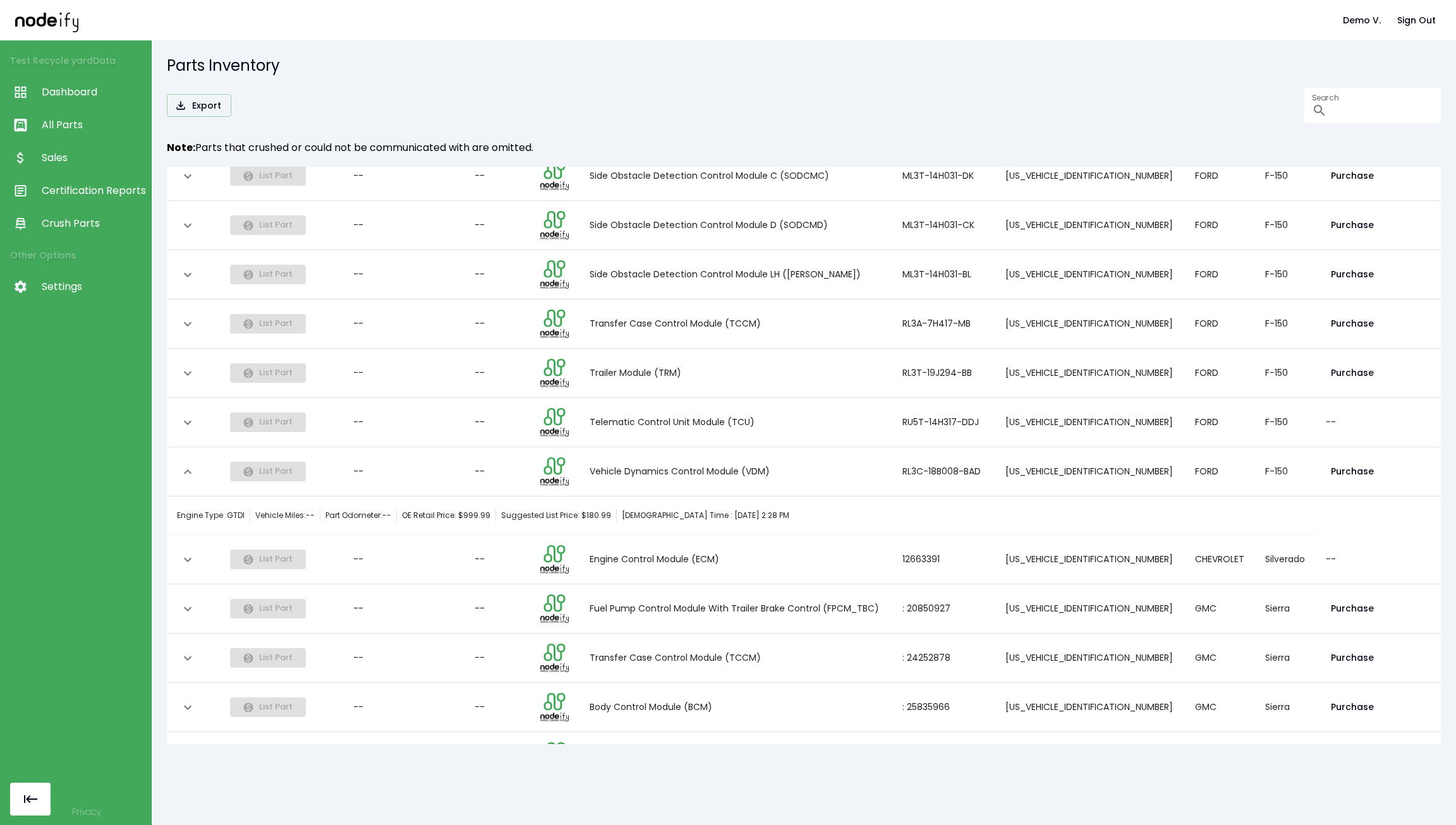
click at [192, 471] on icon "expand row" at bounding box center [188, 472] width 15 height 15
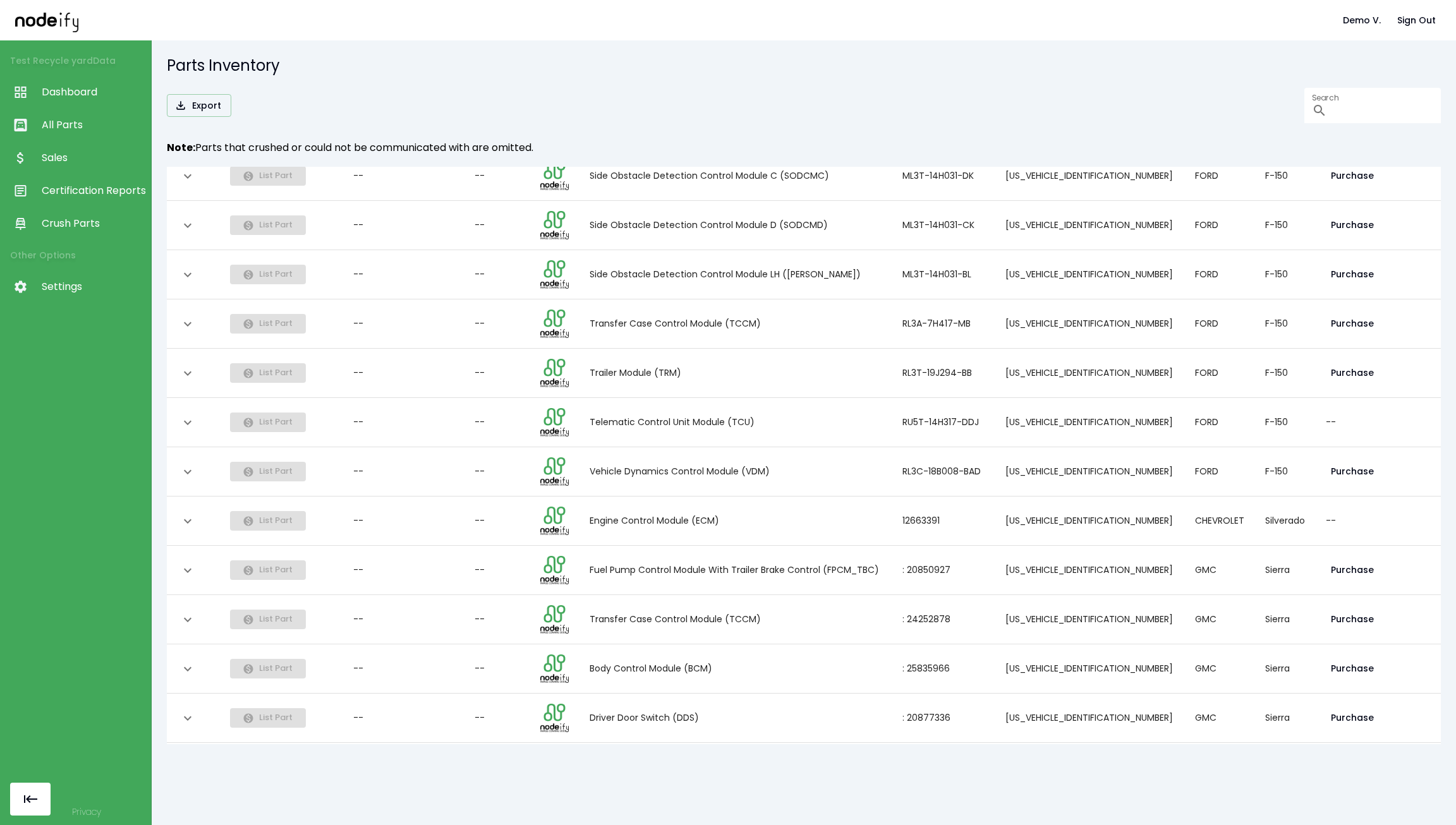
click at [195, 612] on icon "expand row" at bounding box center [188, 619] width 15 height 15
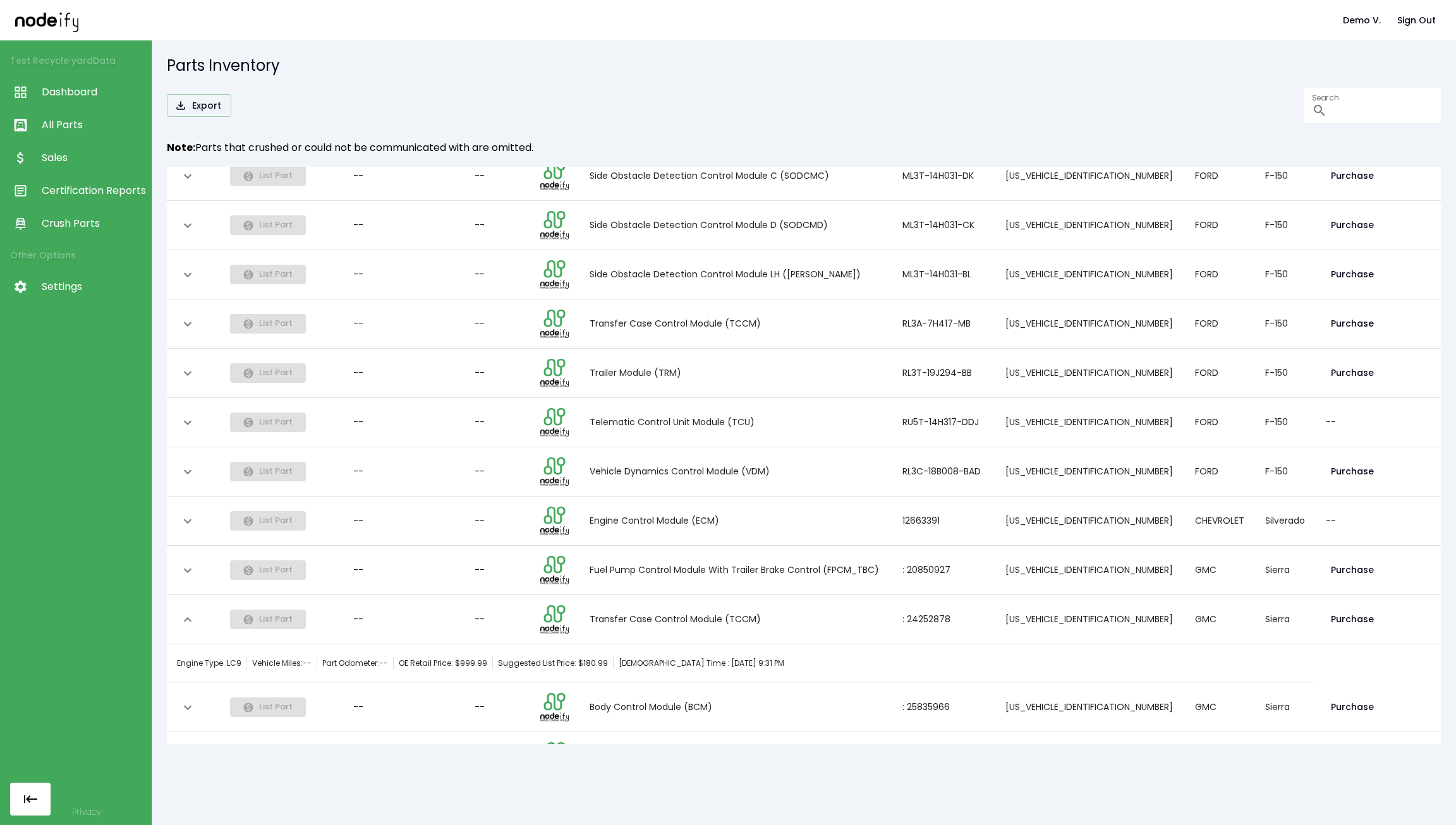
click at [195, 615] on icon "expand row" at bounding box center [188, 619] width 15 height 15
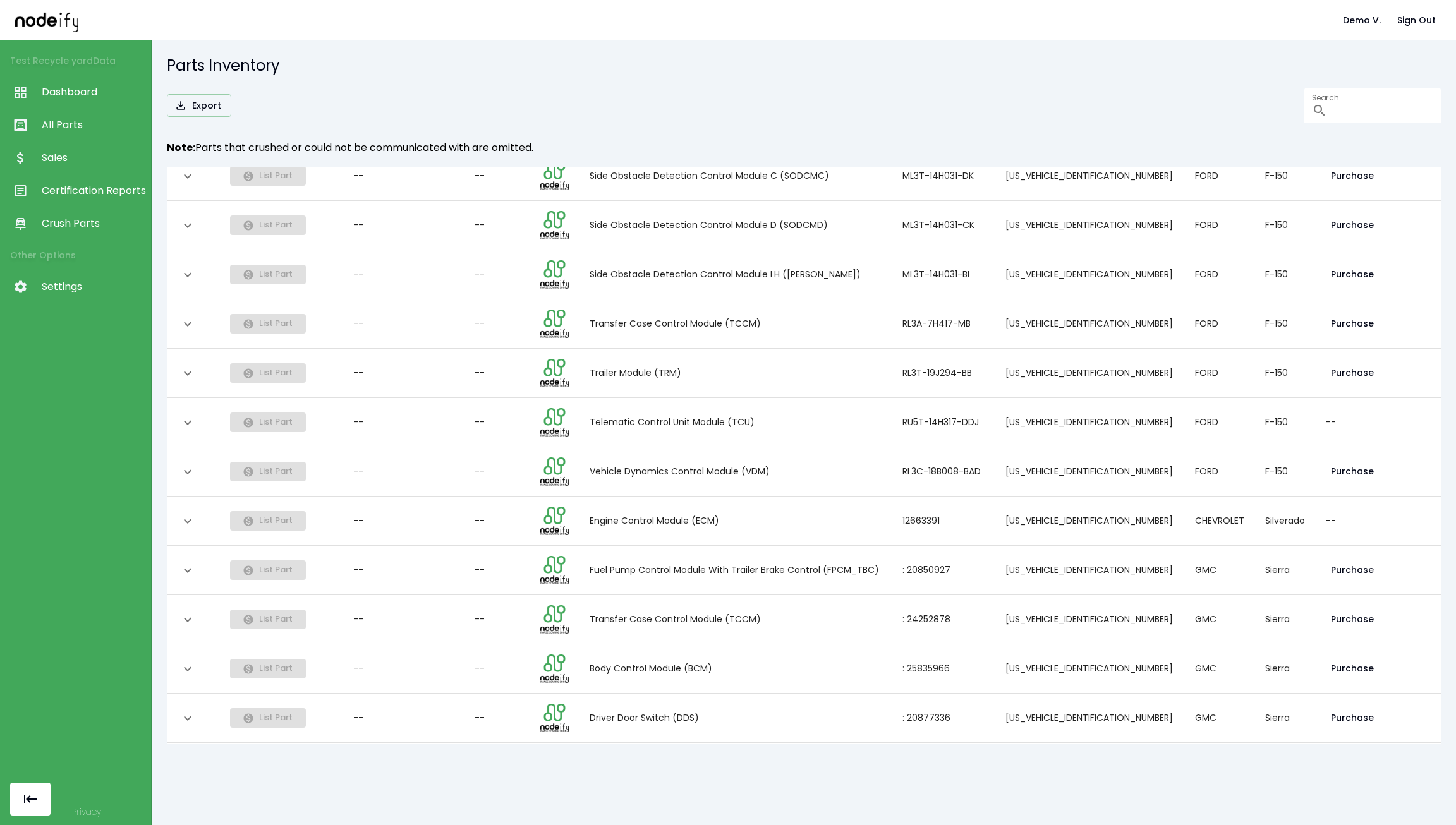
click at [89, 91] on span "Dashboard" at bounding box center [93, 92] width 103 height 15
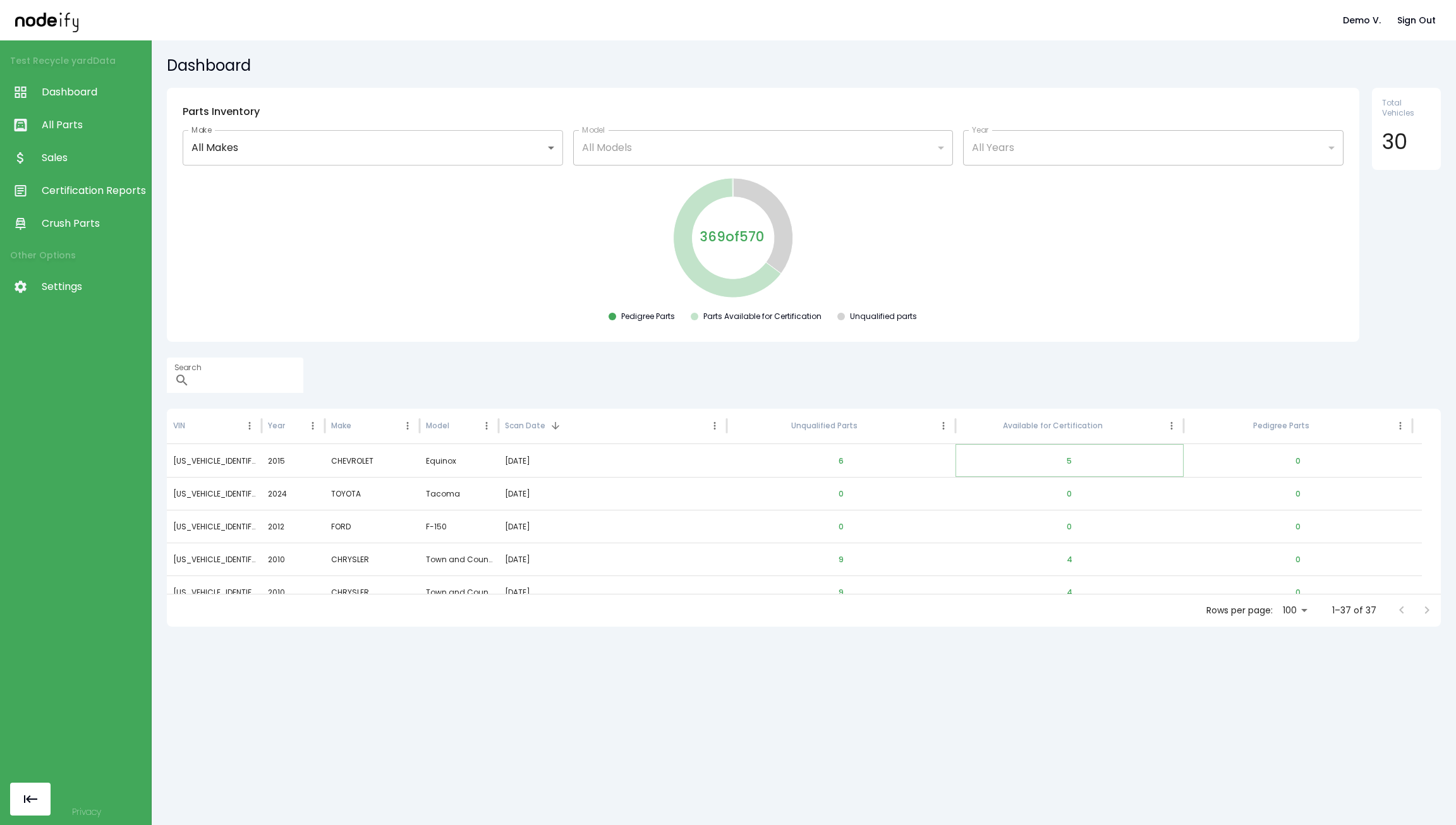
click at [1074, 460] on button "5" at bounding box center [1069, 461] width 25 height 30
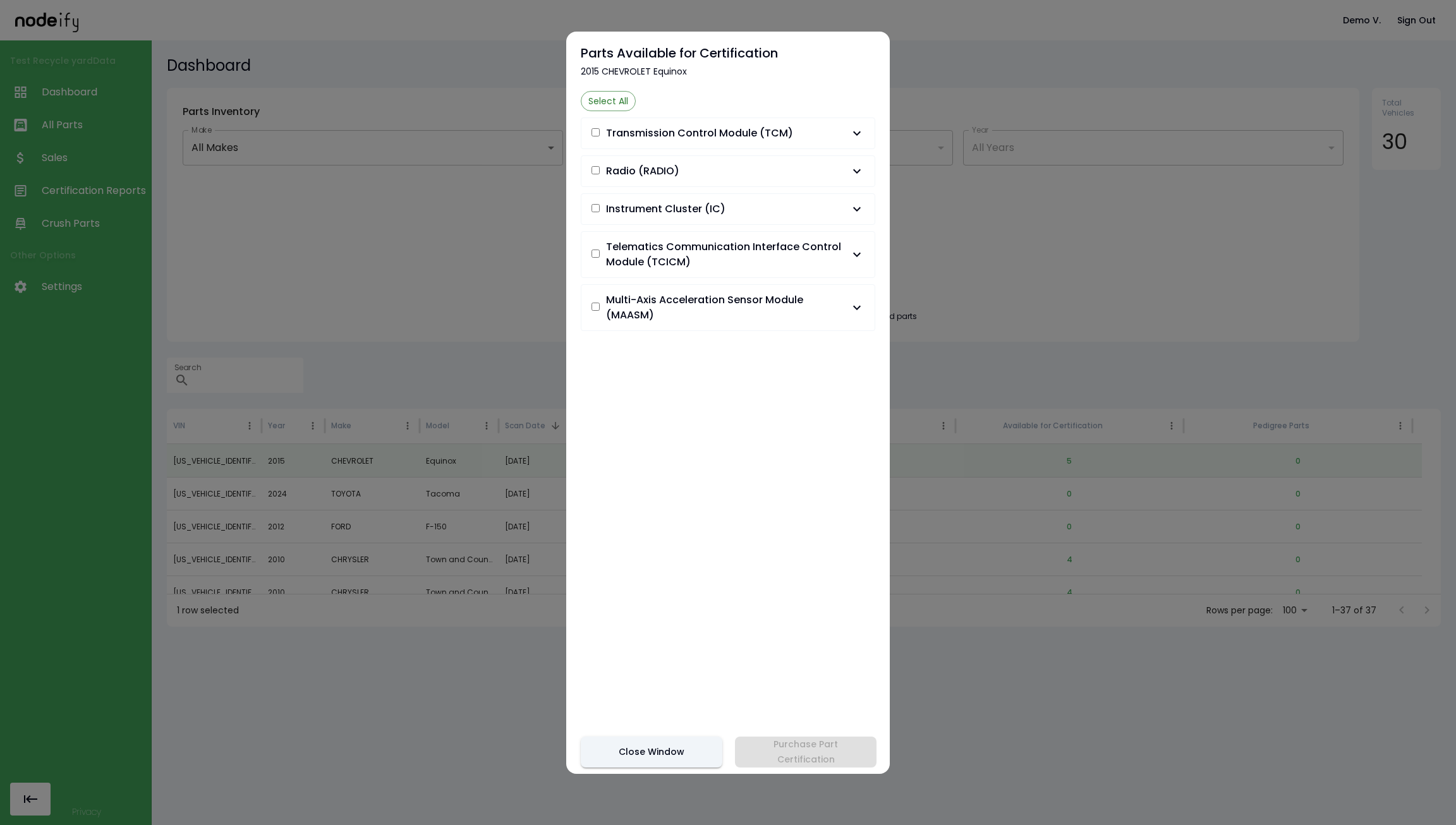
click at [754, 260] on span "Telematics Communication Interface Control Module (TCICM)" at bounding box center [727, 255] width 243 height 30
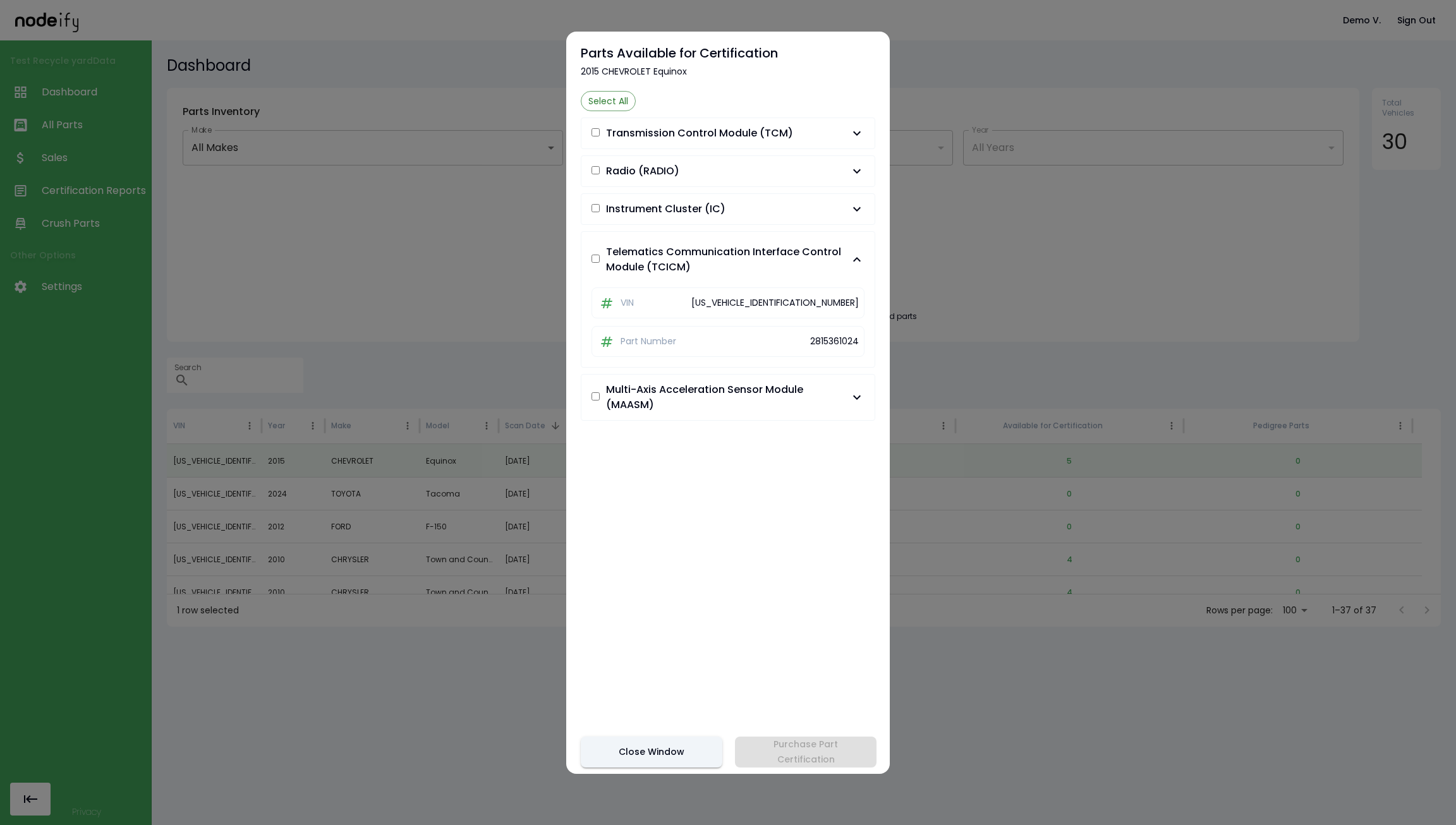
click at [754, 260] on span "Telematics Communication Interface Control Module (TCICM)" at bounding box center [727, 260] width 243 height 30
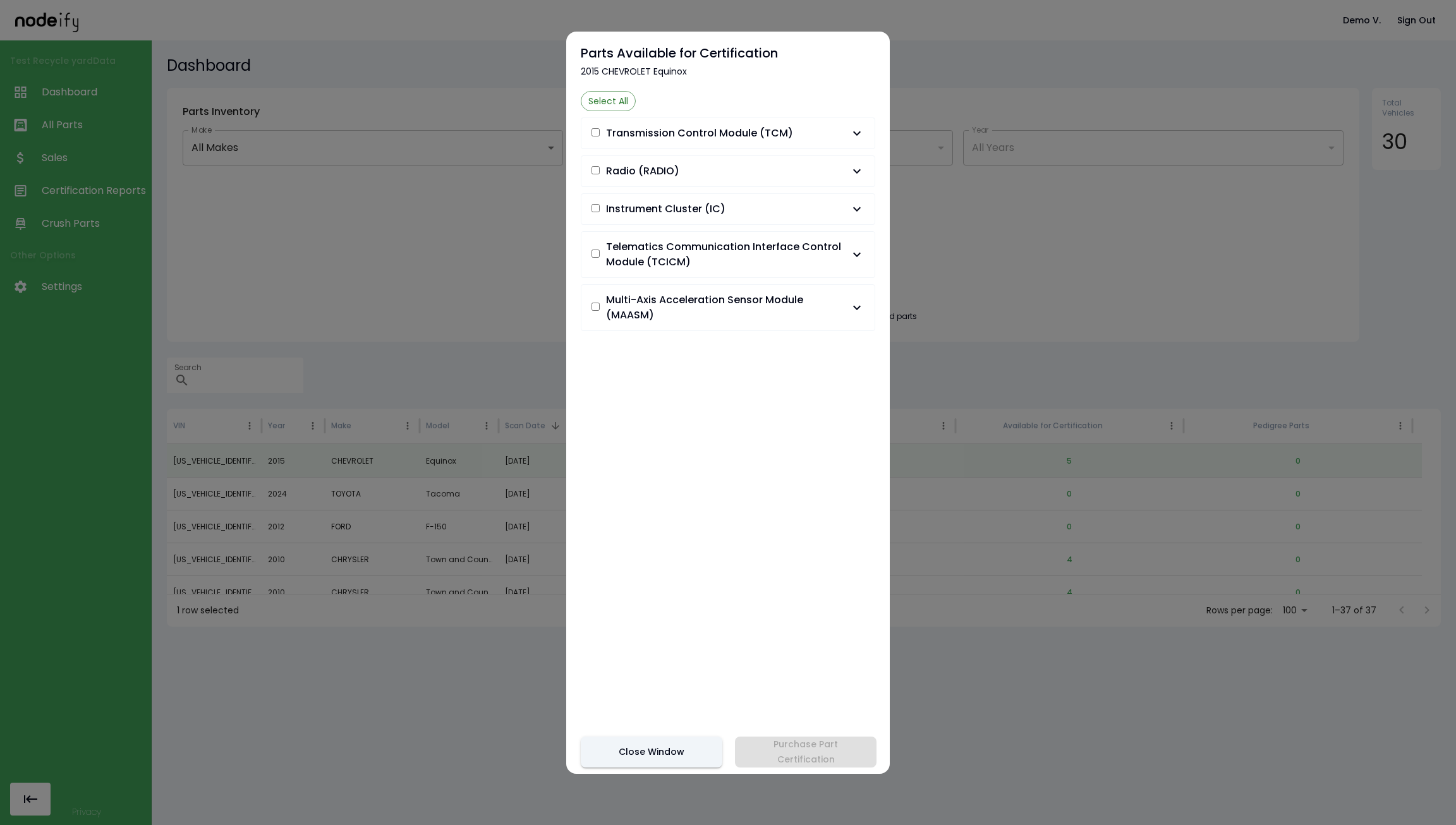
click at [752, 175] on span "Radio (RADIO)" at bounding box center [720, 171] width 258 height 15
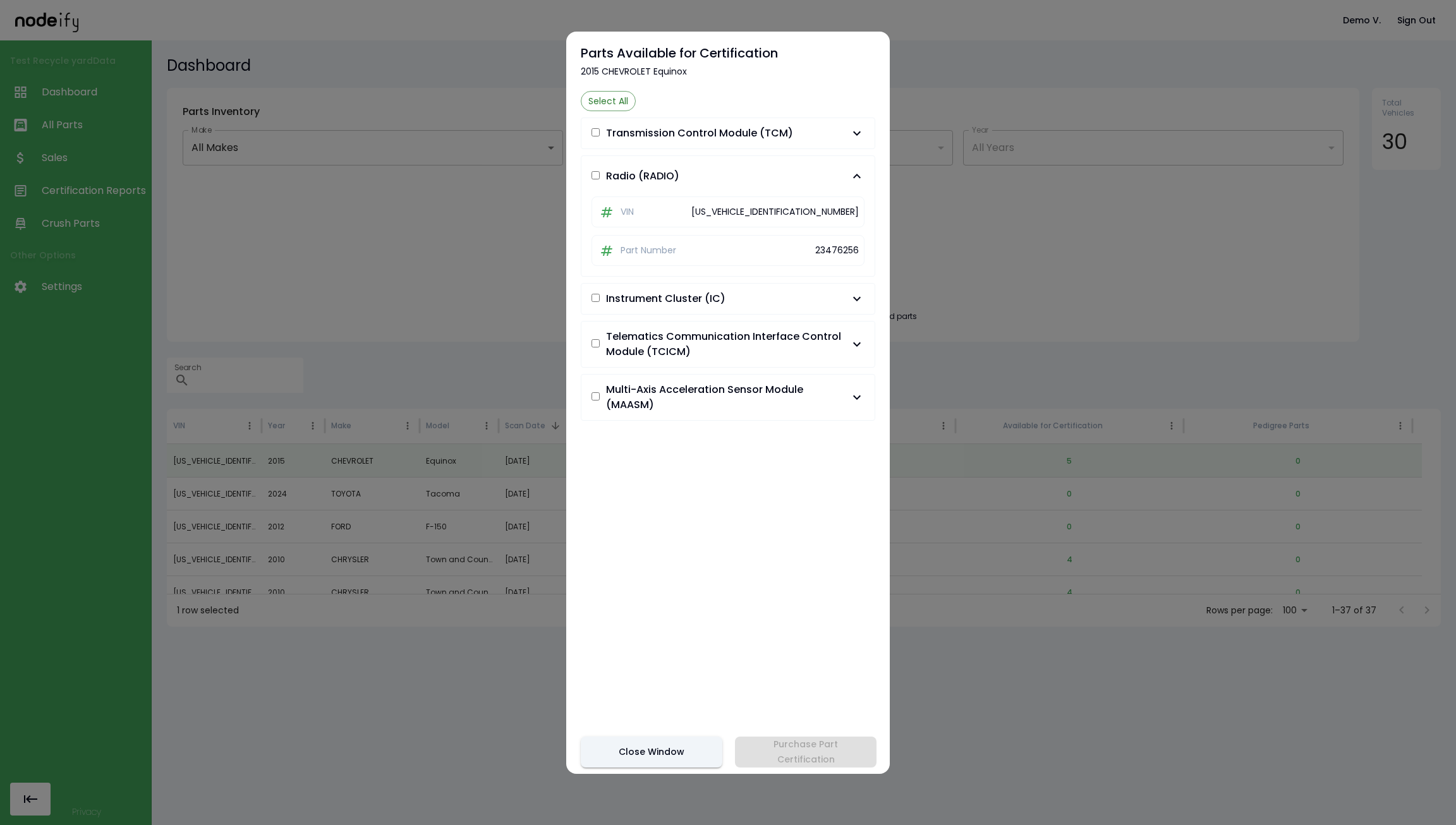
click at [752, 175] on span "Radio (RADIO)" at bounding box center [720, 176] width 258 height 15
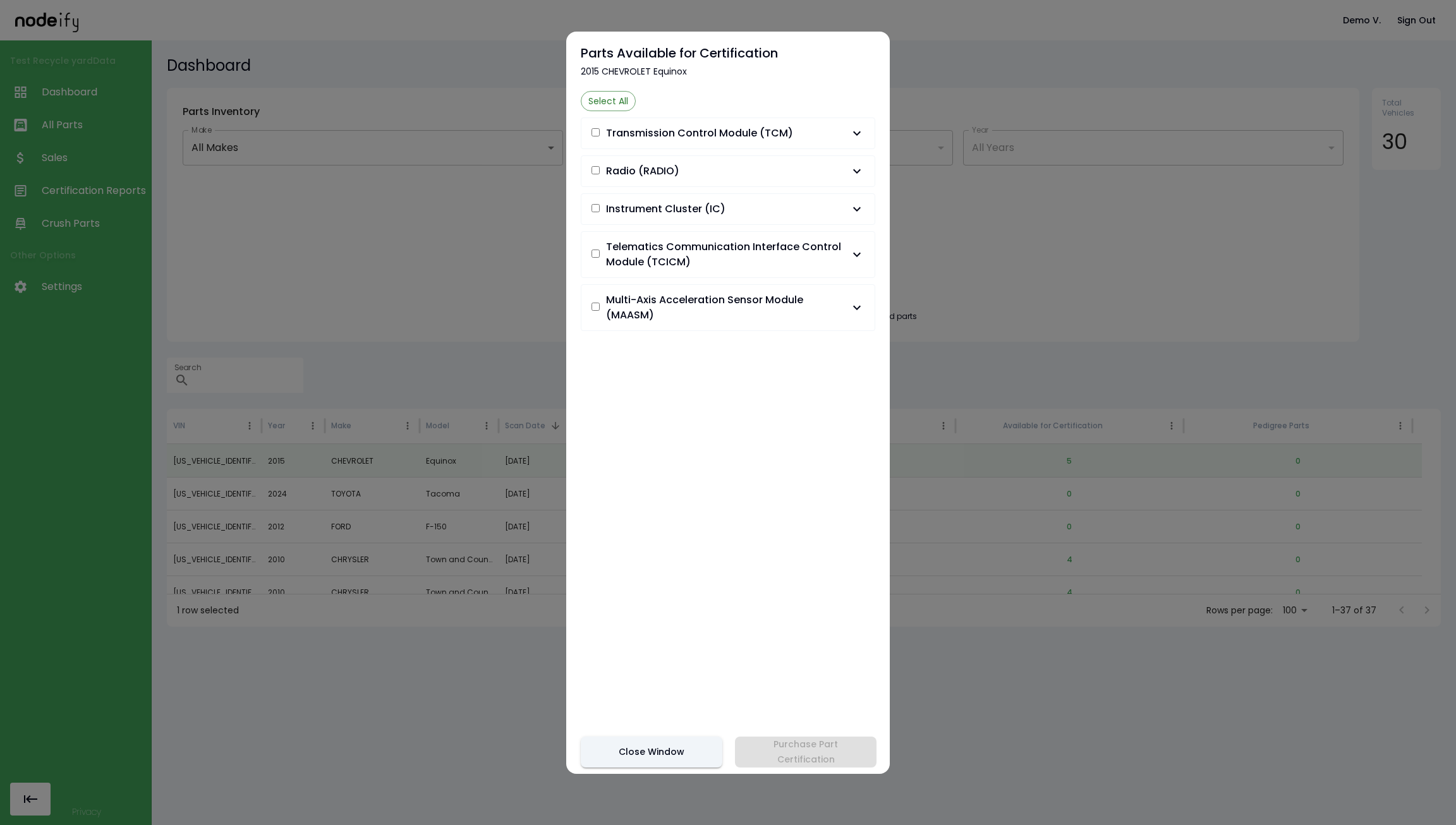
click at [755, 127] on span "Transmission Control Module (TCM)" at bounding box center [699, 133] width 187 height 15
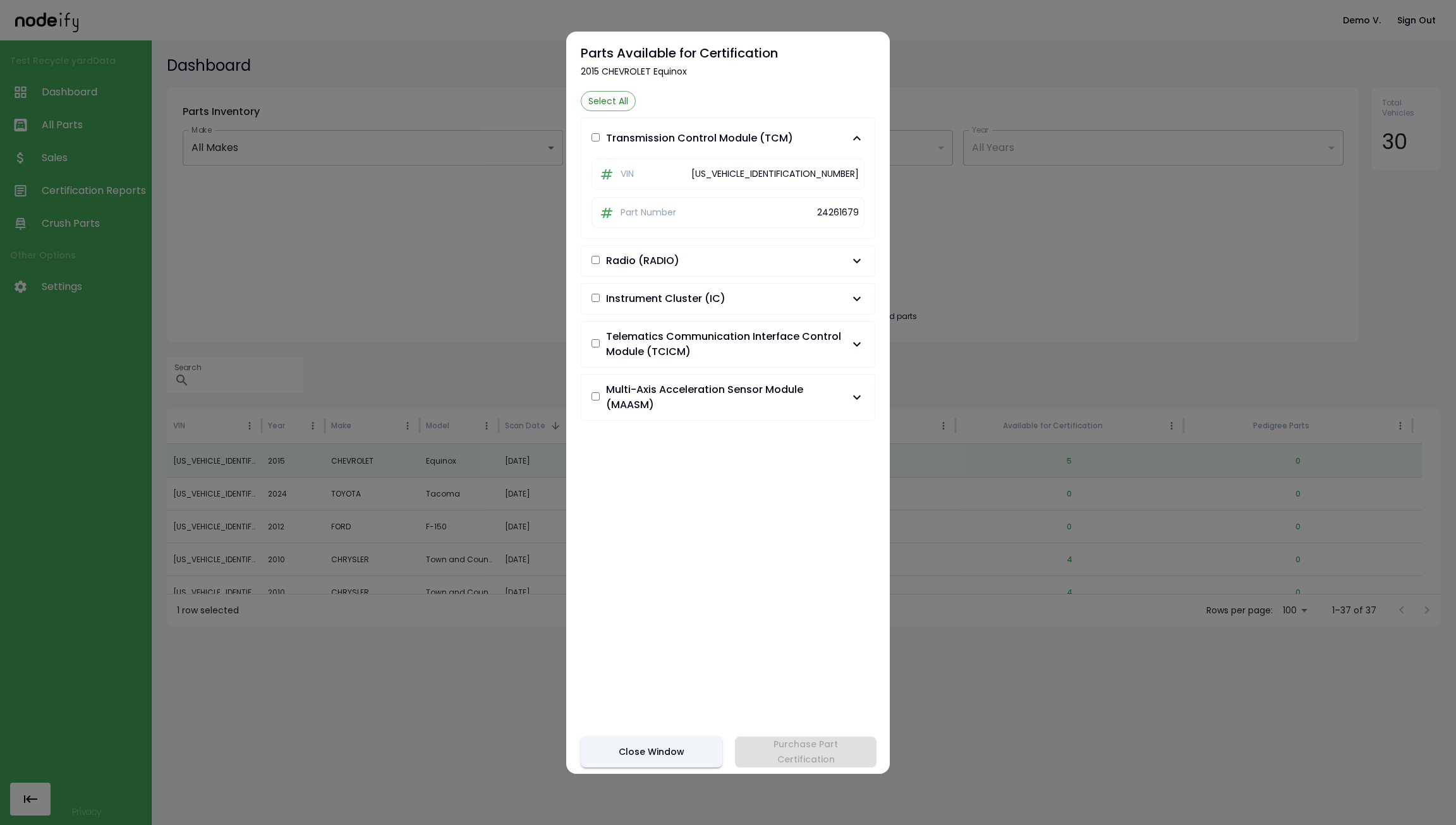
click at [755, 127] on button "Transmission Control Module (TCM)" at bounding box center [728, 138] width 293 height 40
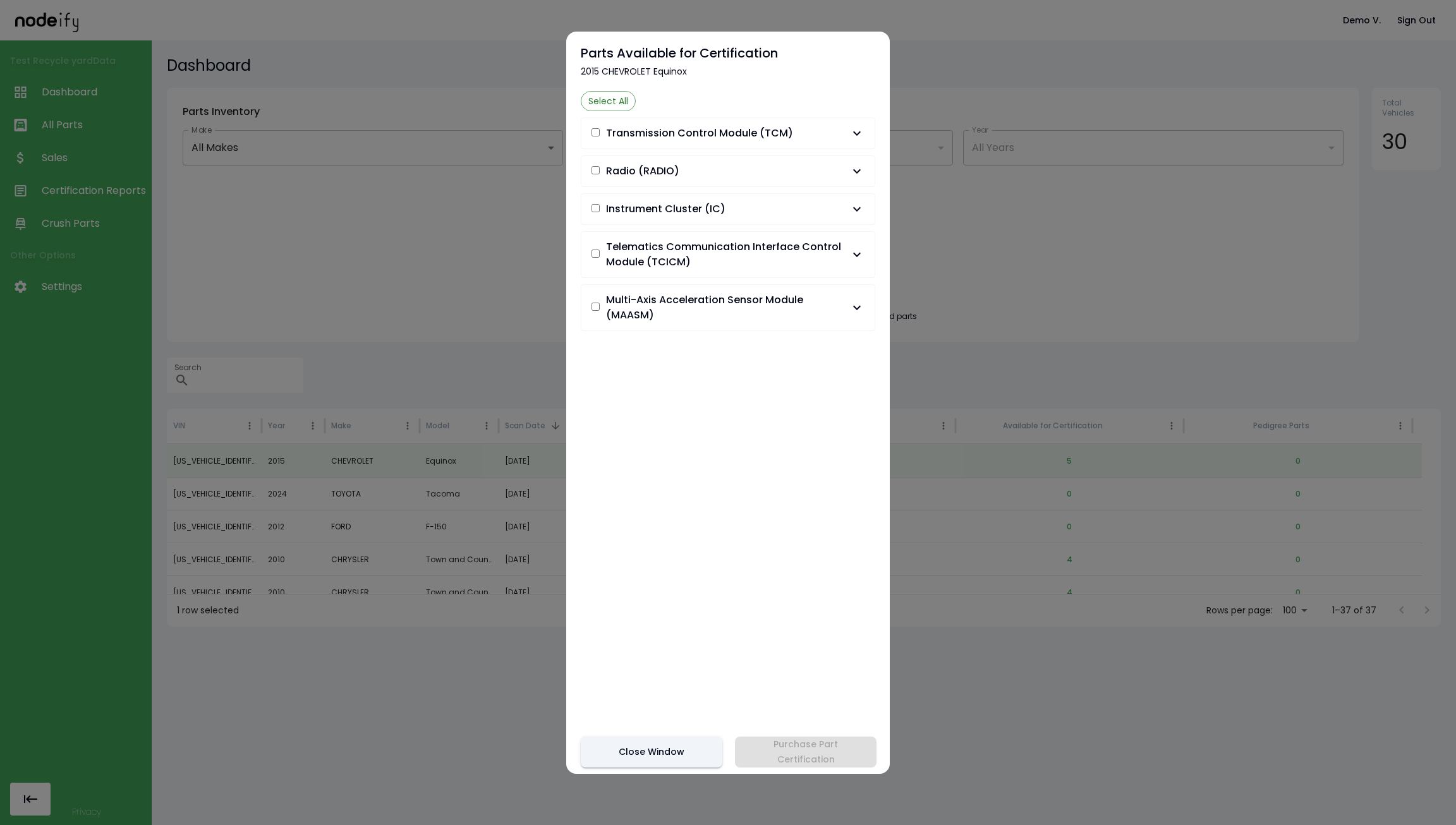
click at [754, 263] on span "Telematics Communication Interface Control Module (TCICM)" at bounding box center [727, 255] width 243 height 30
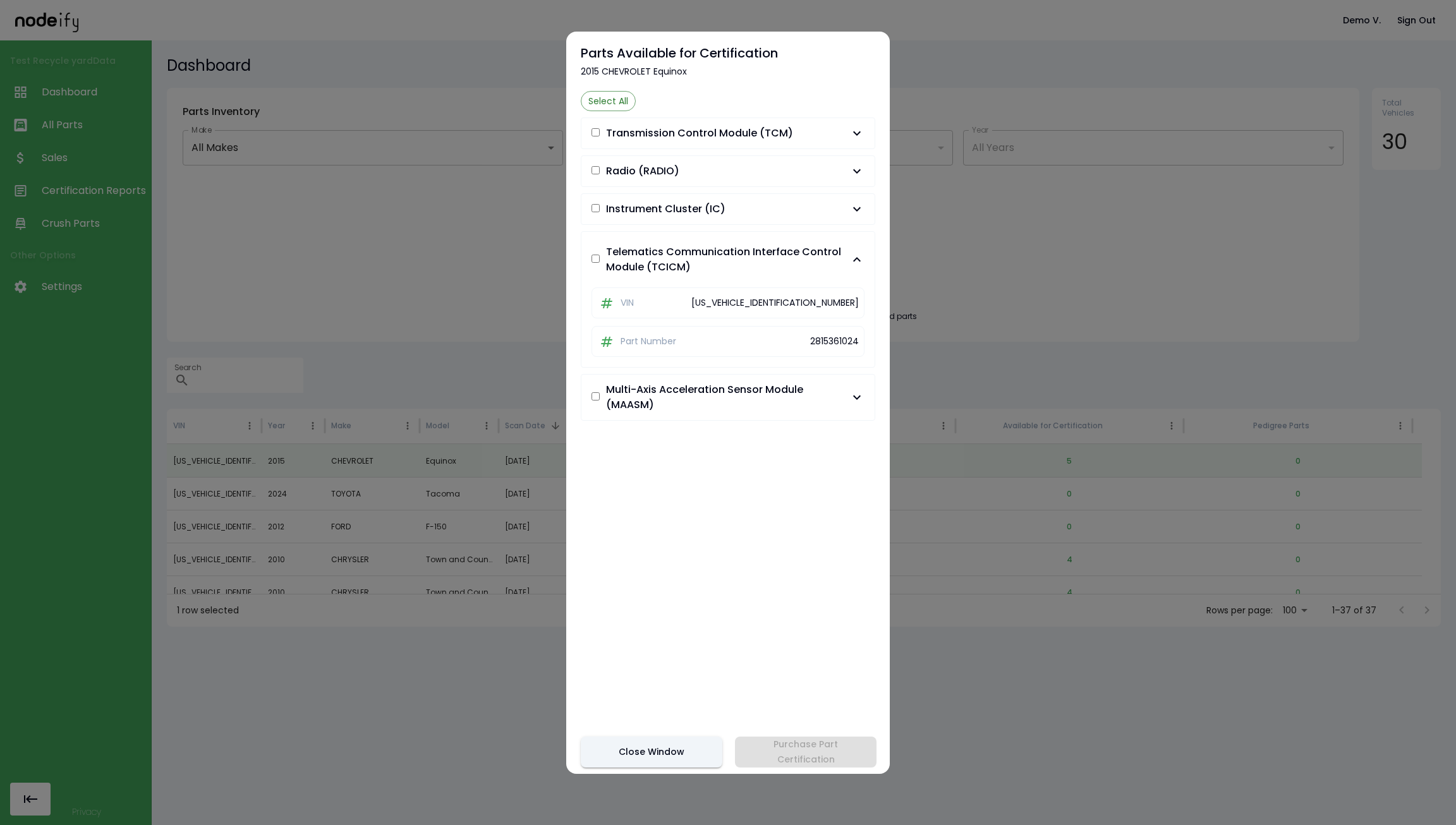
click at [754, 263] on span "Telematics Communication Interface Control Module (TCICM)" at bounding box center [727, 260] width 243 height 30
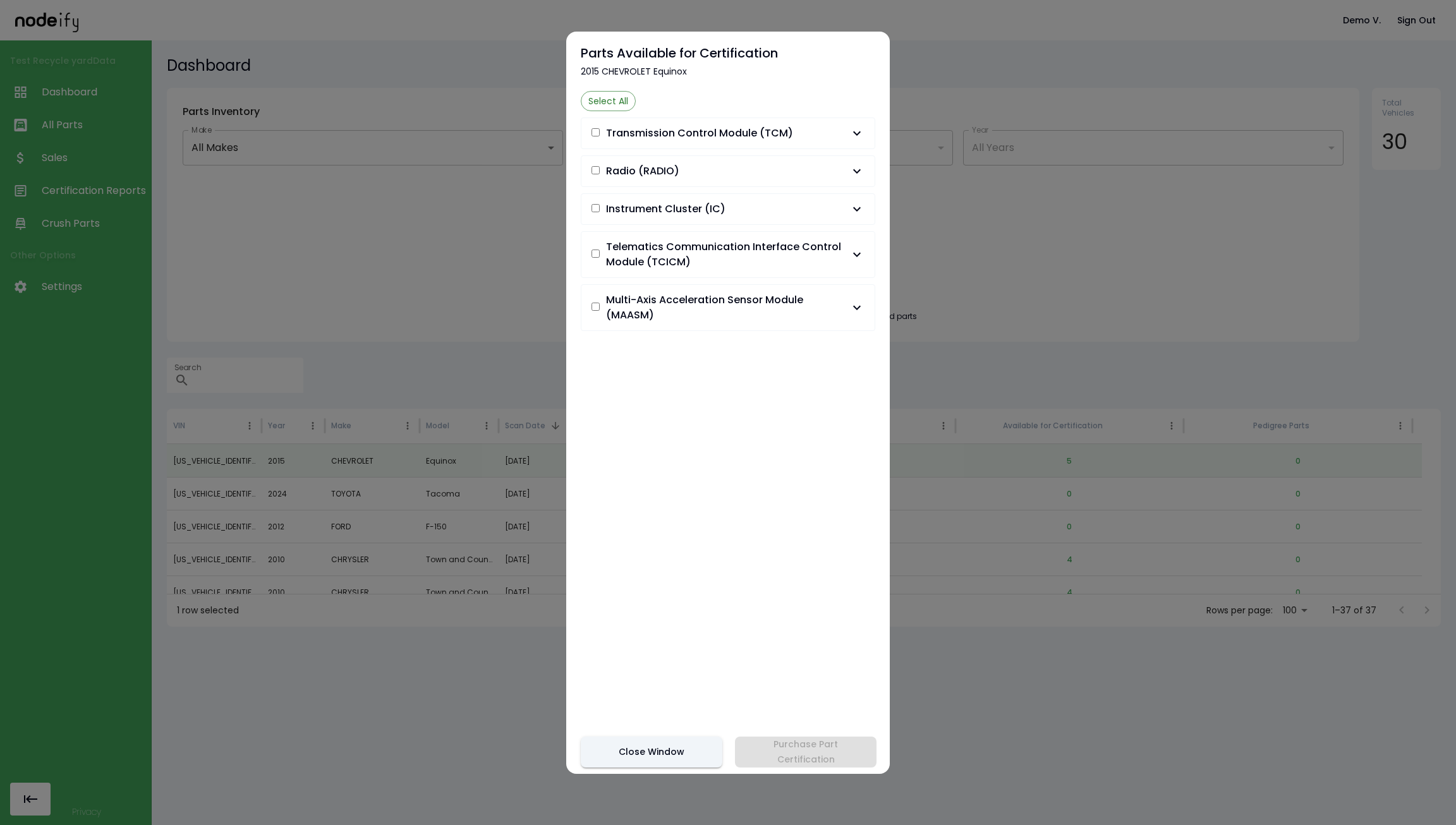
click at [780, 278] on div "Select All Transmission Control Module (TCM) VIN [US_VEHICLE_IDENTIFICATION_NUM…" at bounding box center [727, 358] width 294 height 536
click at [775, 298] on span "Multi-Axis Acceleration Sensor Module (MAASM)" at bounding box center [727, 308] width 243 height 30
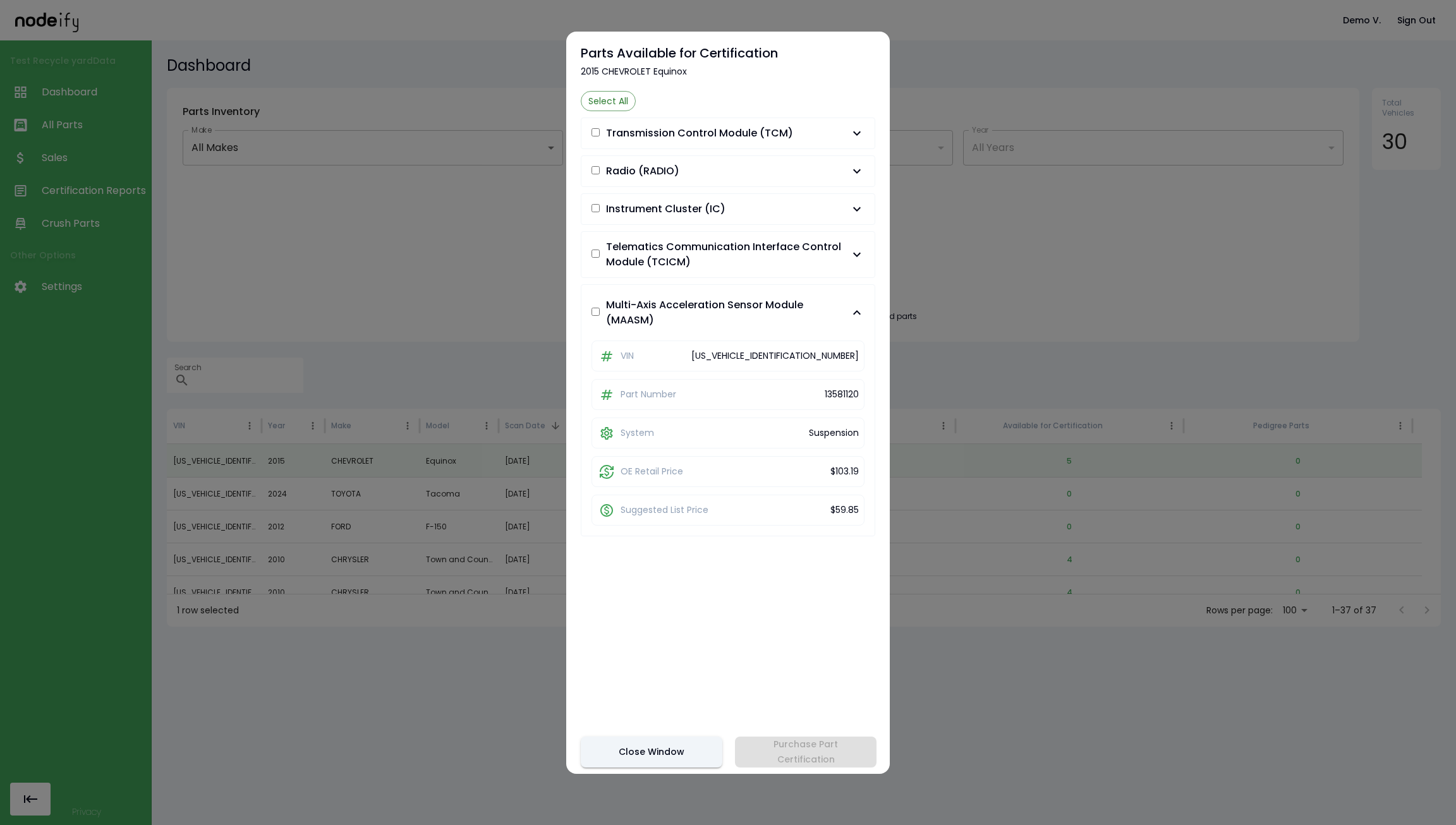
click at [1127, 257] on div at bounding box center [728, 412] width 1456 height 825
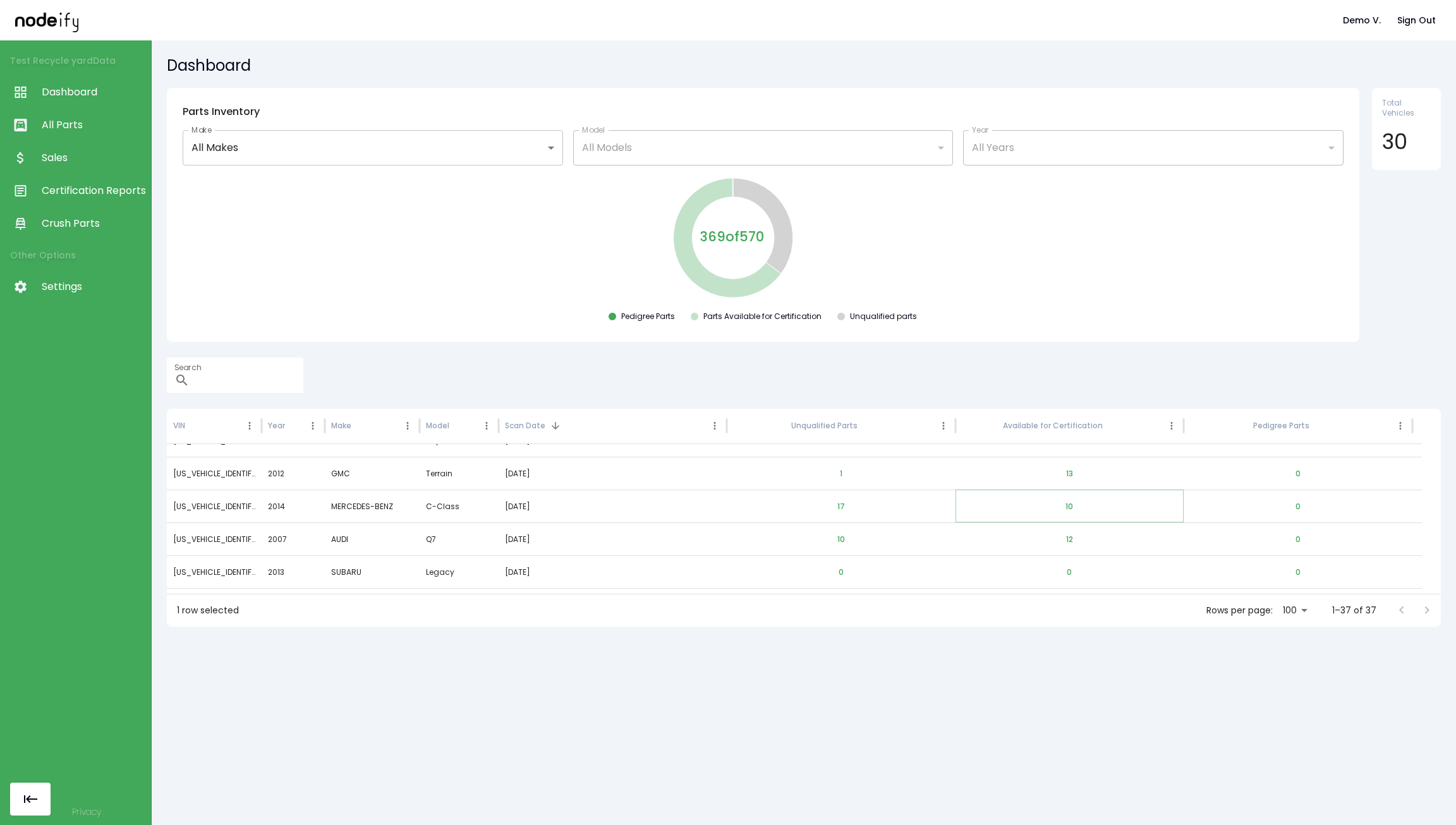
click at [1070, 509] on button "10" at bounding box center [1069, 507] width 28 height 30
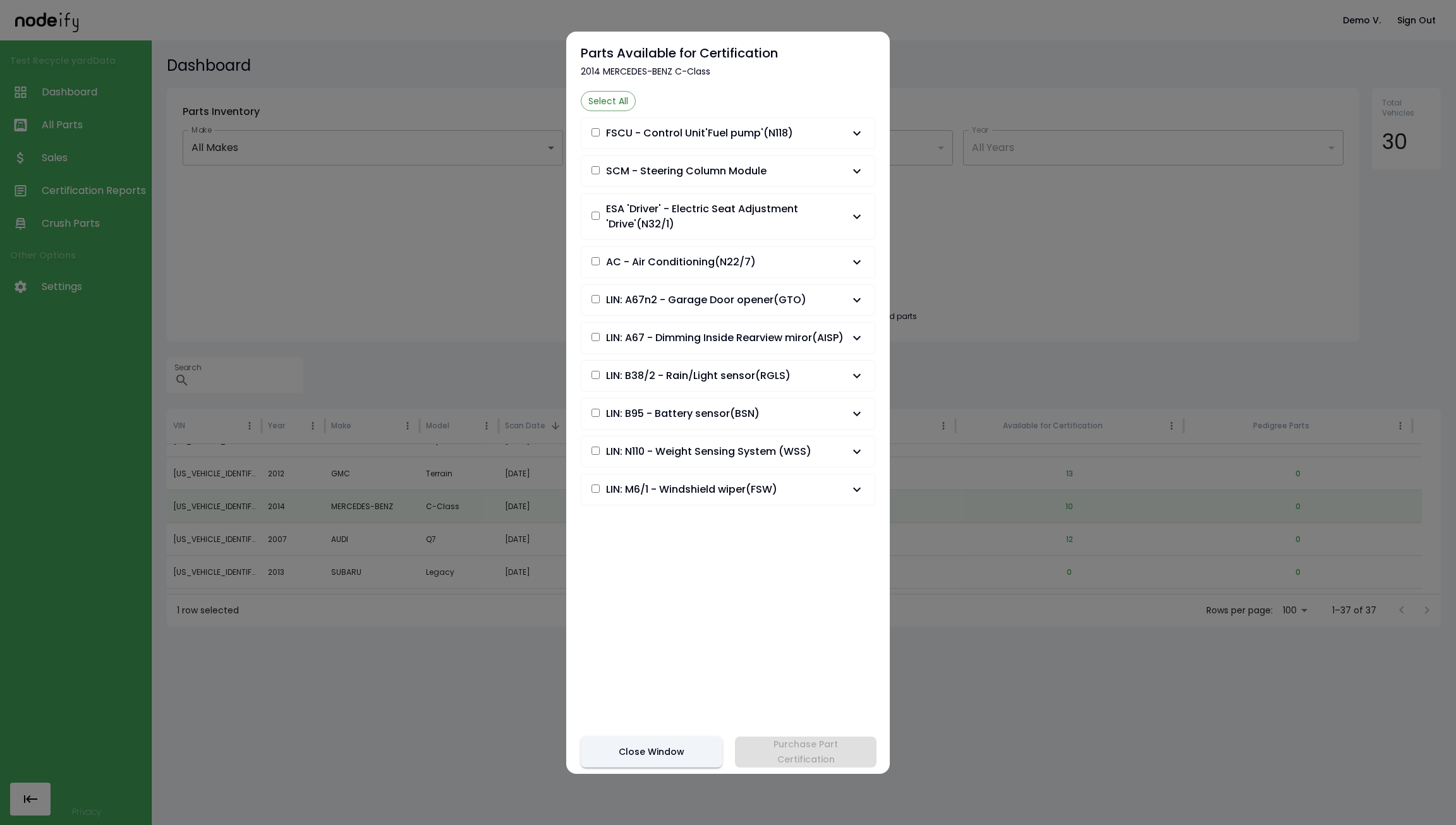
click at [751, 467] on button "LIN: N110 - Weight Sensing System (WSS)" at bounding box center [728, 451] width 293 height 30
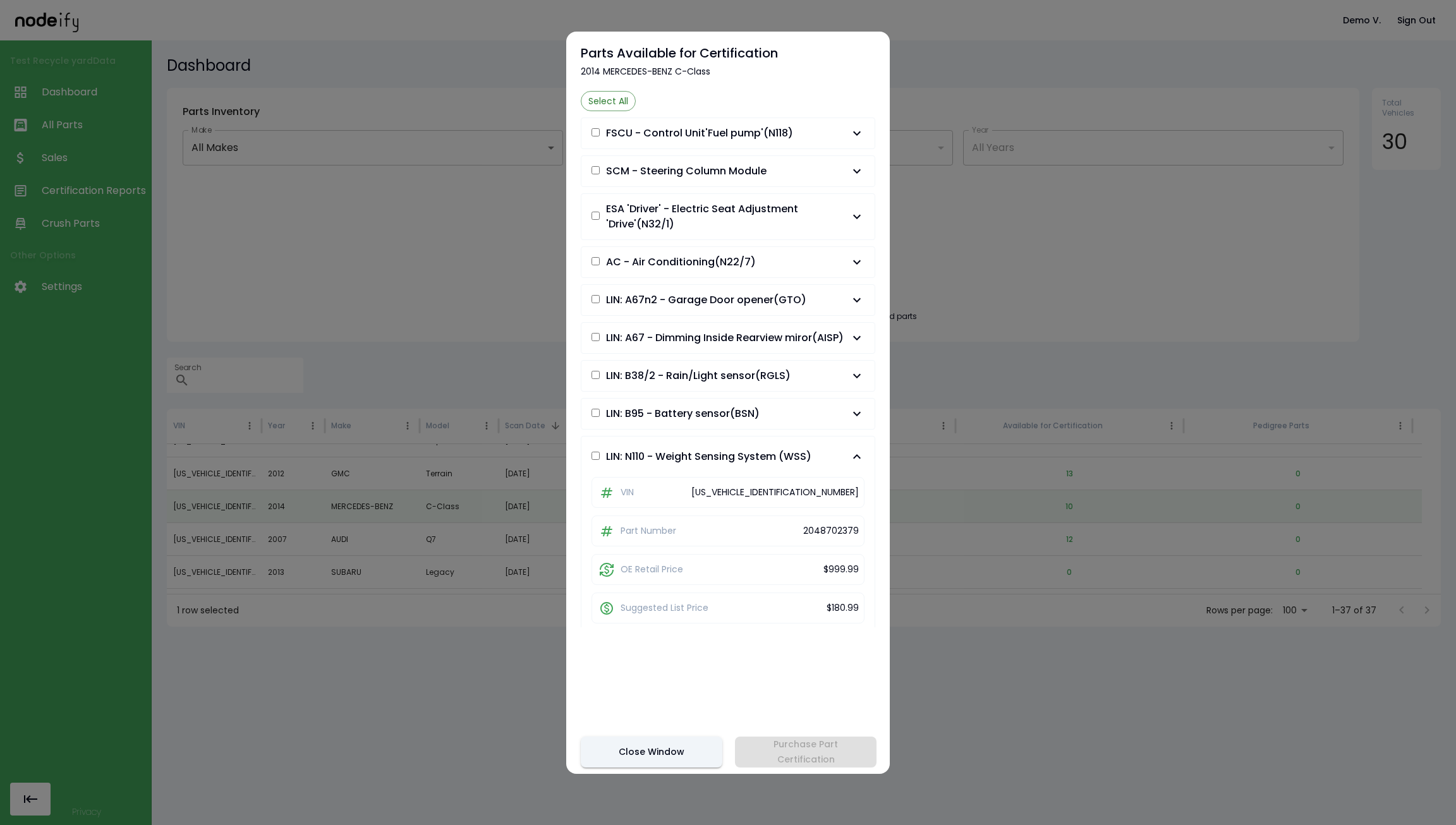
click at [758, 444] on div "Select All FSCU - Control Unit'Fuel pump'(N118) VIN [US_VEHICLE_IDENTIFICATION_…" at bounding box center [727, 358] width 294 height 536
click at [759, 421] on span "LIN: B95 - Battery sensor(BSN)" at bounding box center [720, 414] width 258 height 15
click at [703, 384] on span "LIN: B38/2 - Rain/Light sensor(RGLS)" at bounding box center [698, 376] width 185 height 15
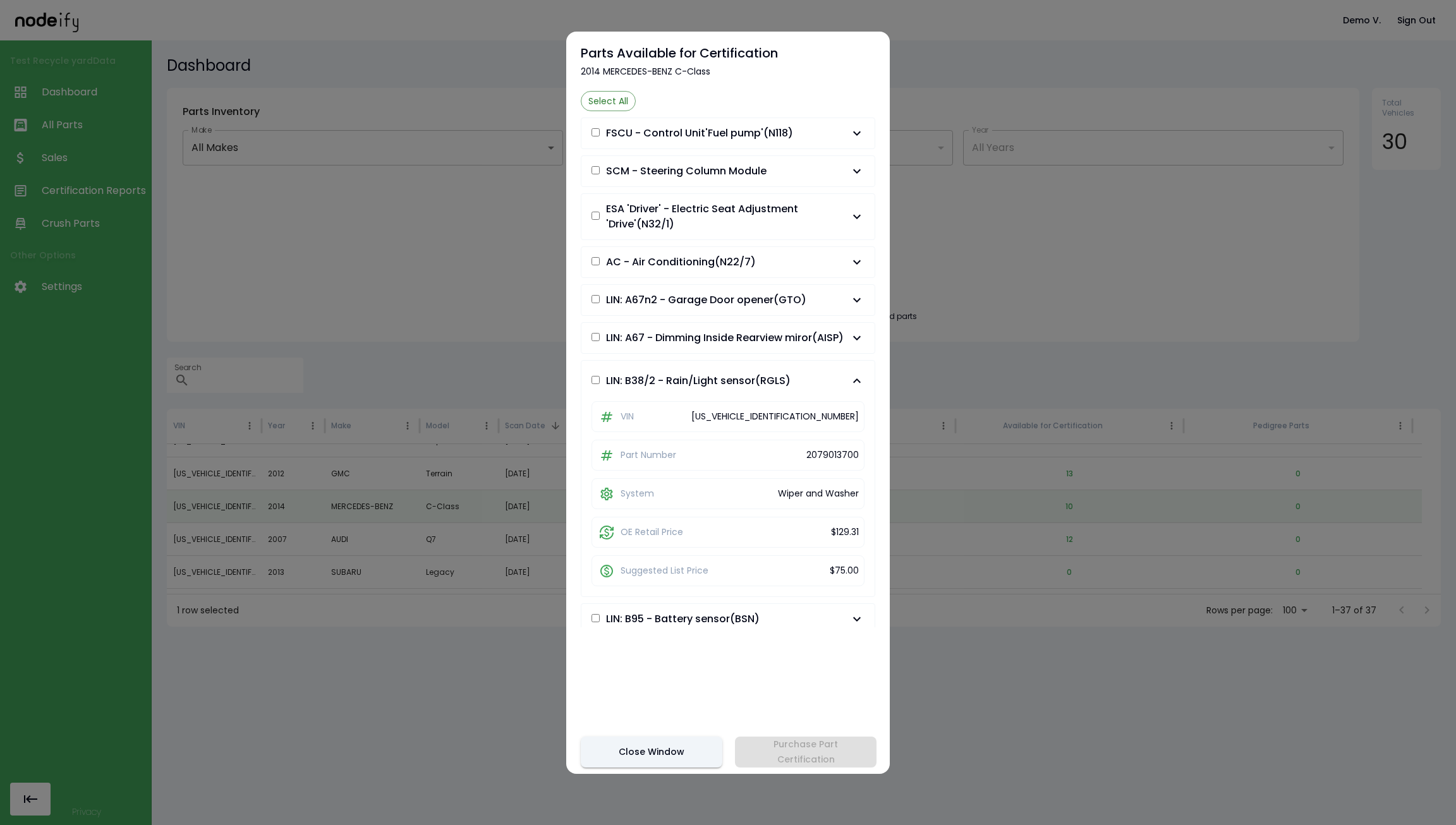
click at [708, 346] on span "LIN: A67 - Dimming Inside Rearview miror(AISP)" at bounding box center [724, 338] width 238 height 15
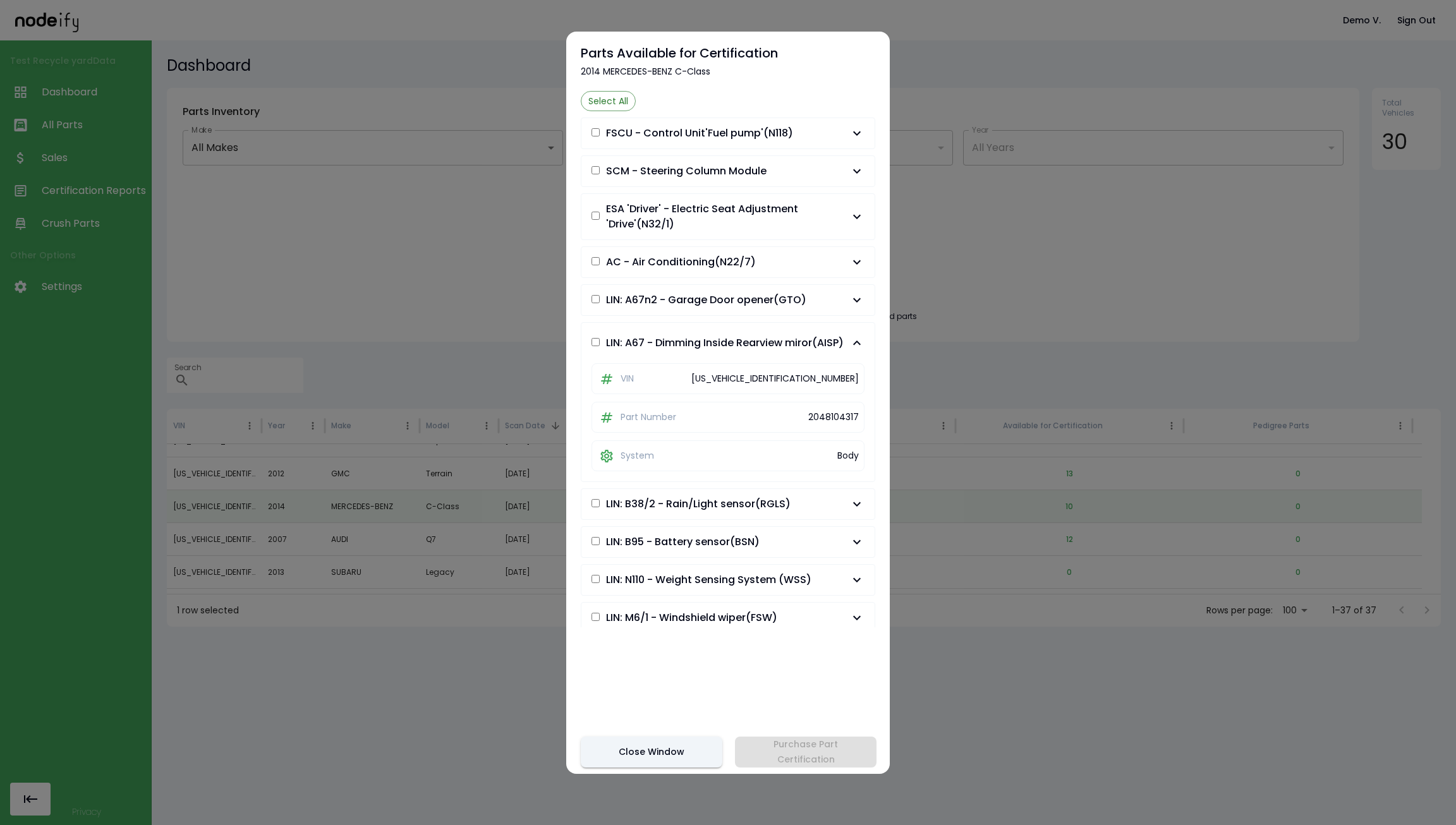
click at [714, 285] on button "LIN: A67n2 - Garage Door opener(GTO)" at bounding box center [728, 300] width 293 height 30
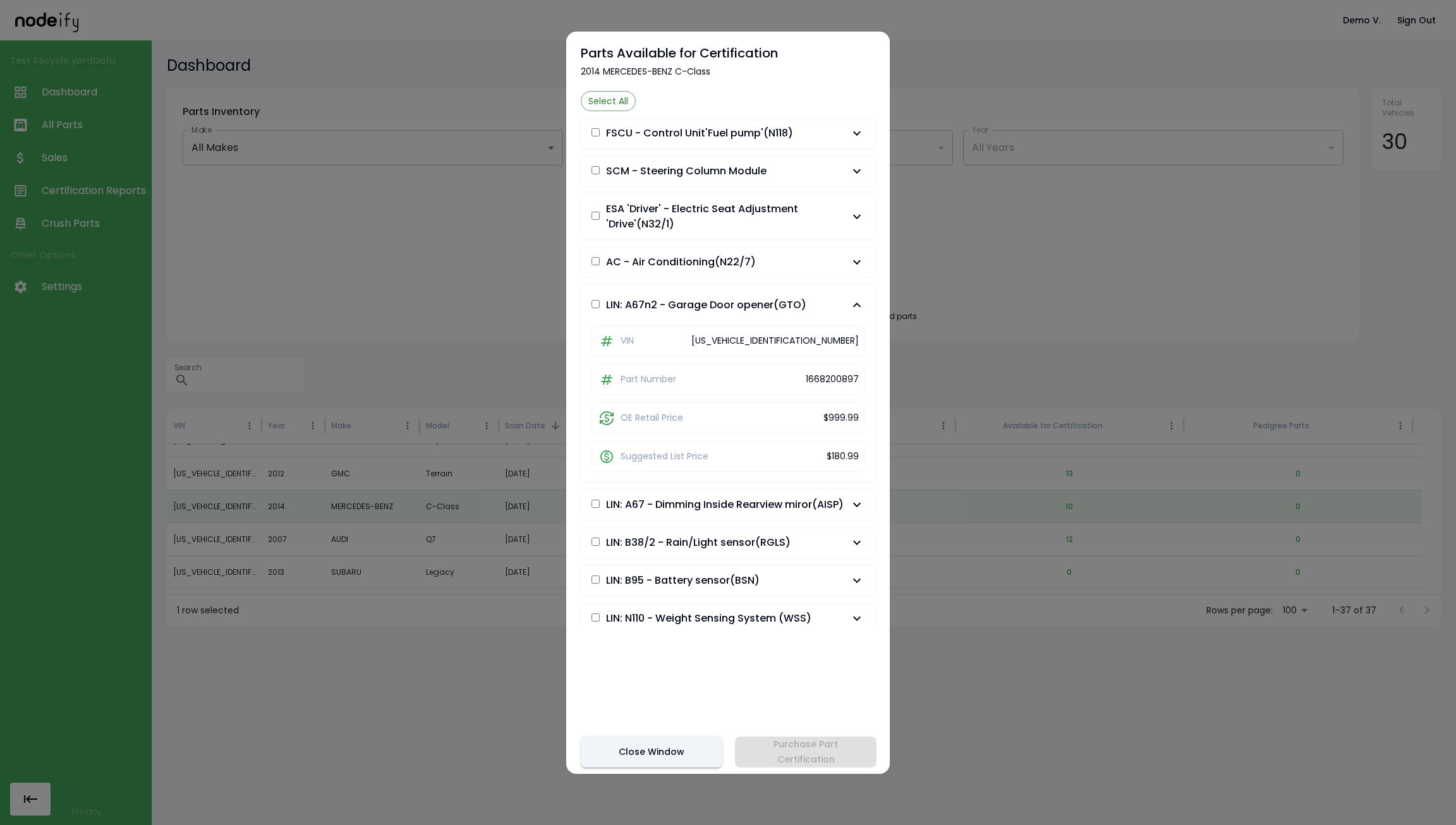
click at [720, 266] on span "AC - Air Conditioning(N22/7)" at bounding box center [680, 262] width 150 height 15
click at [728, 222] on span "ESA 'Driver' - Electric Seat Adjustment 'Drive'(N32/1)" at bounding box center [727, 217] width 243 height 30
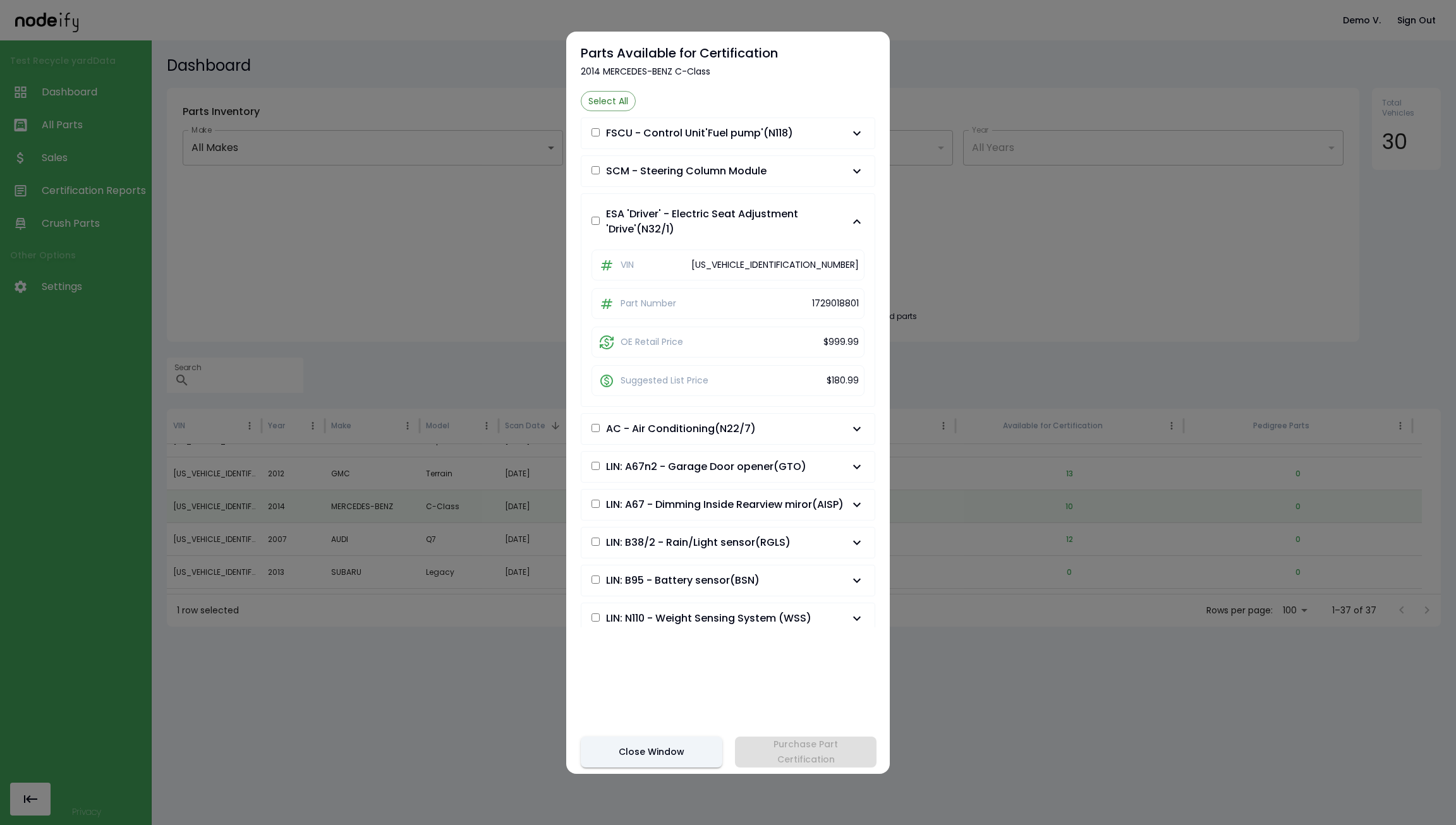
click at [747, 160] on button "SCM - Steering Column Module" at bounding box center [728, 171] width 293 height 30
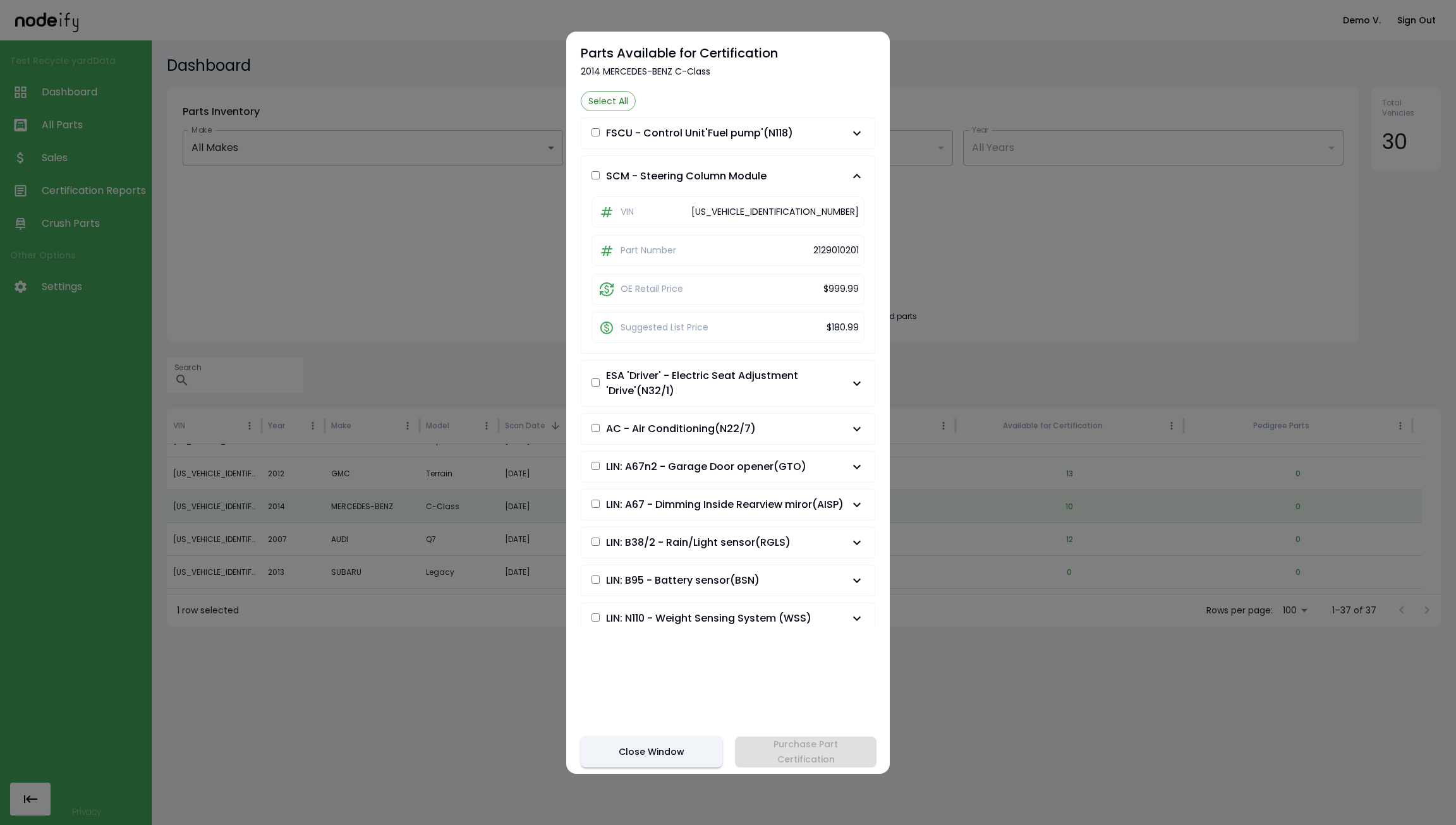
click at [756, 129] on span "FSCU - Control Unit'Fuel pump'(N118)" at bounding box center [699, 133] width 187 height 15
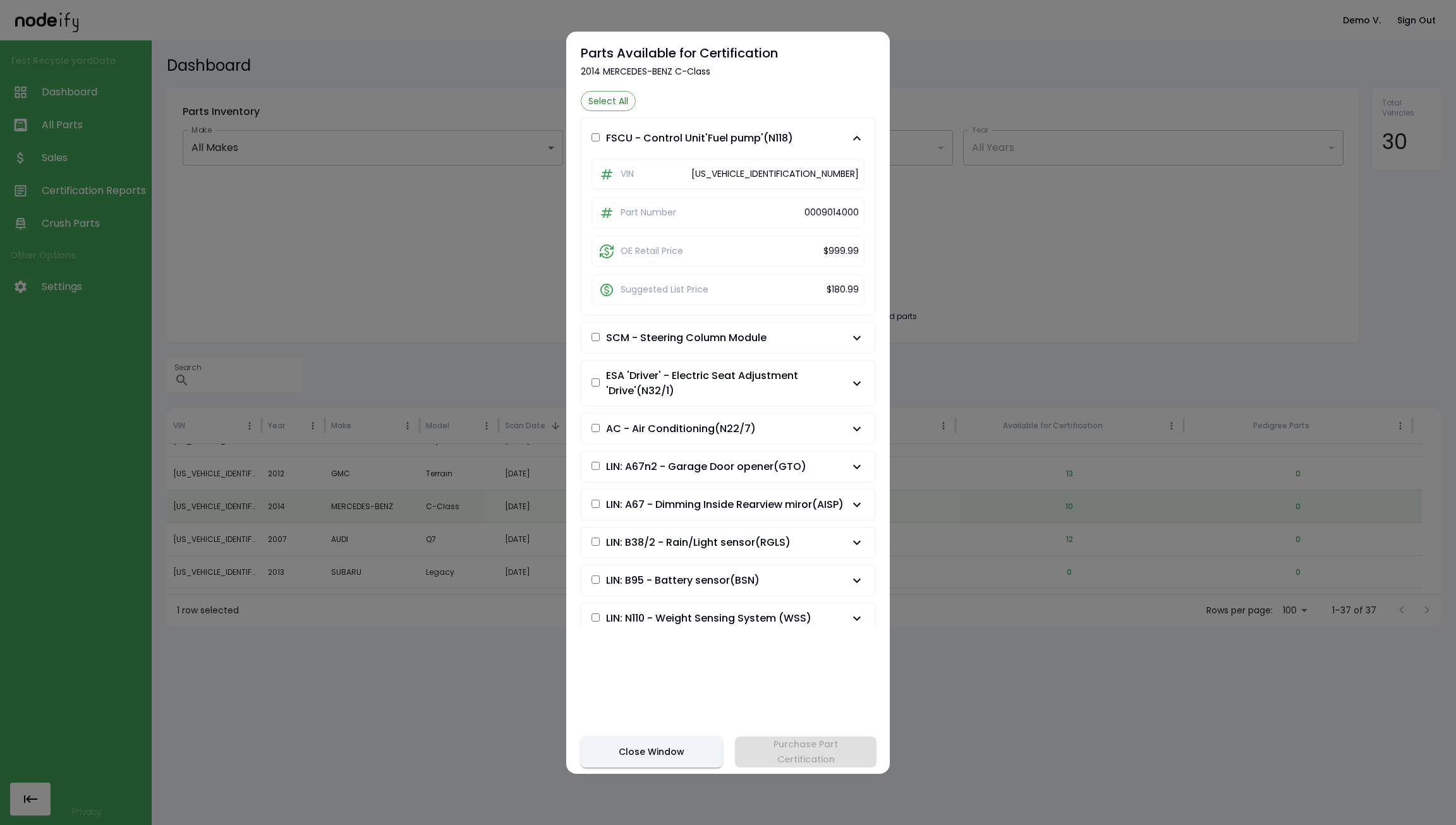
click at [935, 200] on div at bounding box center [728, 412] width 1456 height 825
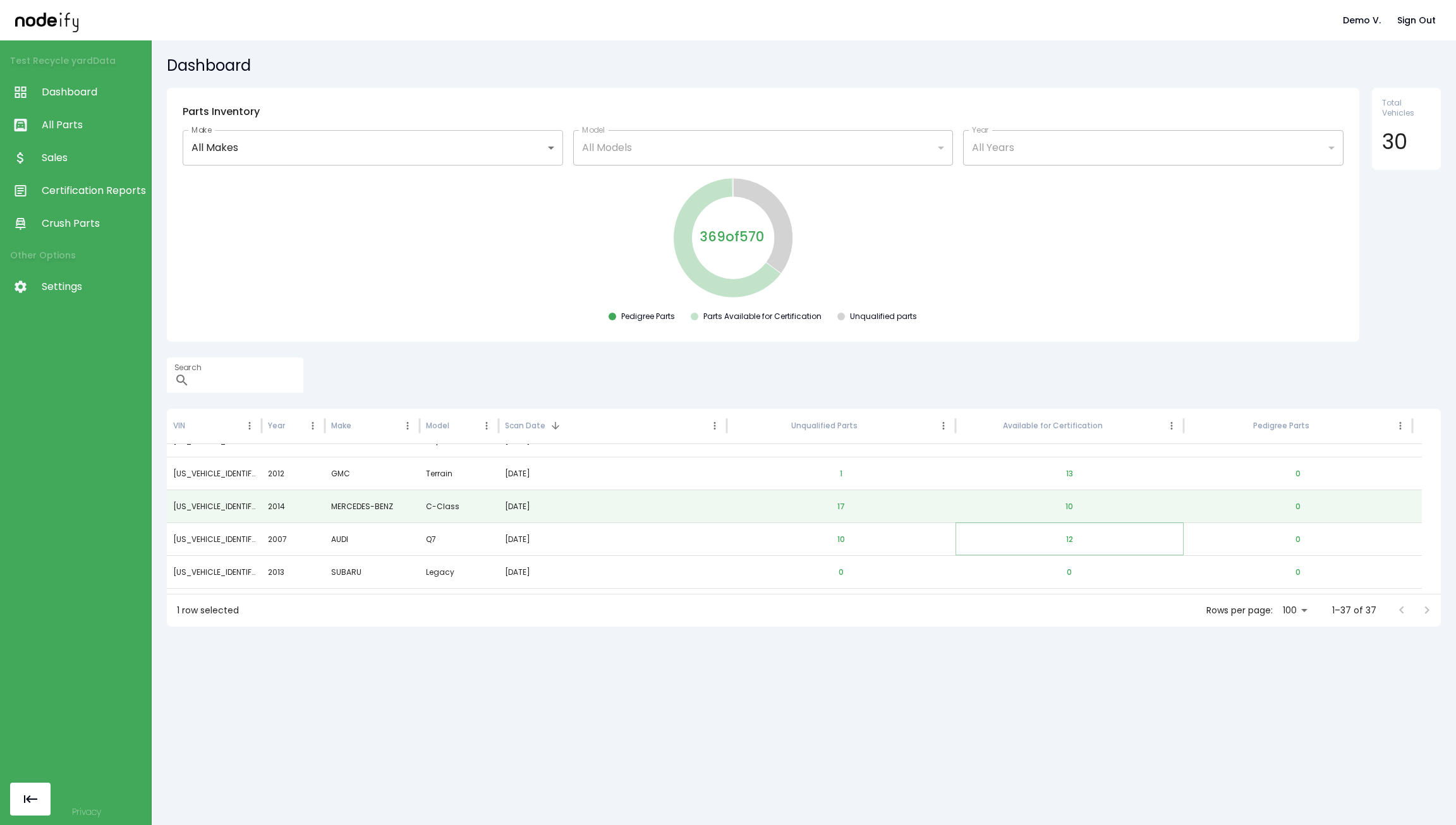
click at [1063, 540] on button "12" at bounding box center [1069, 540] width 27 height 30
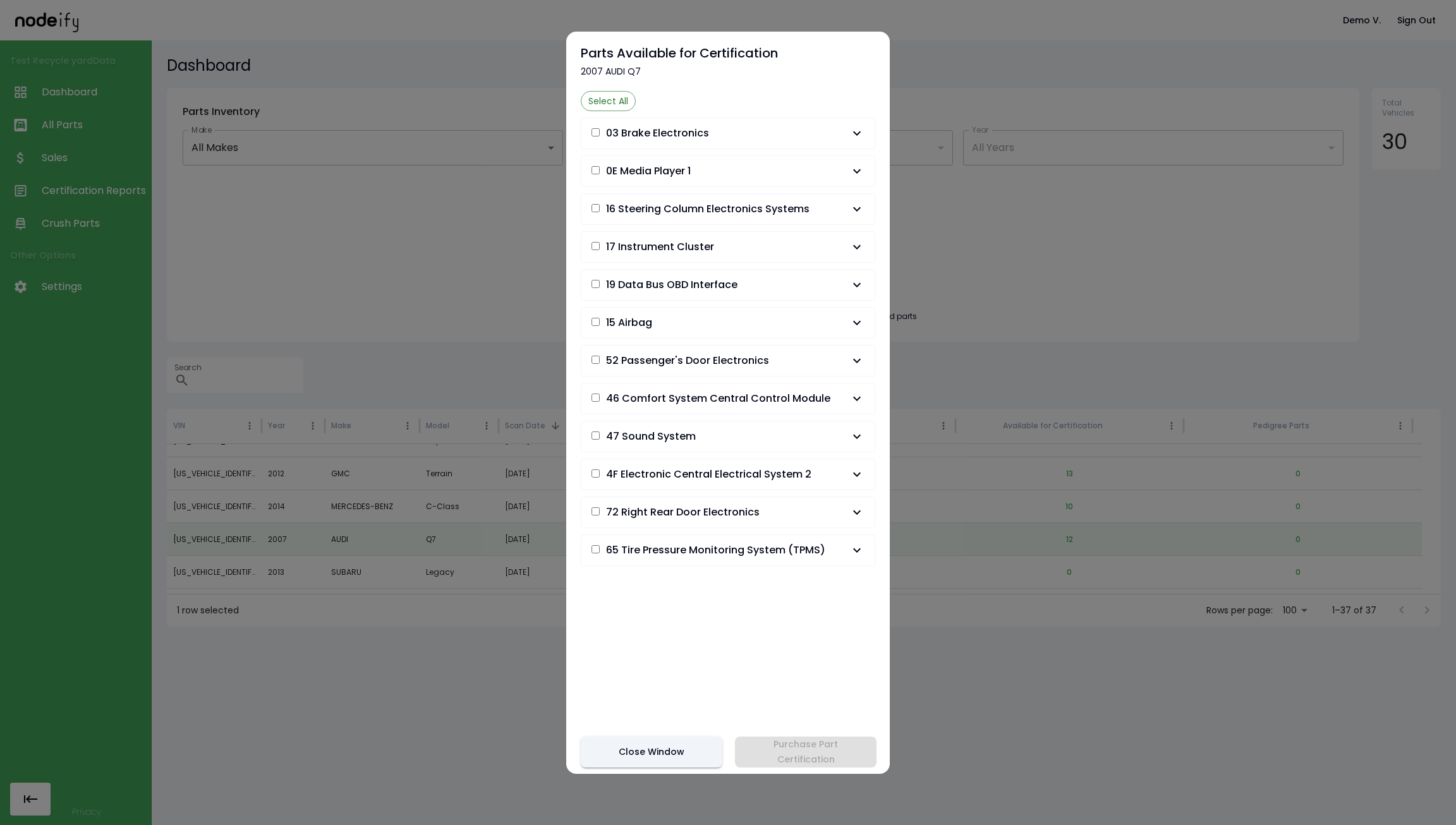
click at [849, 551] on icon "button" at bounding box center [856, 550] width 15 height 15
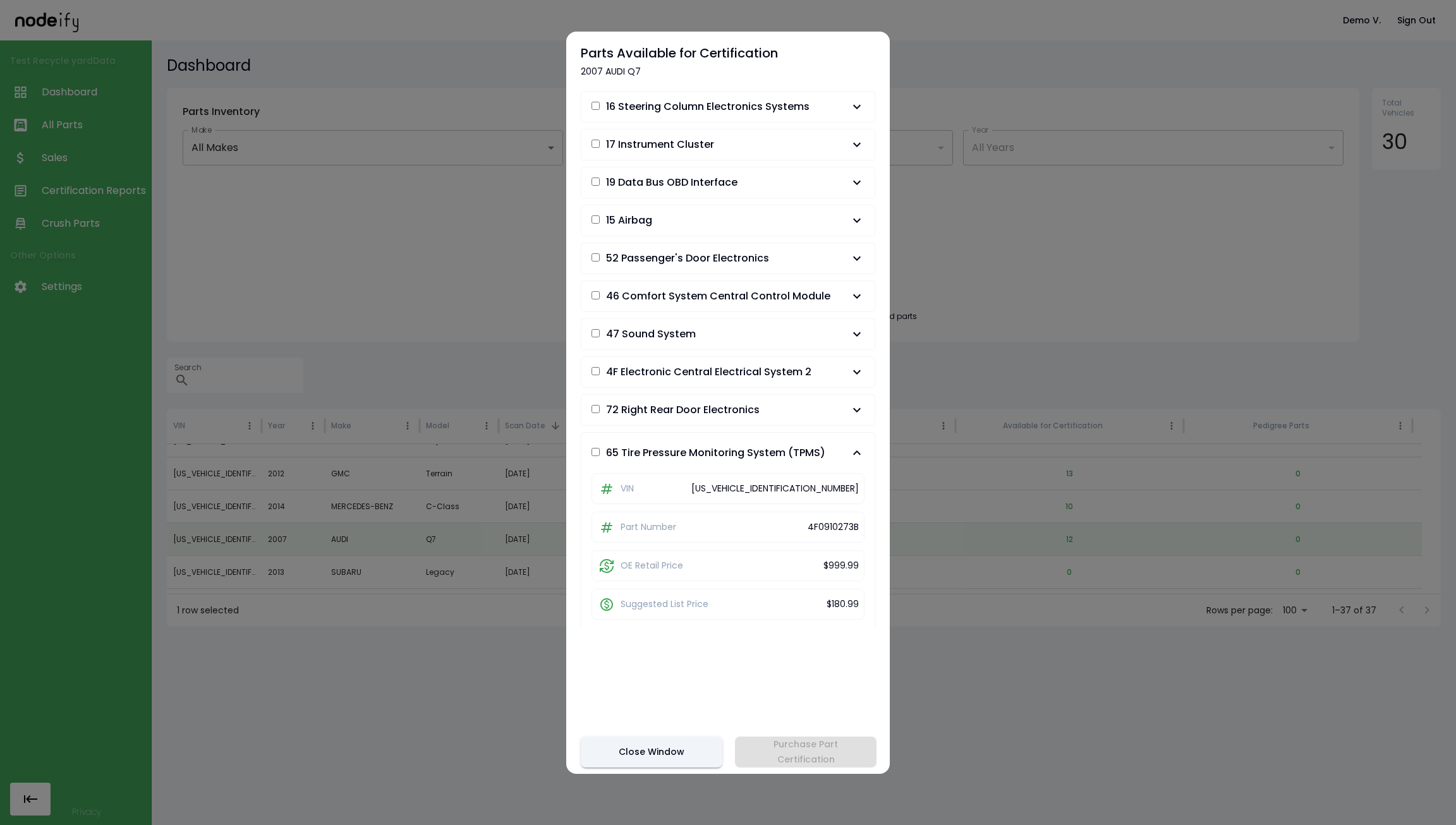
click at [808, 435] on button "65 Tire Pressure Monitoring System (TPMS)" at bounding box center [728, 453] width 293 height 40
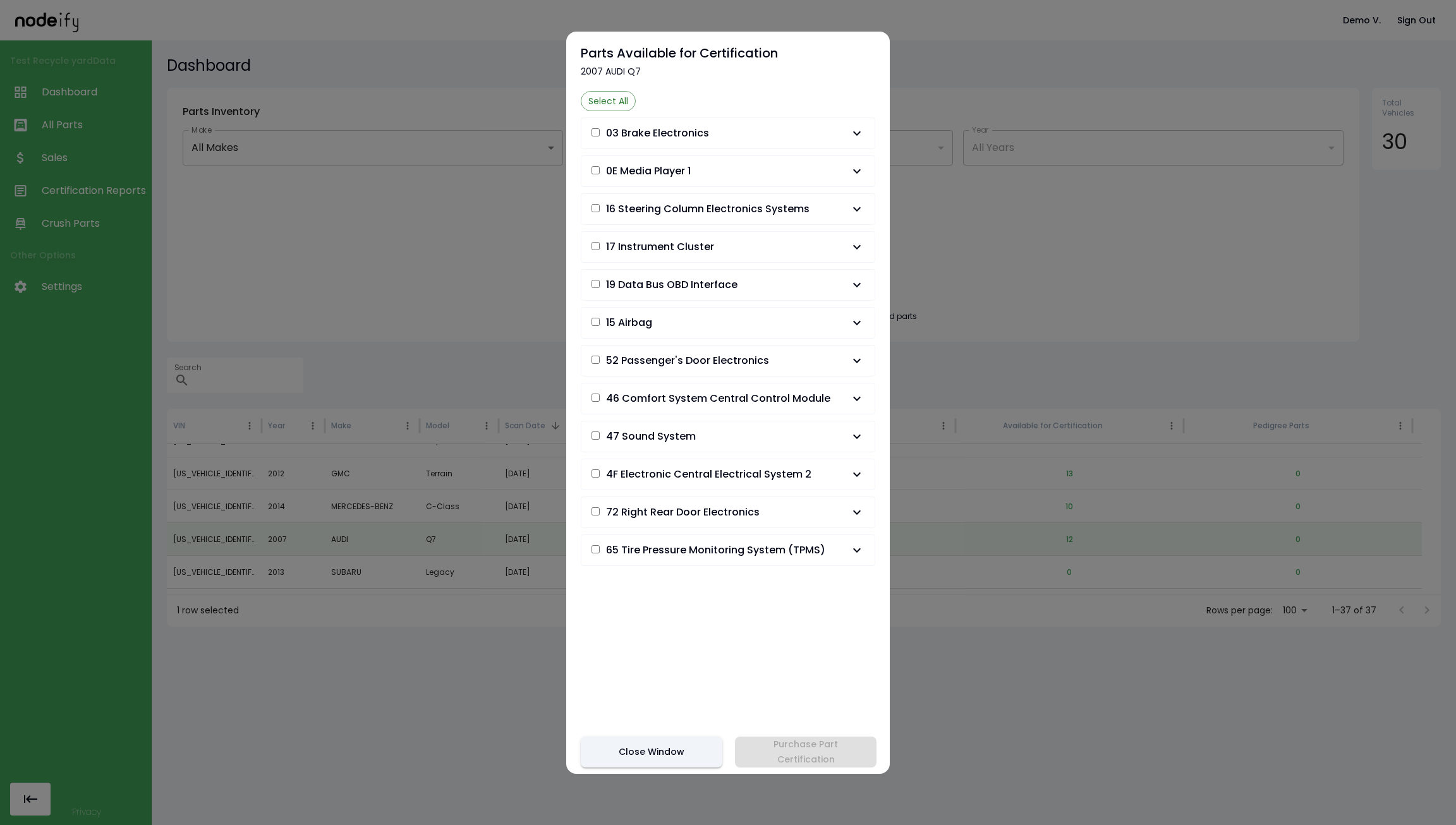
click at [779, 492] on div "Select All 03 Brake Electronics VIN [US_VEHICLE_IDENTIFICATION_NUMBER] Part Num…" at bounding box center [727, 358] width 294 height 536
click at [778, 497] on button "72 Right Rear Door Electronics" at bounding box center [728, 512] width 293 height 30
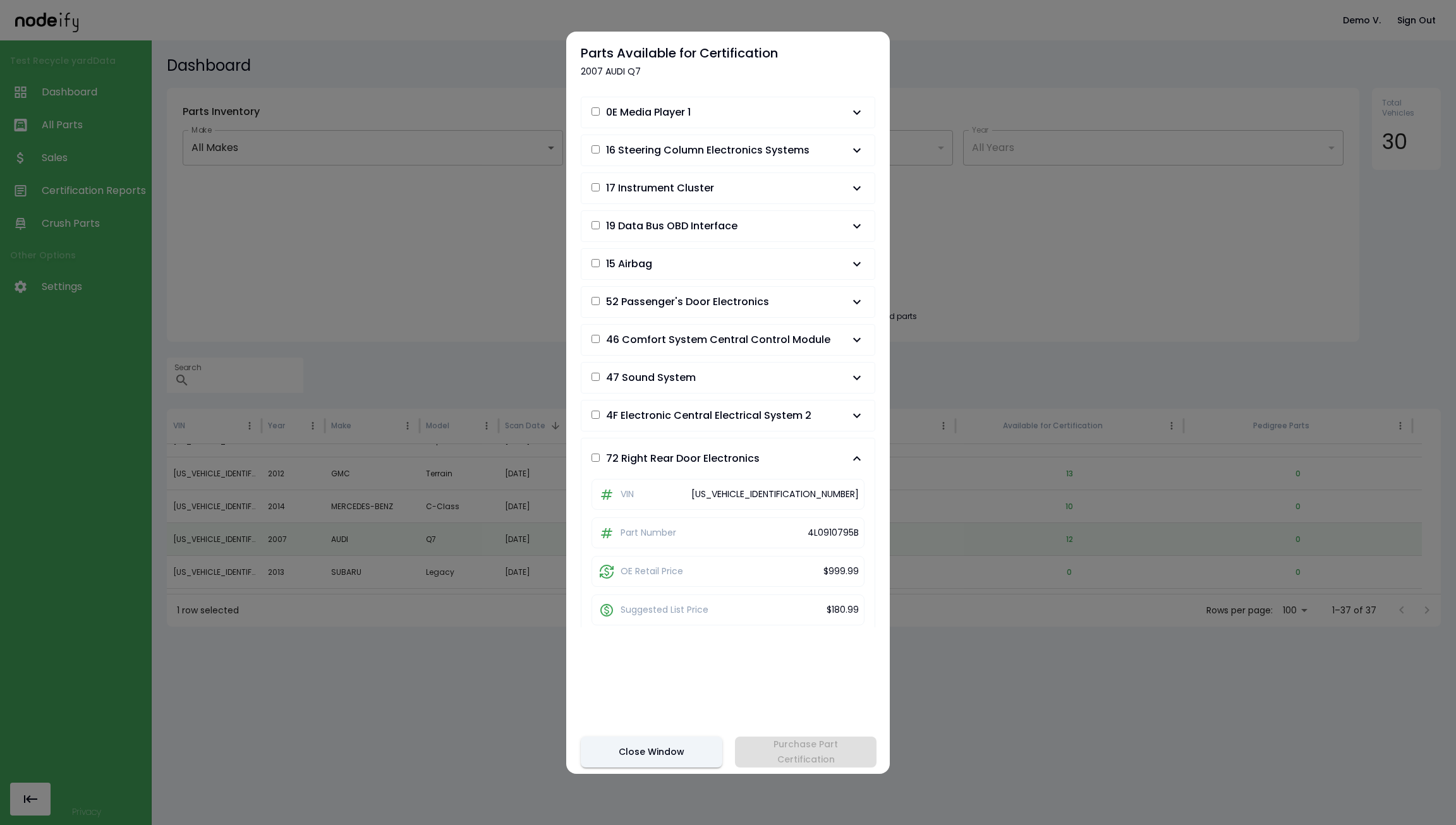
scroll to position [102, 0]
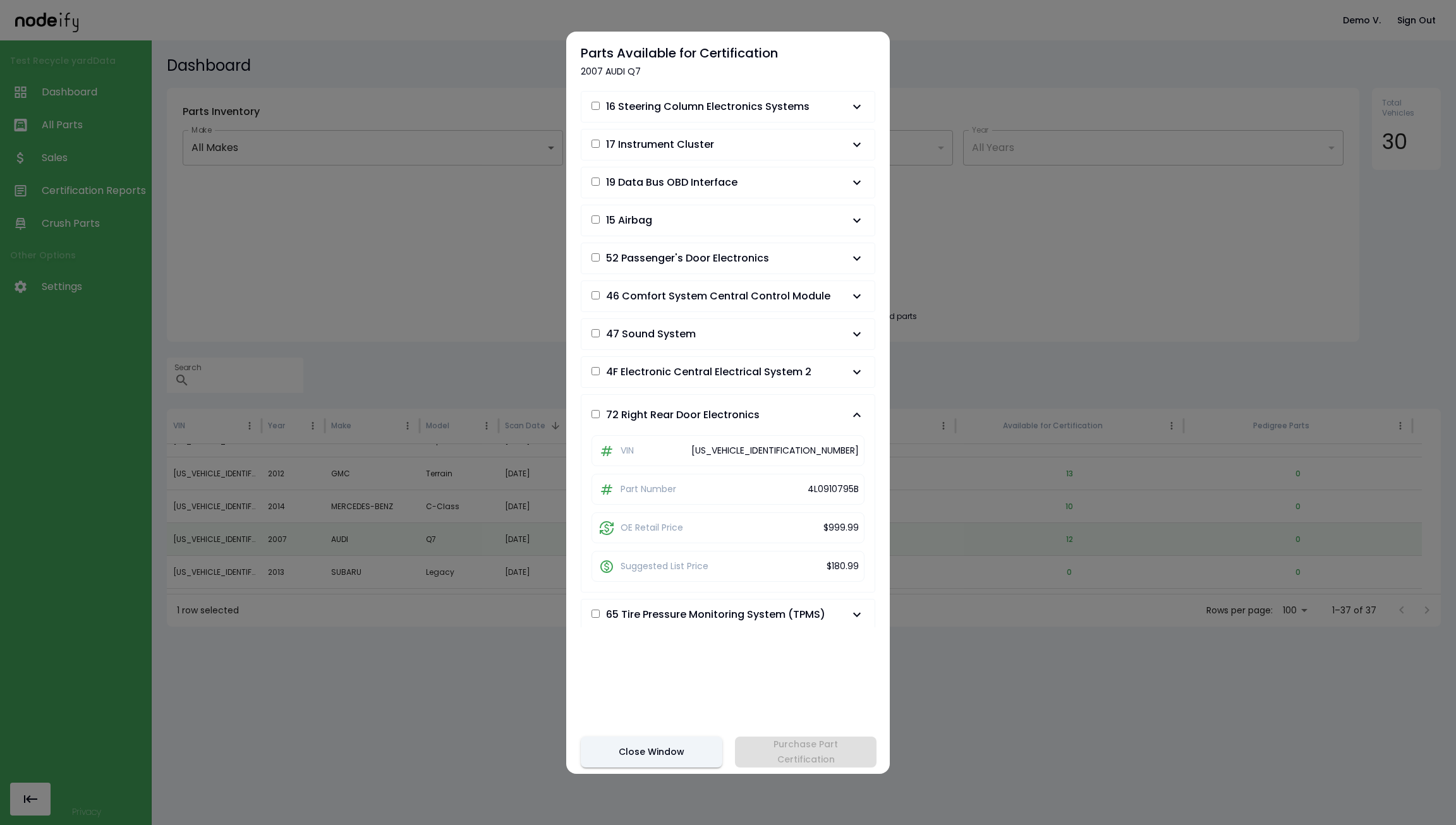
click at [773, 420] on button "72 Right Rear Door Electronics" at bounding box center [728, 415] width 293 height 40
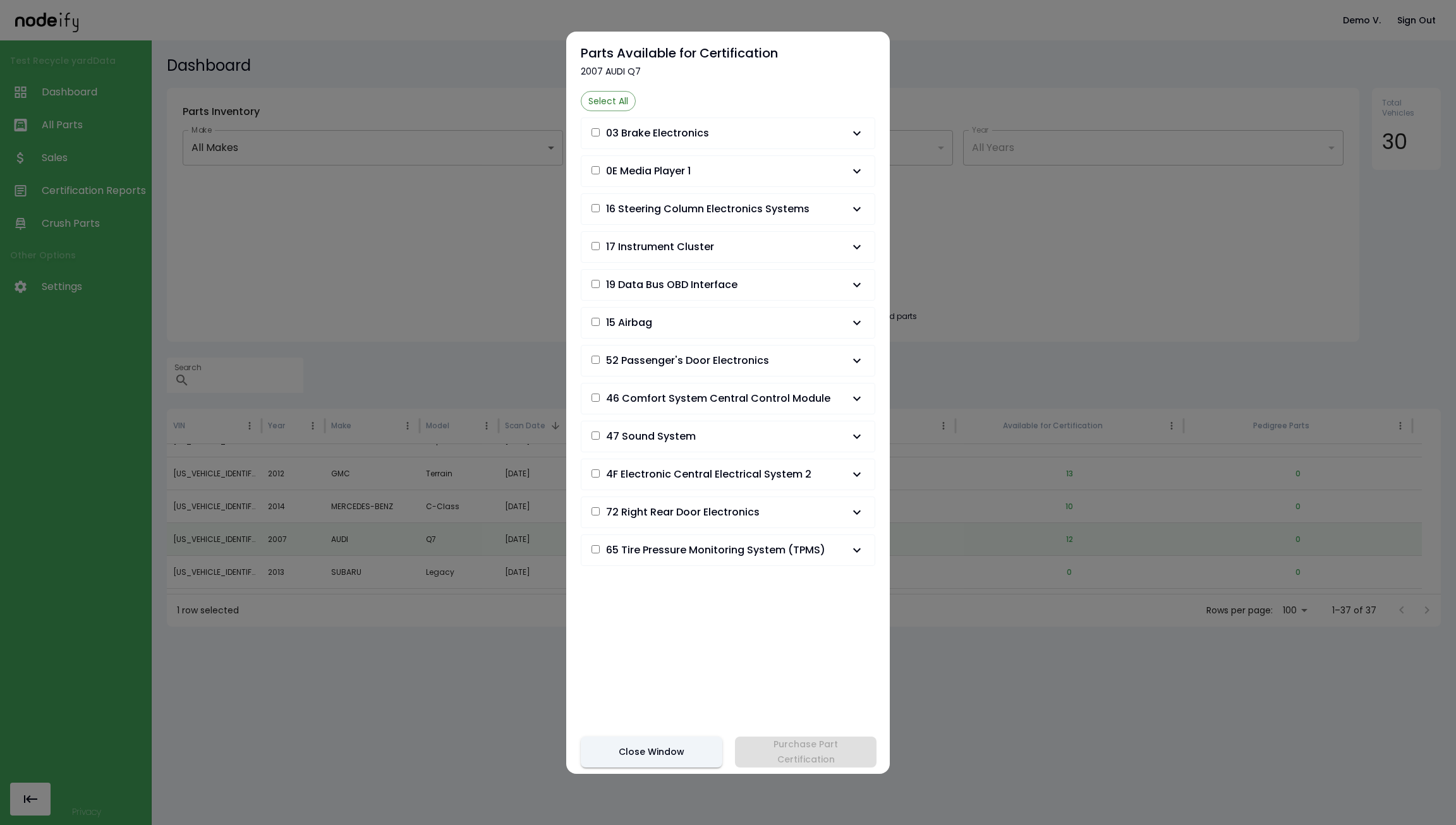
scroll to position [0, 0]
click at [751, 417] on div "Select All 03 Brake Electronics VIN [US_VEHICLE_IDENTIFICATION_NUMBER] Part Num…" at bounding box center [727, 358] width 294 height 536
click at [753, 399] on span "46 Comfort System Central Control Module" at bounding box center [717, 398] width 224 height 15
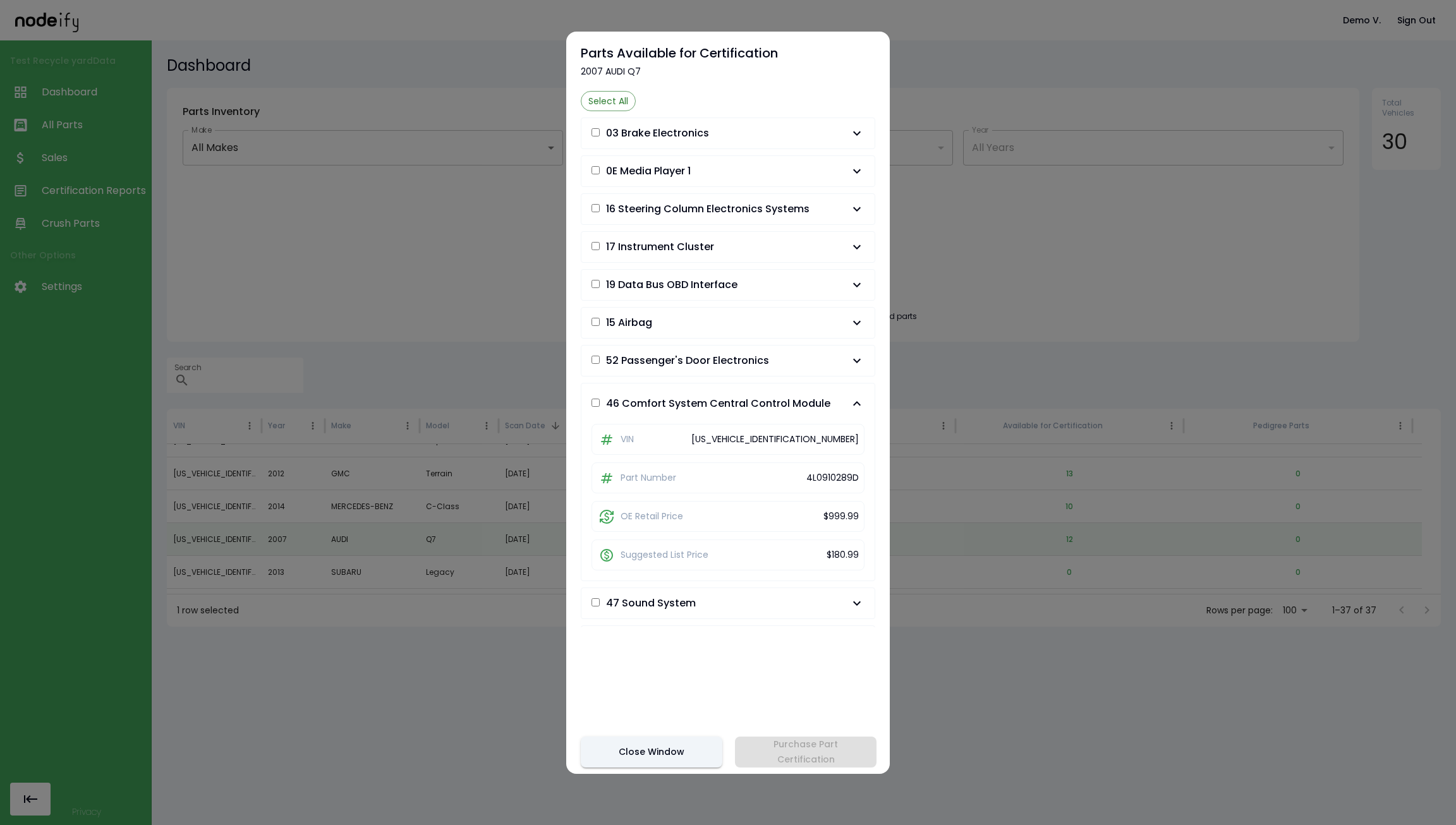
click at [753, 399] on span "46 Comfort System Central Control Module" at bounding box center [717, 403] width 224 height 15
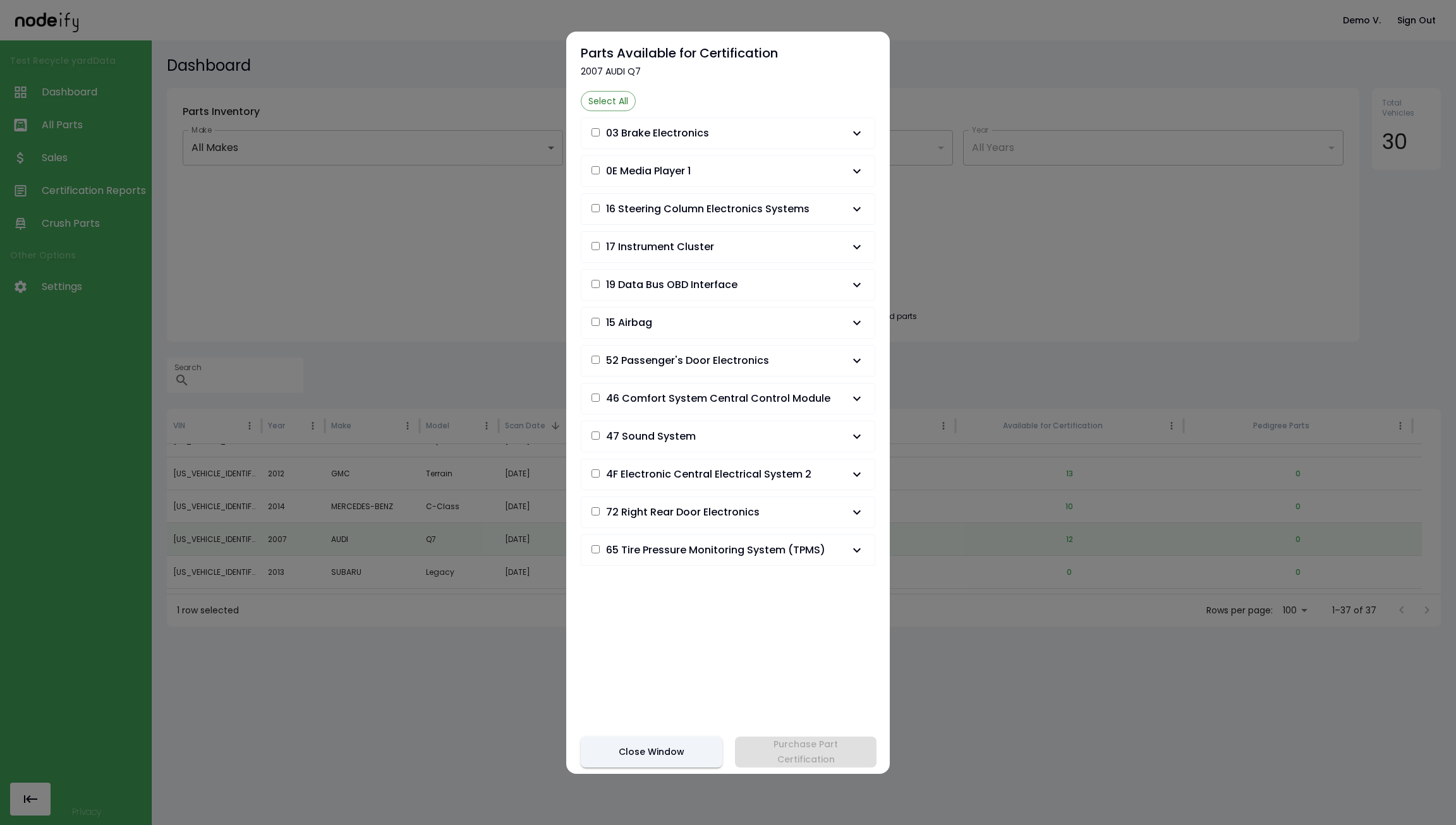
click at [751, 333] on button "15 Airbag" at bounding box center [728, 323] width 293 height 30
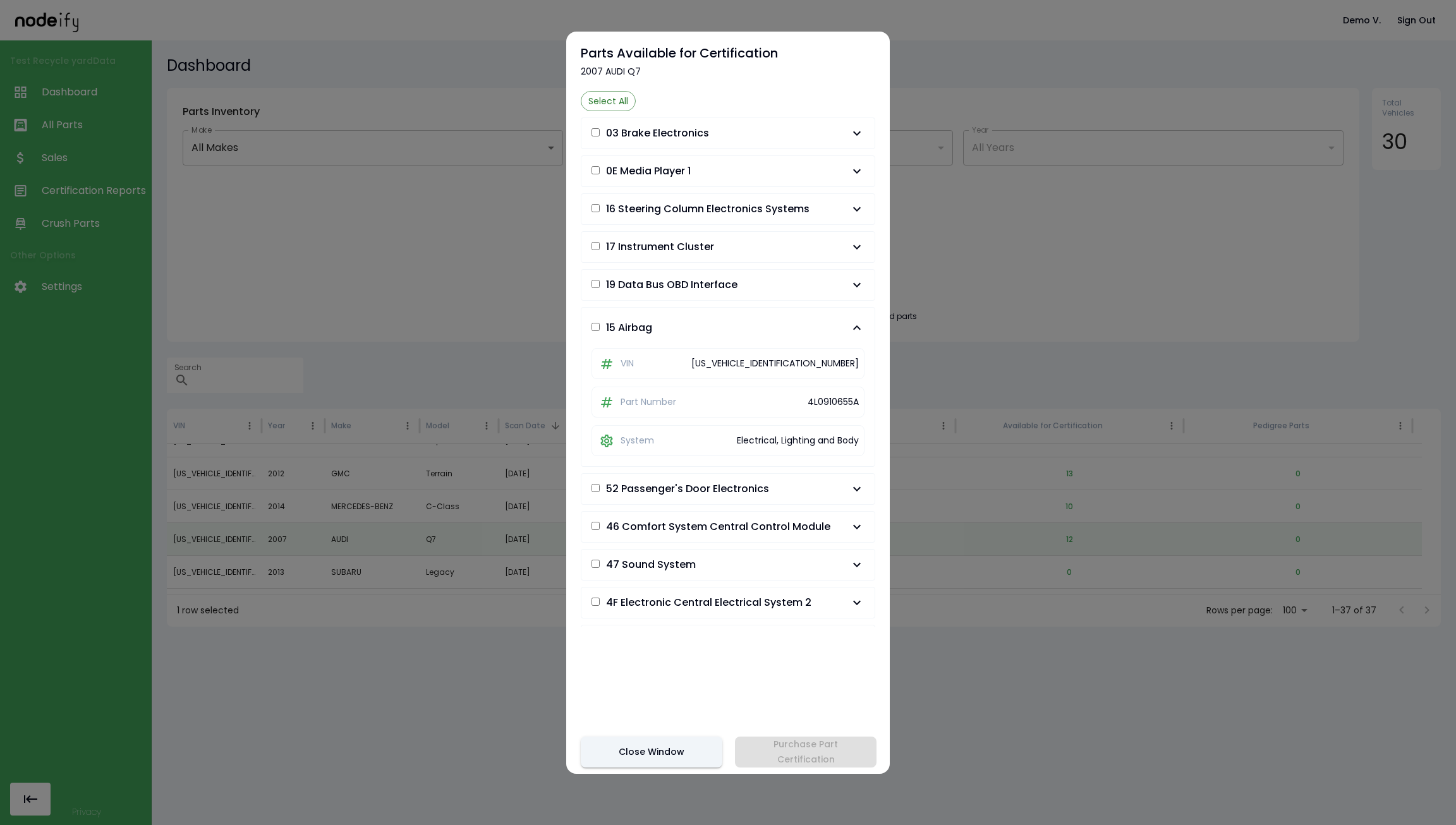
click at [751, 333] on span "15 Airbag" at bounding box center [720, 327] width 258 height 15
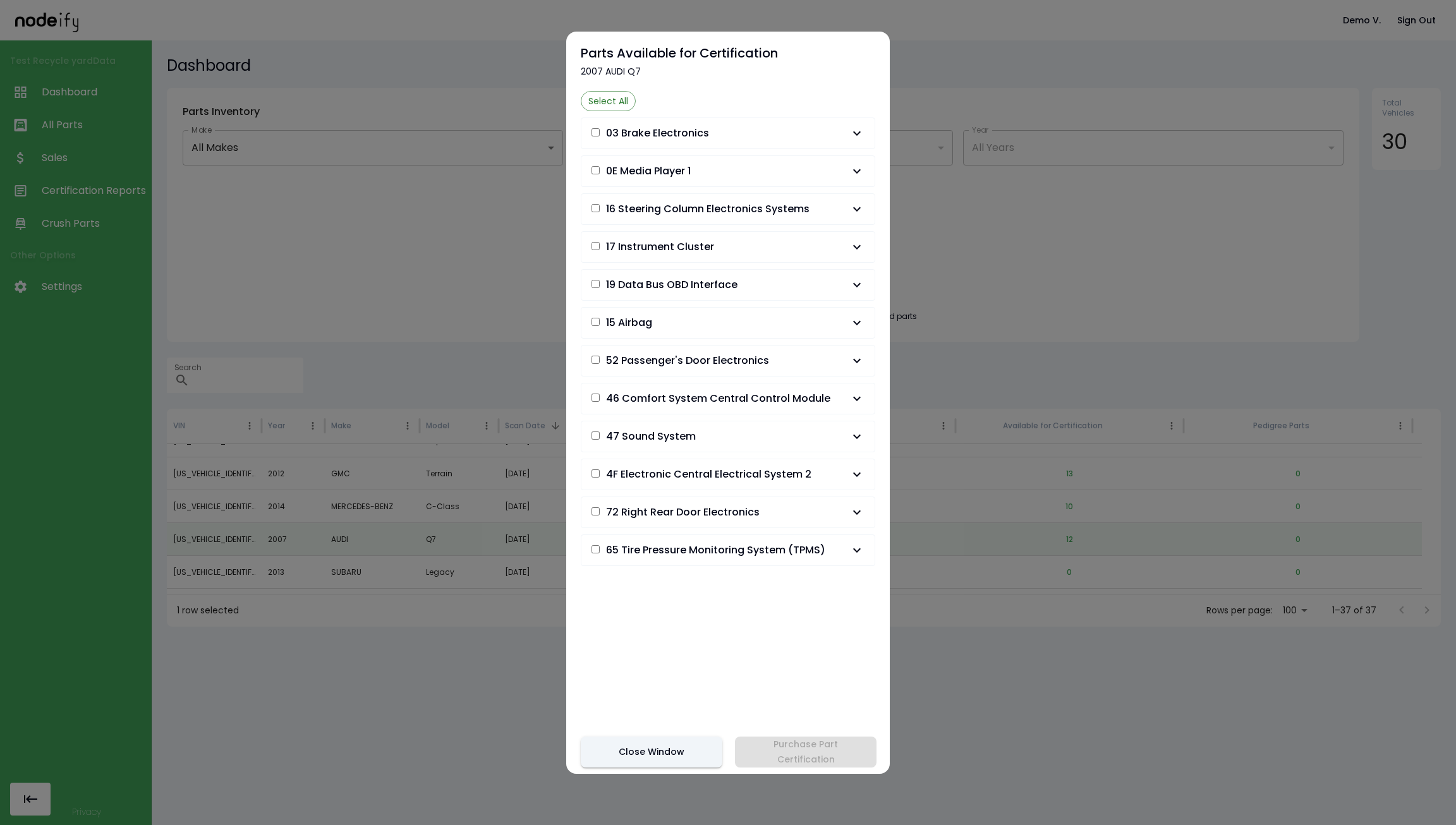
click at [747, 270] on button "19 Data Bus OBD Interface" at bounding box center [728, 285] width 293 height 30
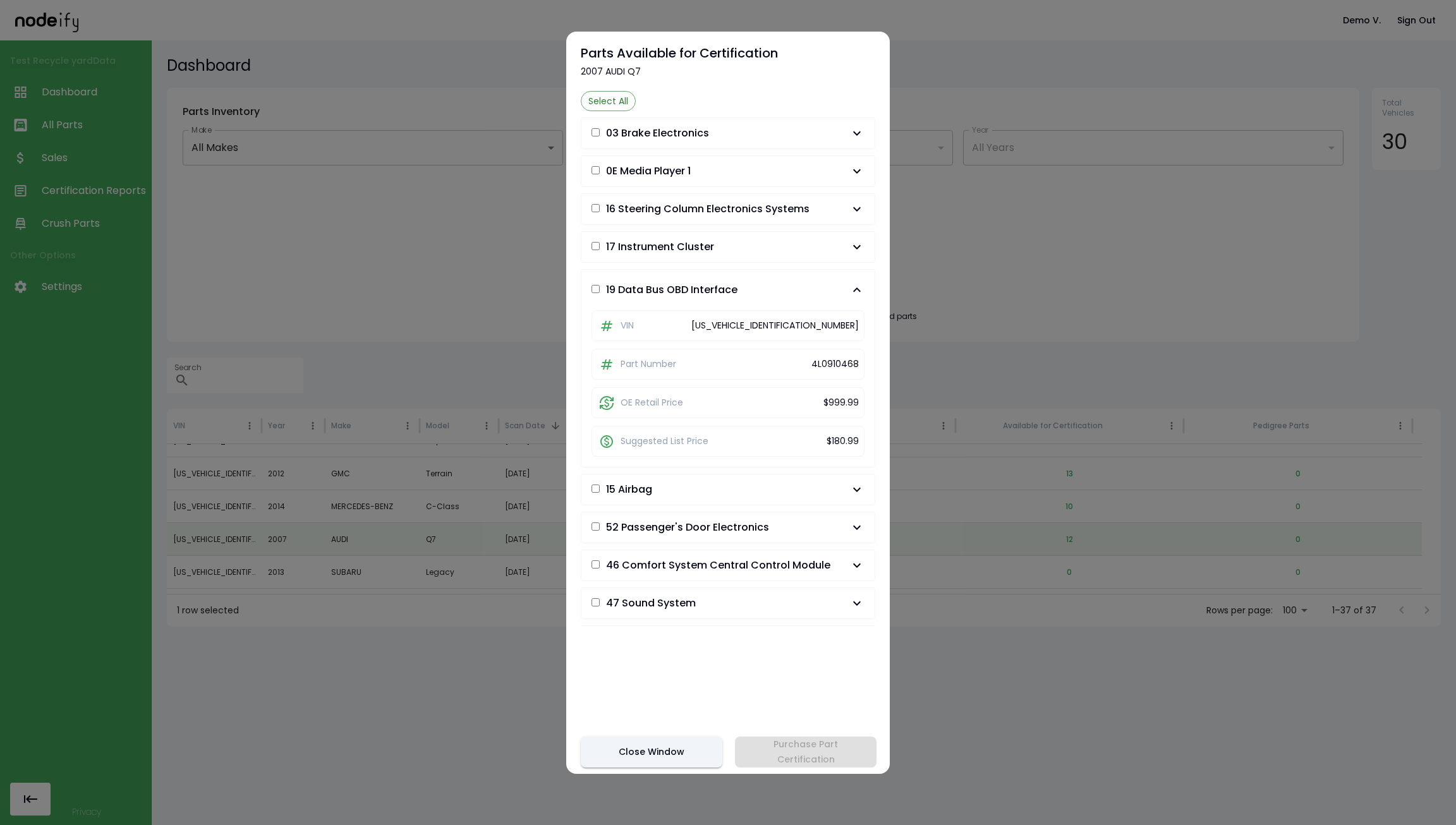
click at [747, 272] on button "19 Data Bus OBD Interface" at bounding box center [728, 290] width 293 height 40
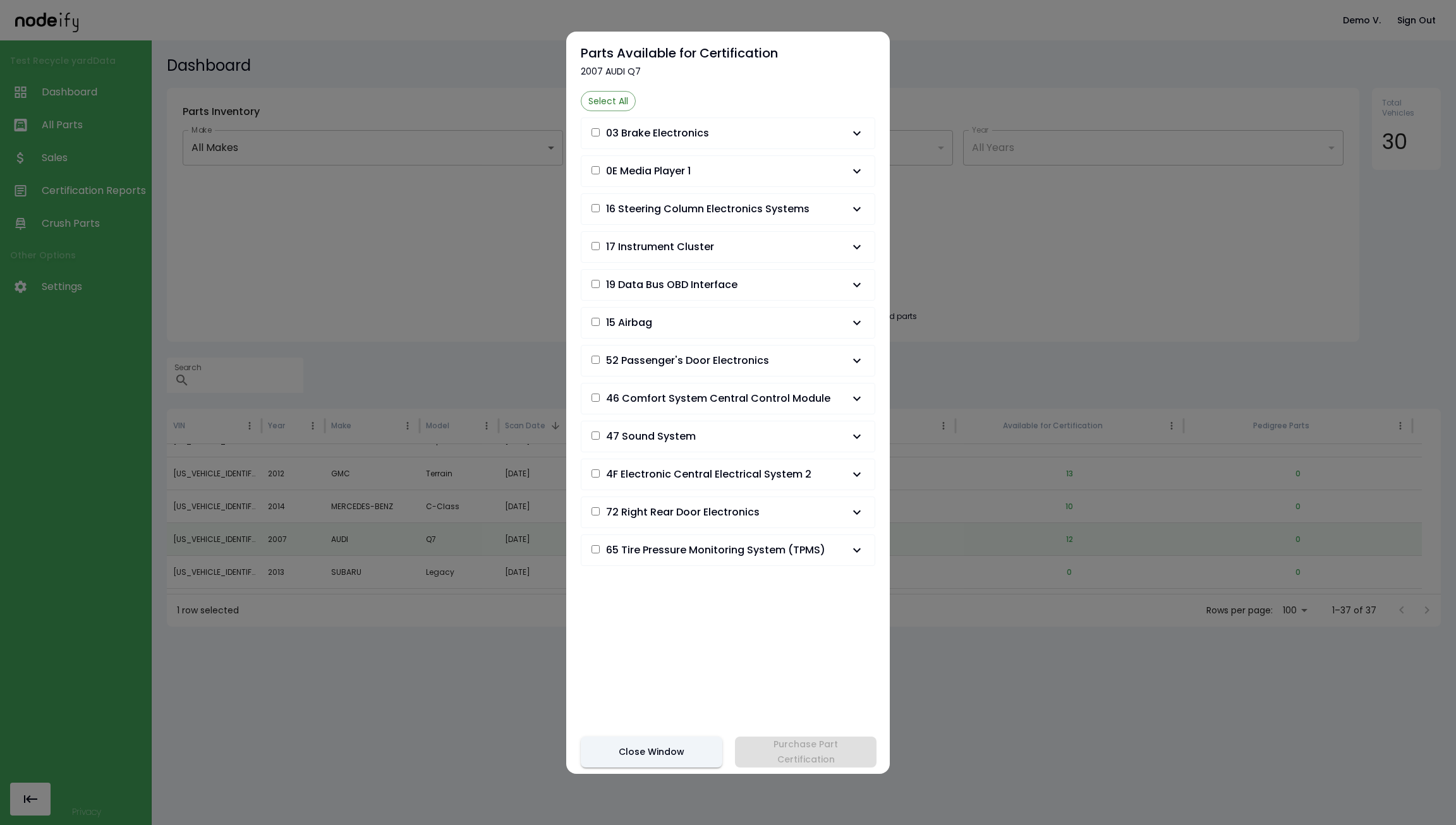
click at [746, 253] on span "17 Instrument Cluster" at bounding box center [720, 247] width 258 height 15
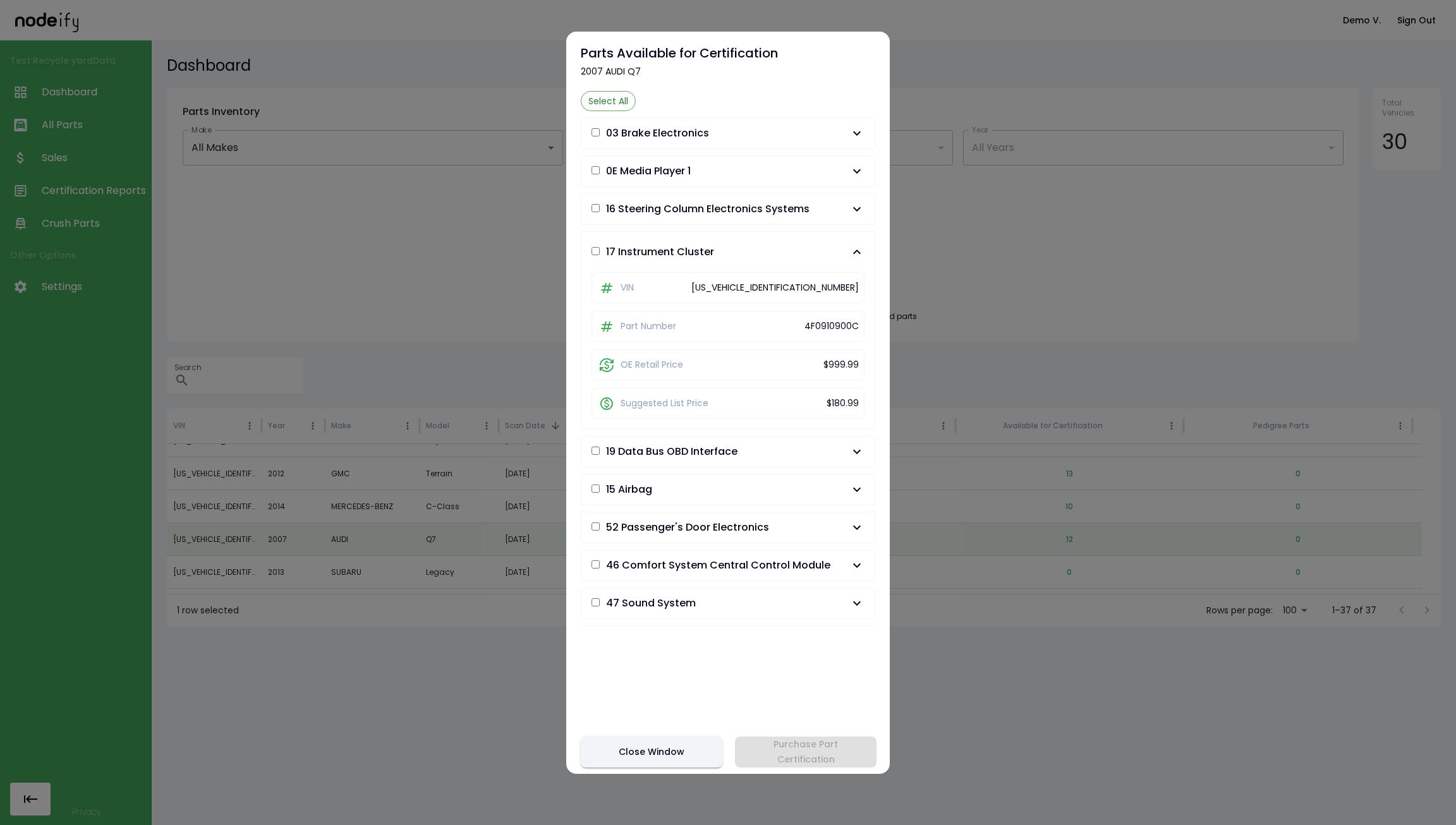
click at [746, 253] on span "17 Instrument Cluster" at bounding box center [720, 252] width 258 height 15
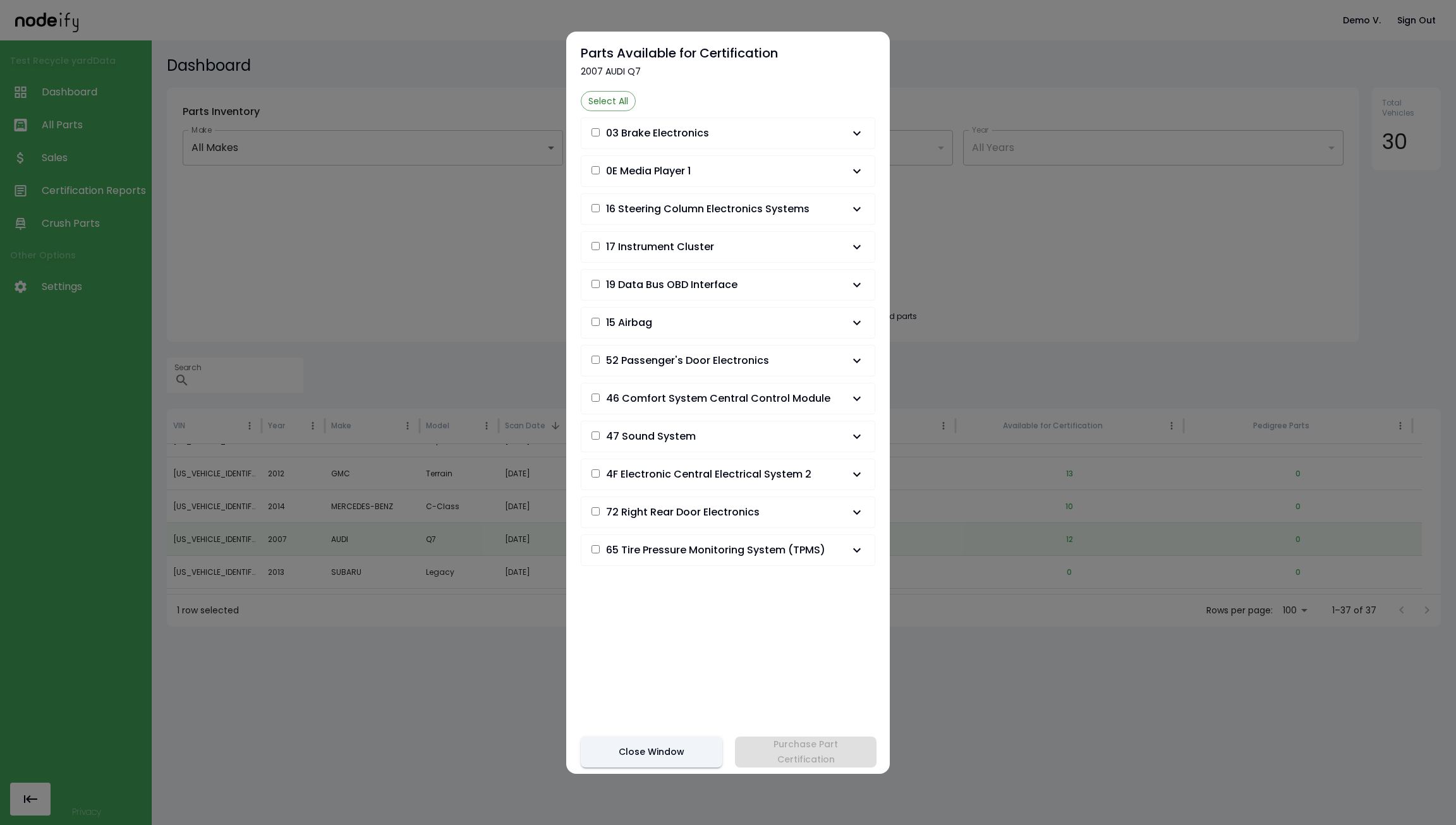
click at [747, 162] on button "0E Media Player 1" at bounding box center [728, 171] width 293 height 30
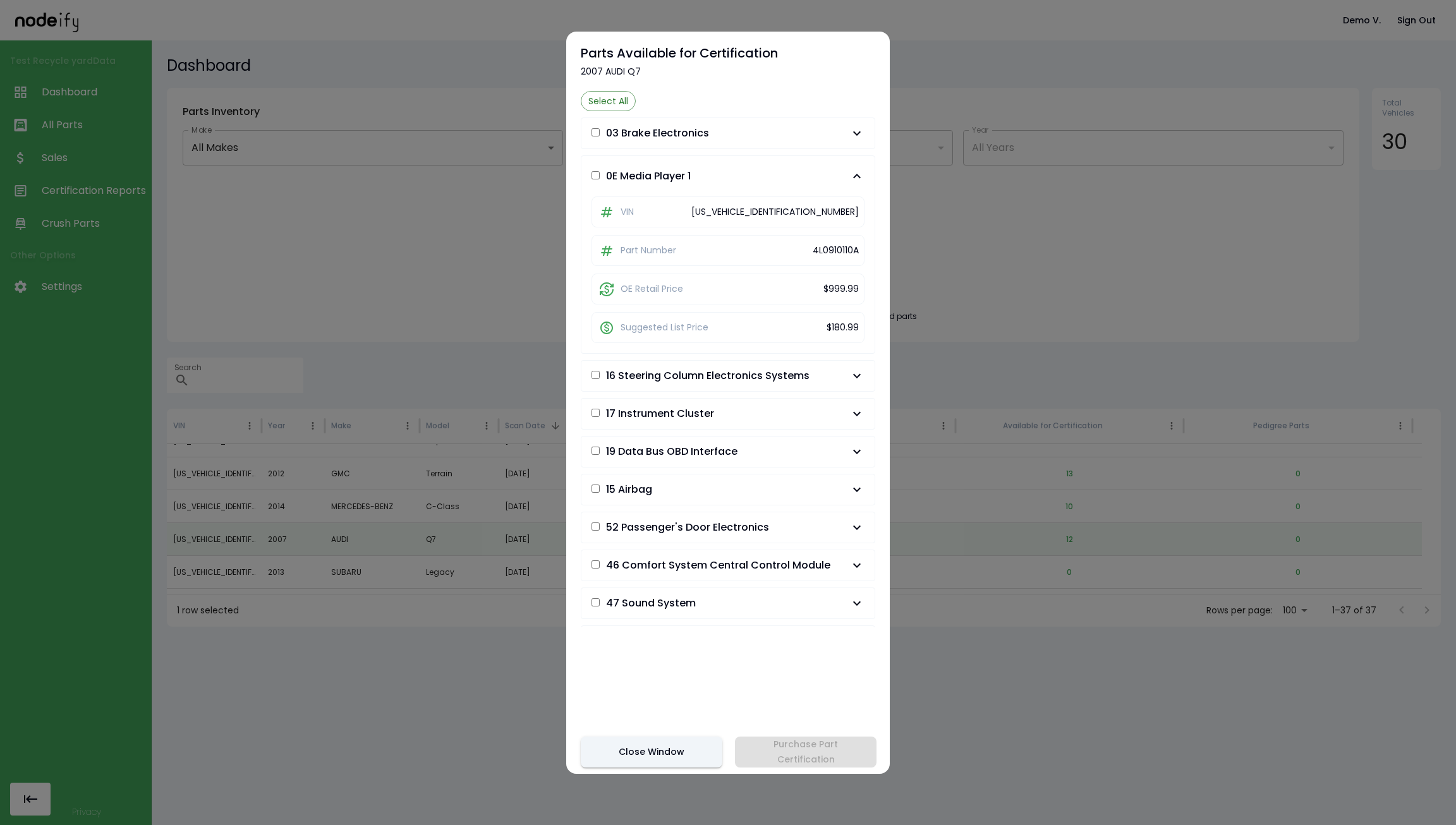
click at [747, 162] on button "0E Media Player 1" at bounding box center [728, 176] width 293 height 40
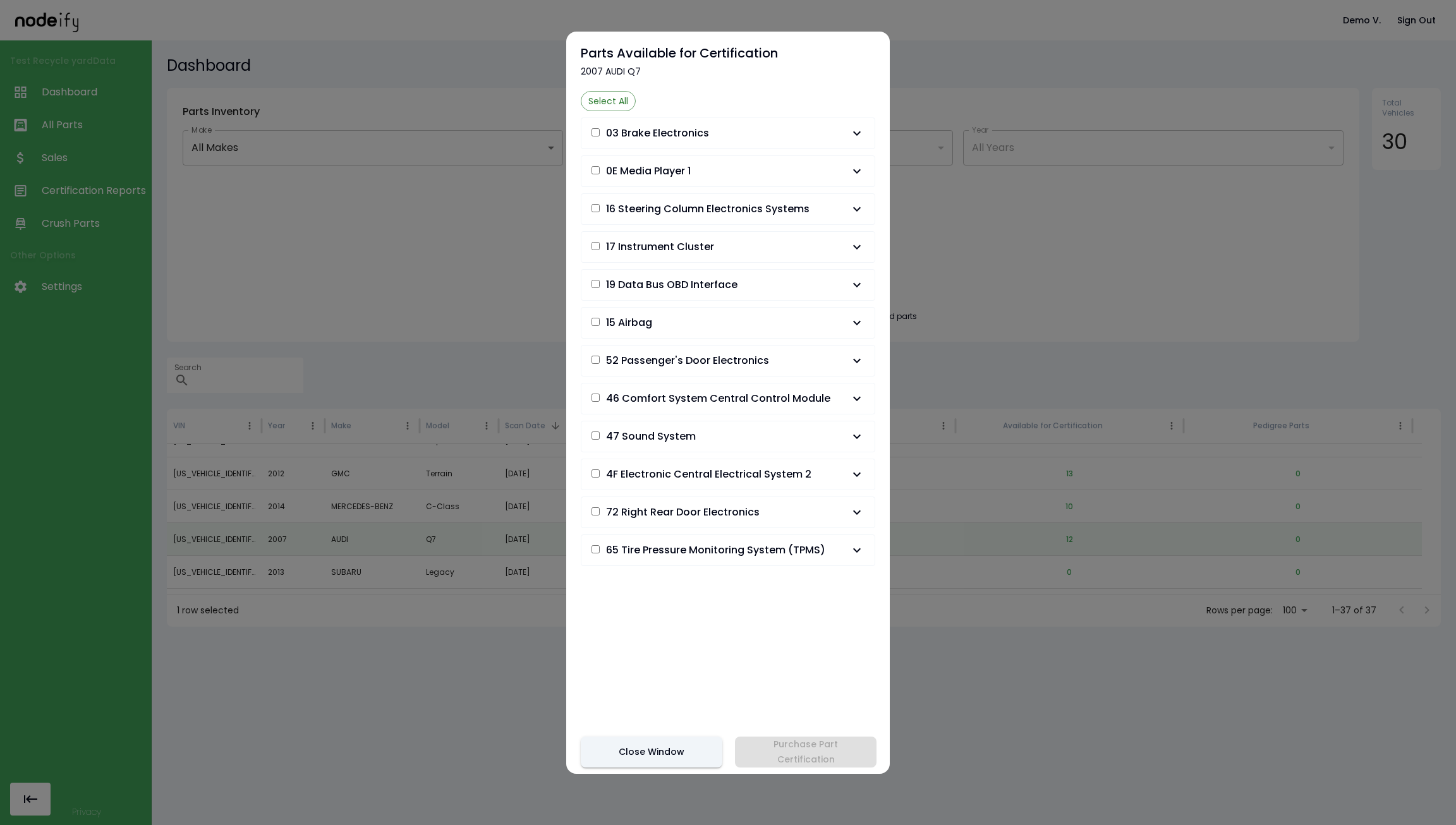
click at [747, 142] on button "03 Brake Electronics" at bounding box center [728, 133] width 293 height 30
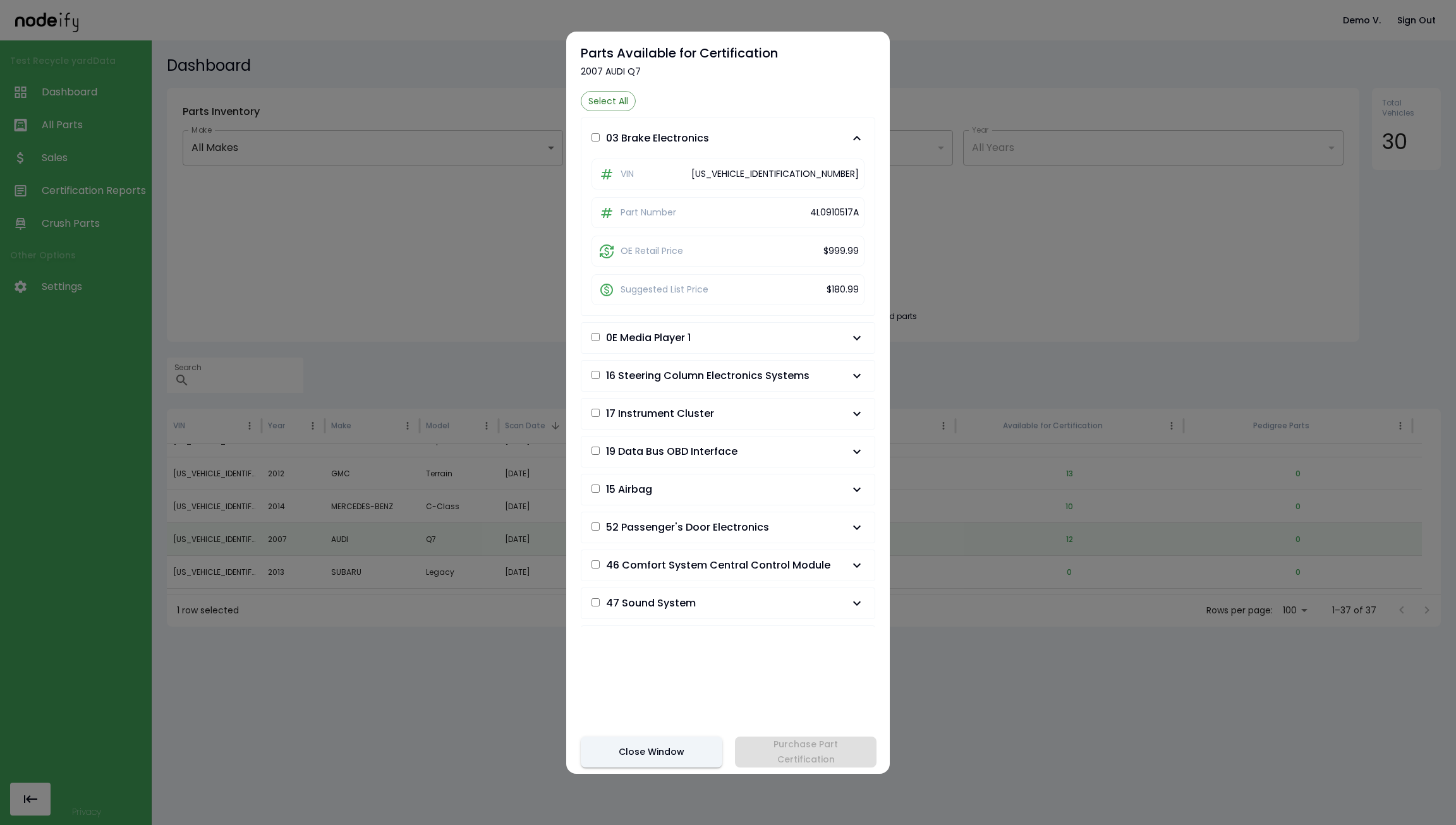
click at [747, 142] on span "03 Brake Electronics" at bounding box center [720, 138] width 258 height 15
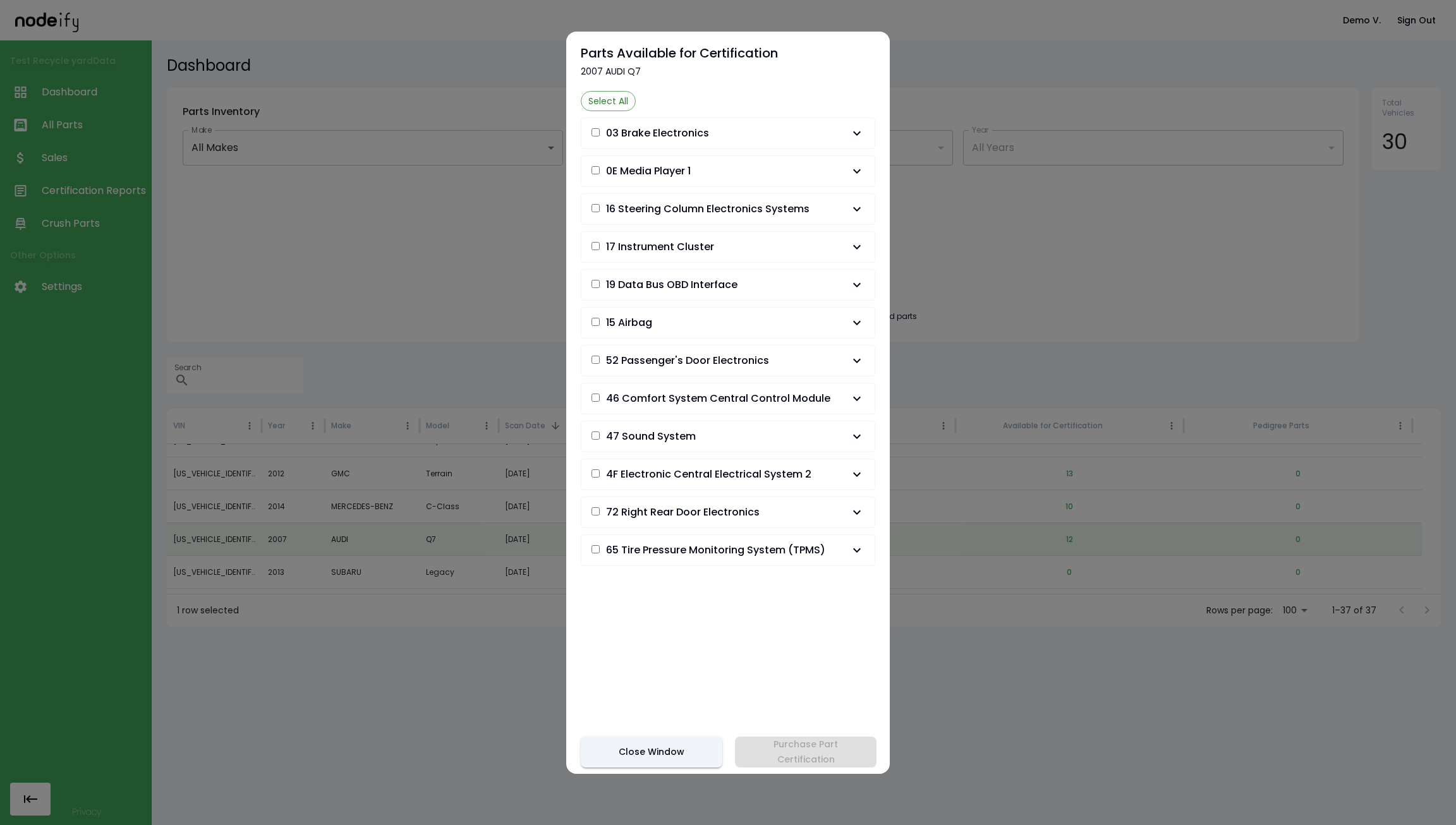
click at [605, 111] on div "Select All 03 Brake Electronics VIN [US_VEHICLE_IDENTIFICATION_NUMBER] Part Num…" at bounding box center [727, 358] width 294 height 536
click at [608, 104] on p "Select All" at bounding box center [608, 101] width 40 height 13
click at [608, 104] on p "Deselect All" at bounding box center [613, 101] width 51 height 13
click at [608, 104] on p "Select All" at bounding box center [608, 101] width 40 height 13
click at [608, 104] on p "Deselect All" at bounding box center [613, 101] width 51 height 13
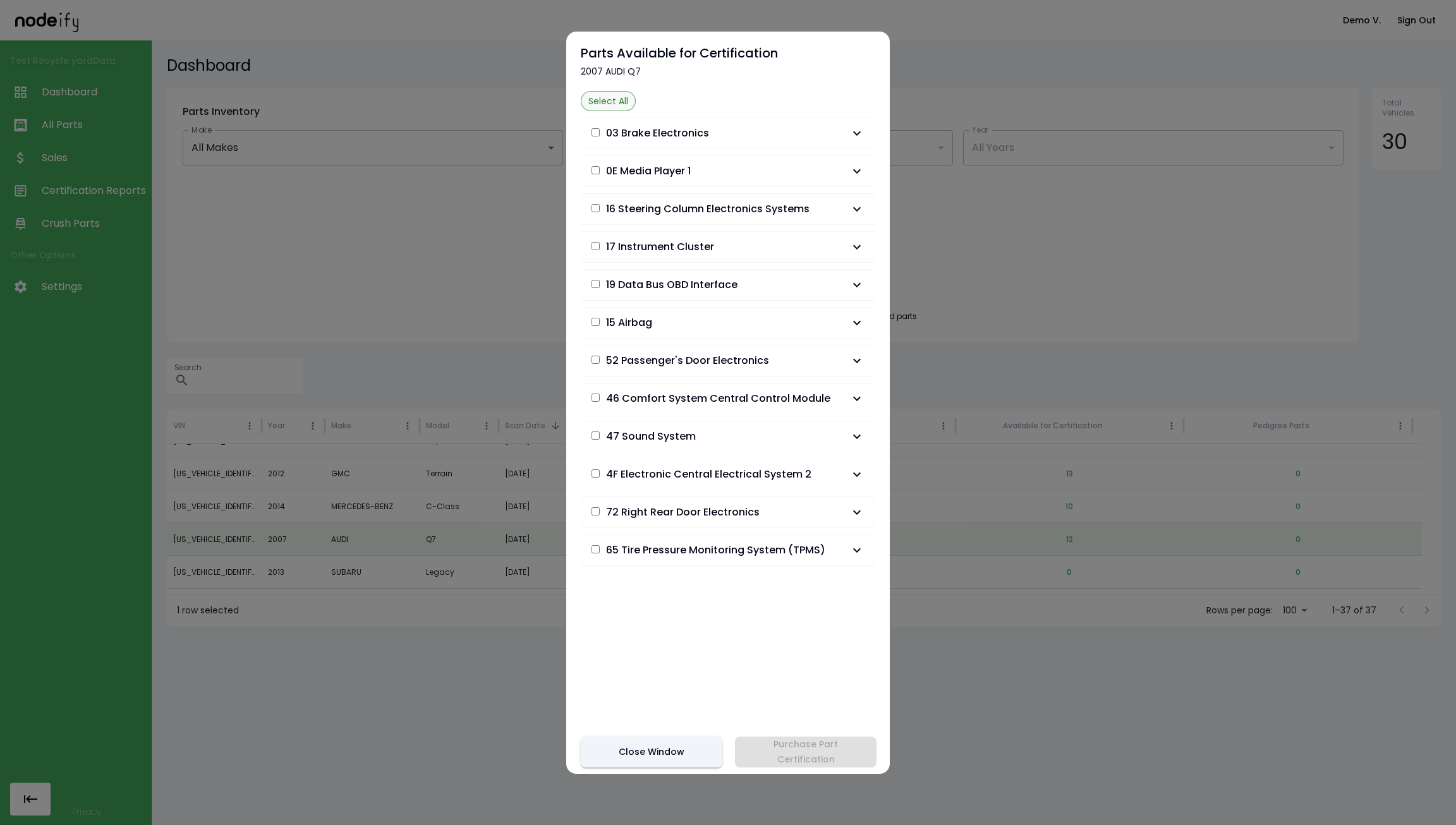
click at [608, 104] on p "Select All" at bounding box center [608, 101] width 40 height 13
click at [819, 753] on button "Purchase Part Certification" at bounding box center [805, 751] width 142 height 31
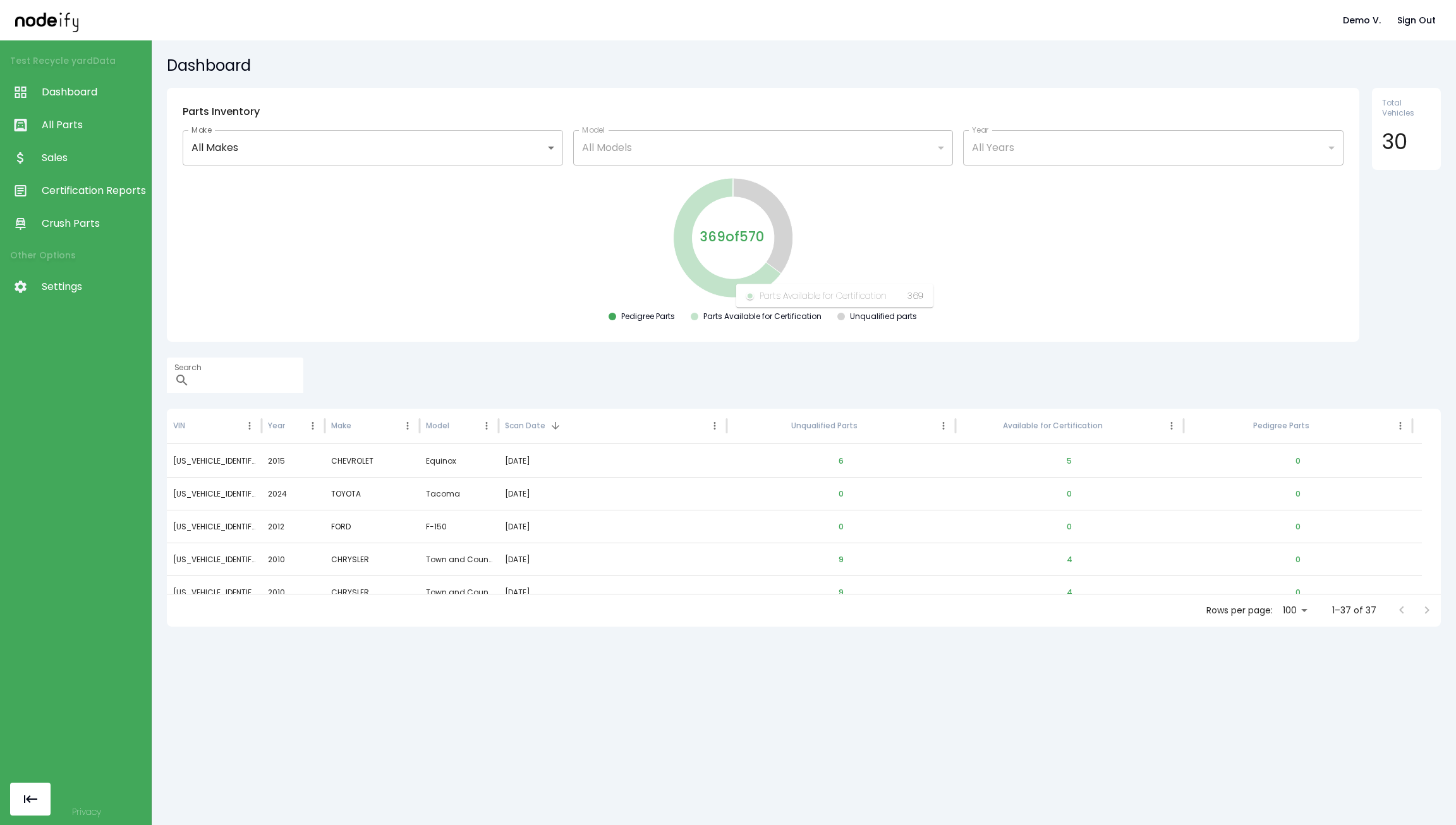
click at [725, 283] on icon at bounding box center [727, 237] width 107 height 119
click at [608, 316] on div at bounding box center [612, 316] width 8 height 8
